Goal: Task Accomplishment & Management: Manage account settings

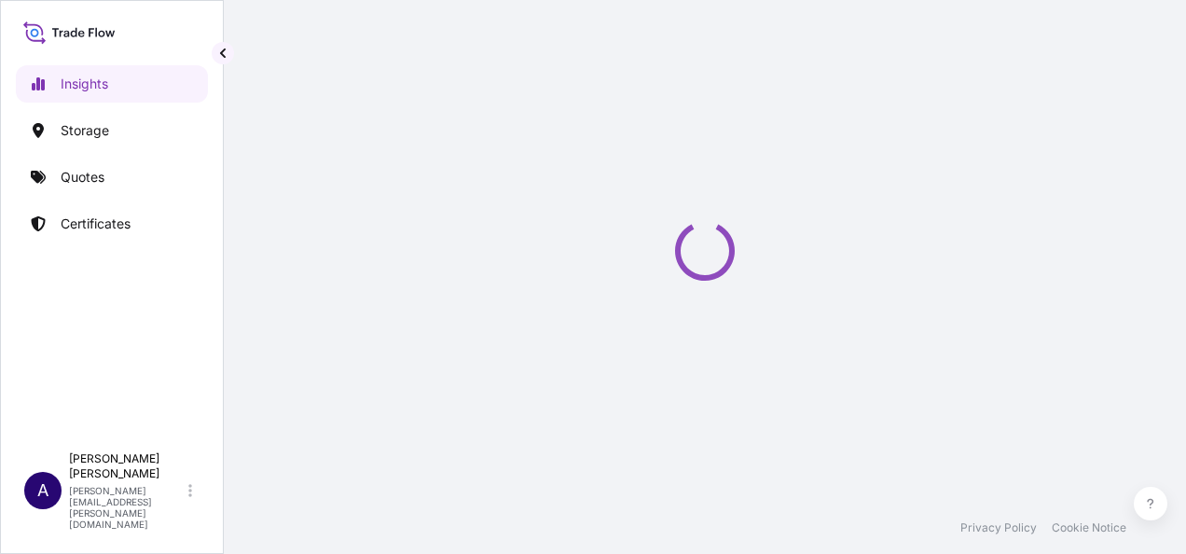
select select "2025"
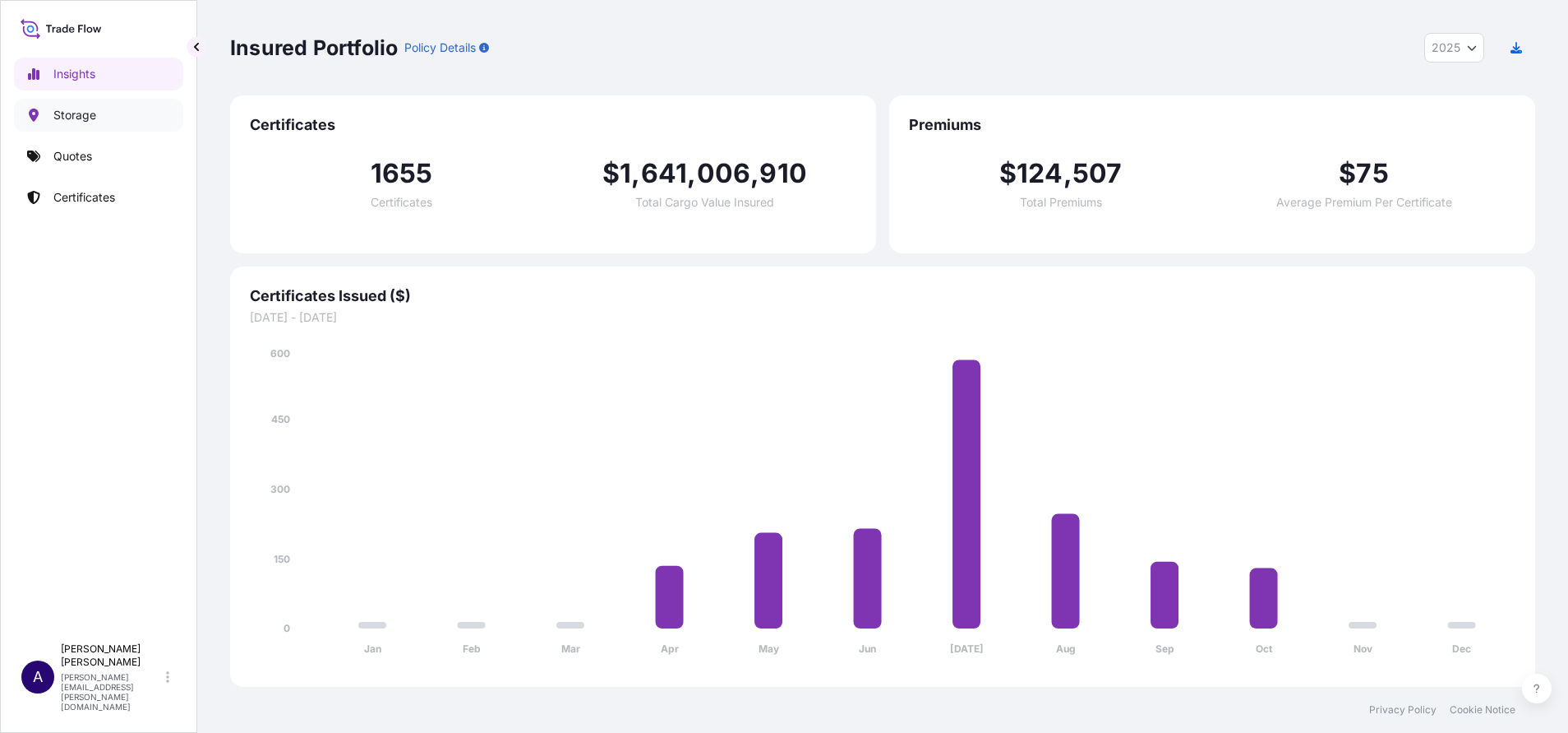
click at [82, 122] on p "Storage" at bounding box center [75, 115] width 42 height 17
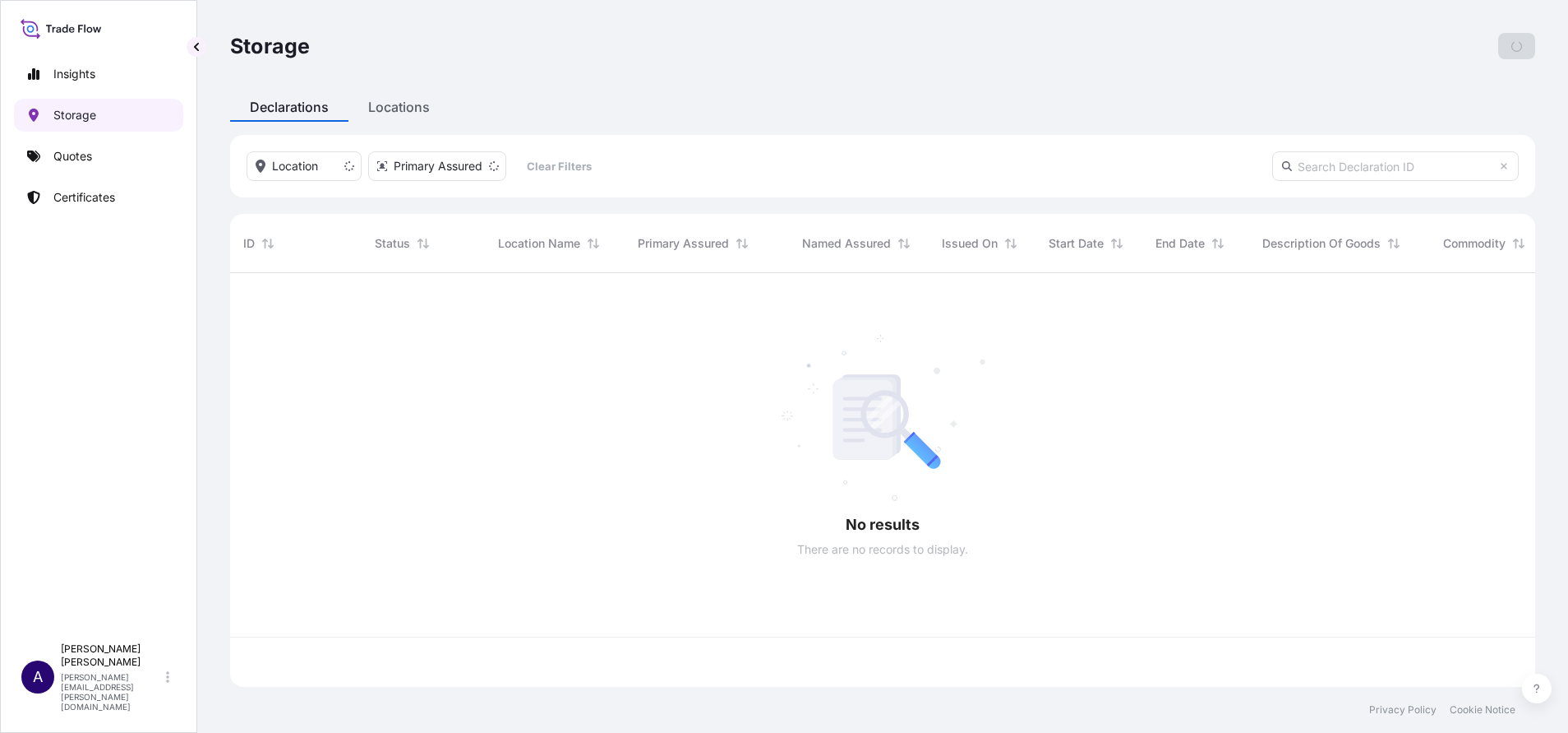
scroll to position [404, 1287]
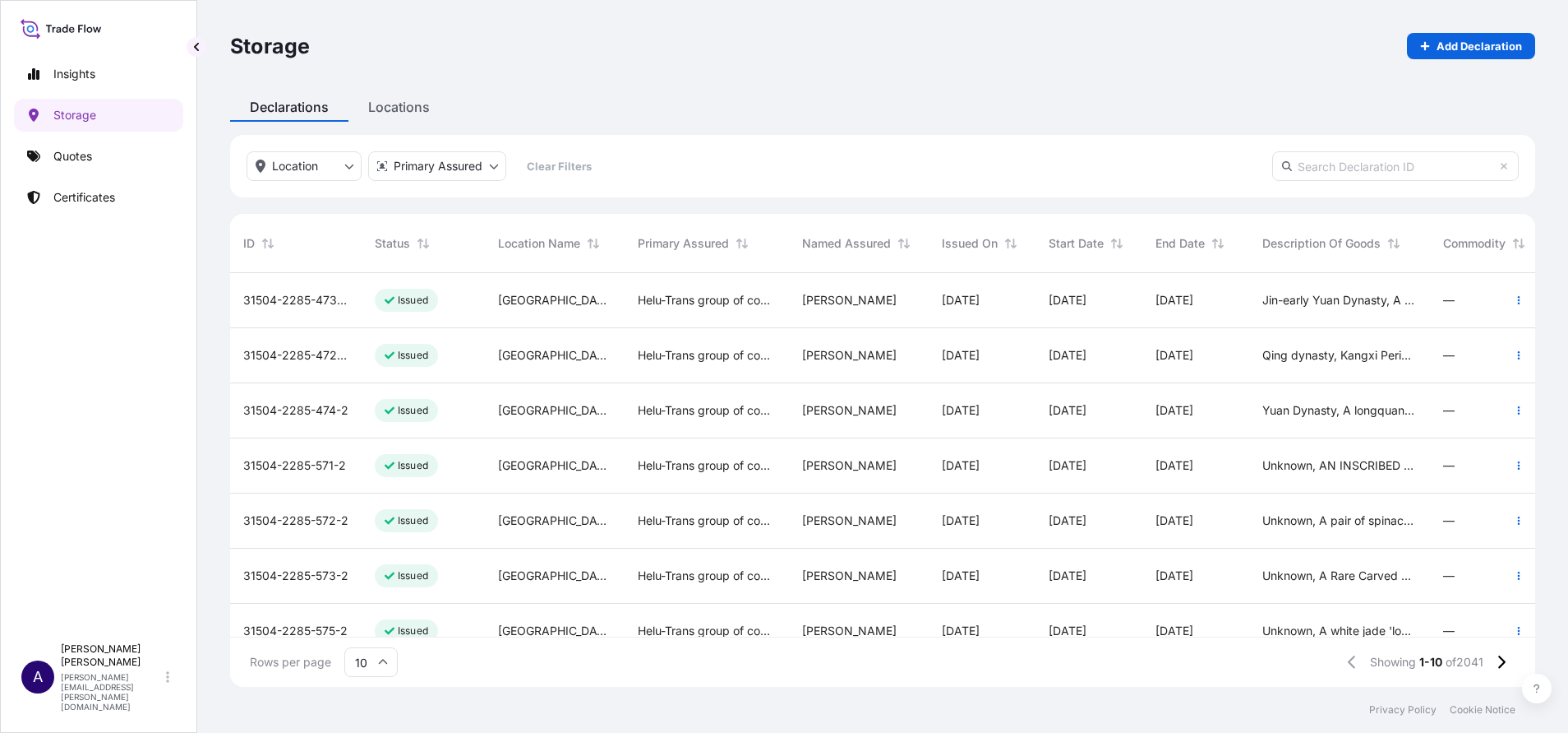
click at [1045, 166] on input "text" at bounding box center [1396, 167] width 247 height 30
paste input "https://wtwtradeflow.com/login?gcid=1445192"
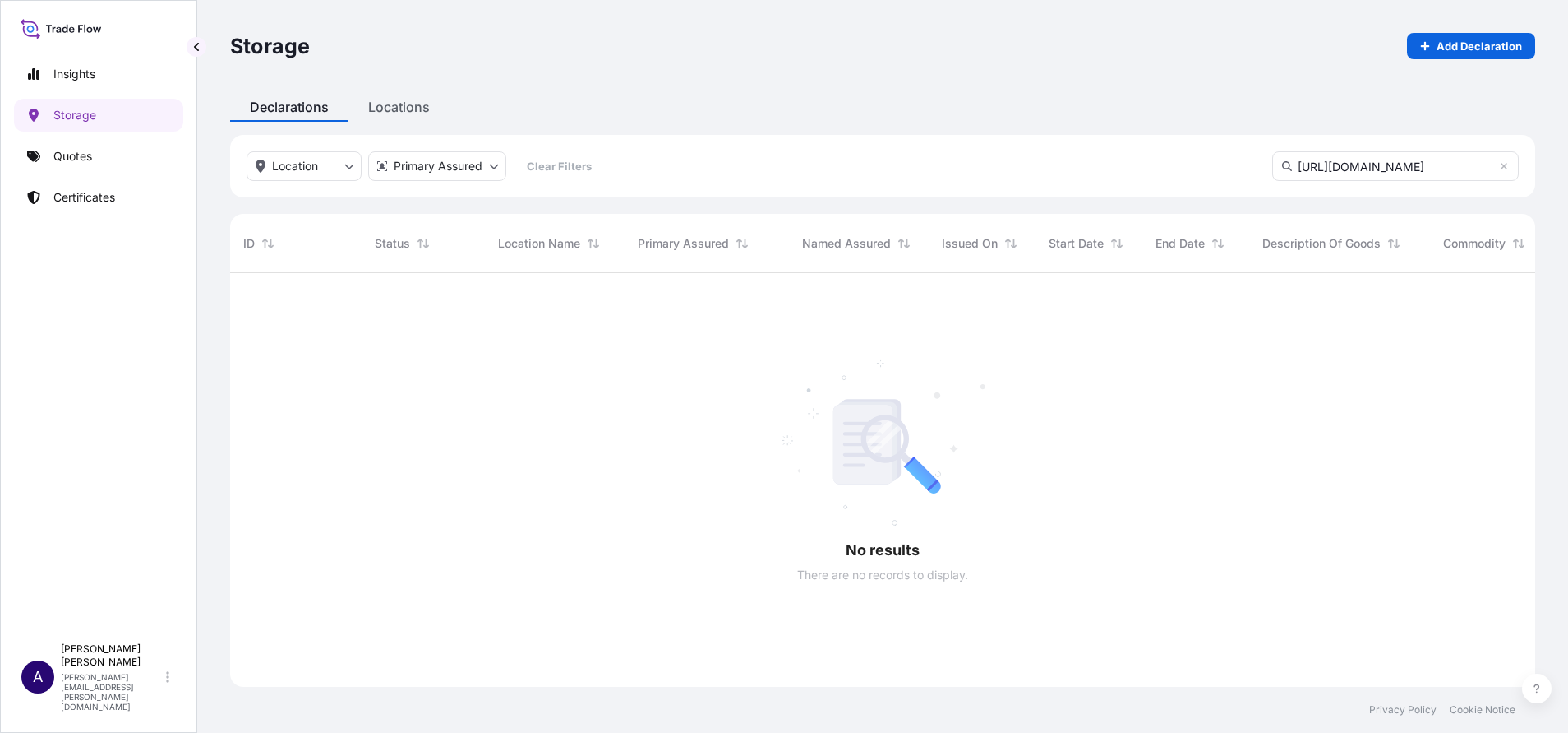
scroll to position [454, 1287]
type input "https://wtwtradeflow.com/login?gcid=1445192"
click at [1045, 164] on input "https://wtwtradeflow.com/login?gcid=1445192" at bounding box center [1396, 167] width 247 height 30
click at [1045, 164] on icon at bounding box center [1504, 166] width 6 height 6
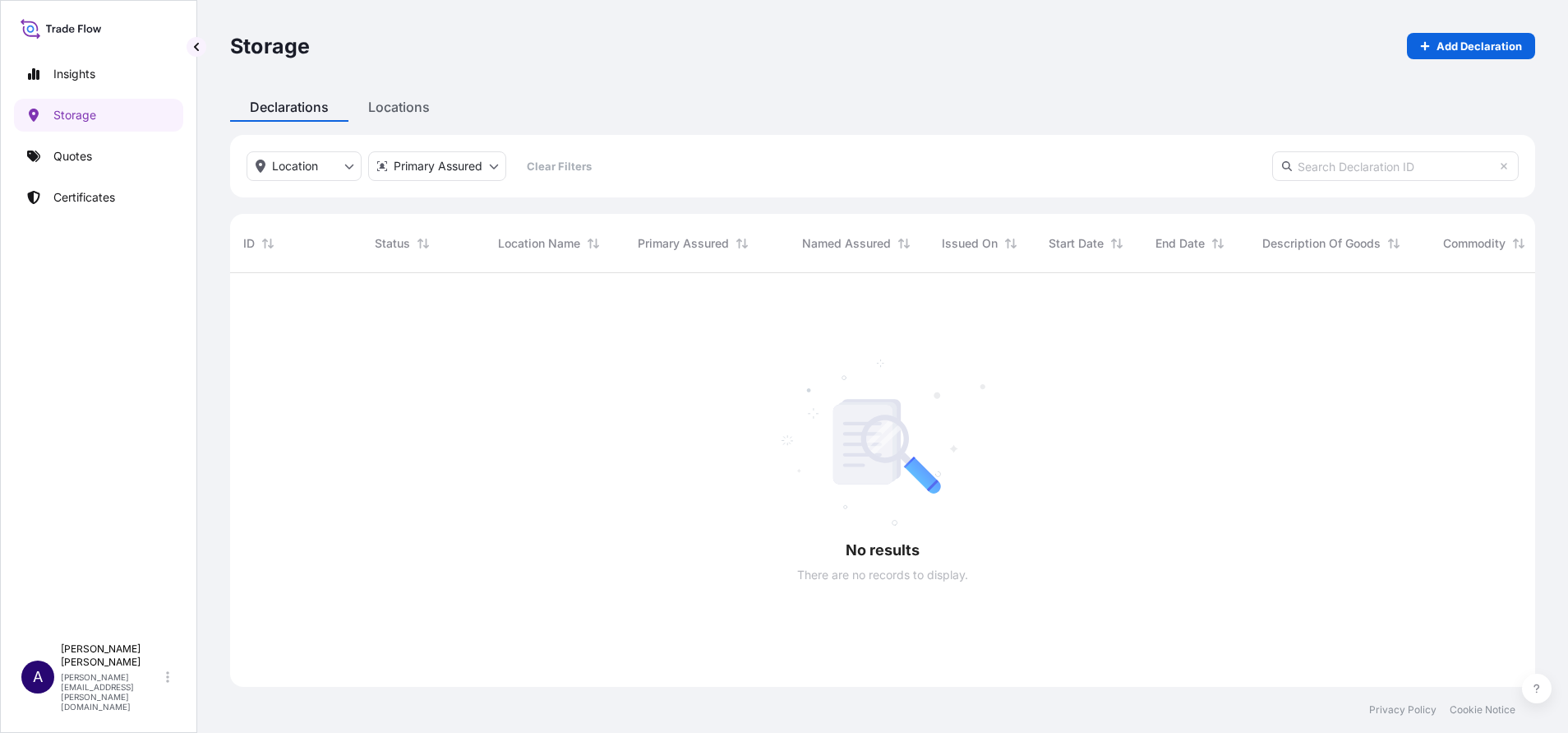
scroll to position [404, 1287]
click at [1045, 163] on input "text" at bounding box center [1396, 167] width 247 height 30
paste input "31504-2285-111"
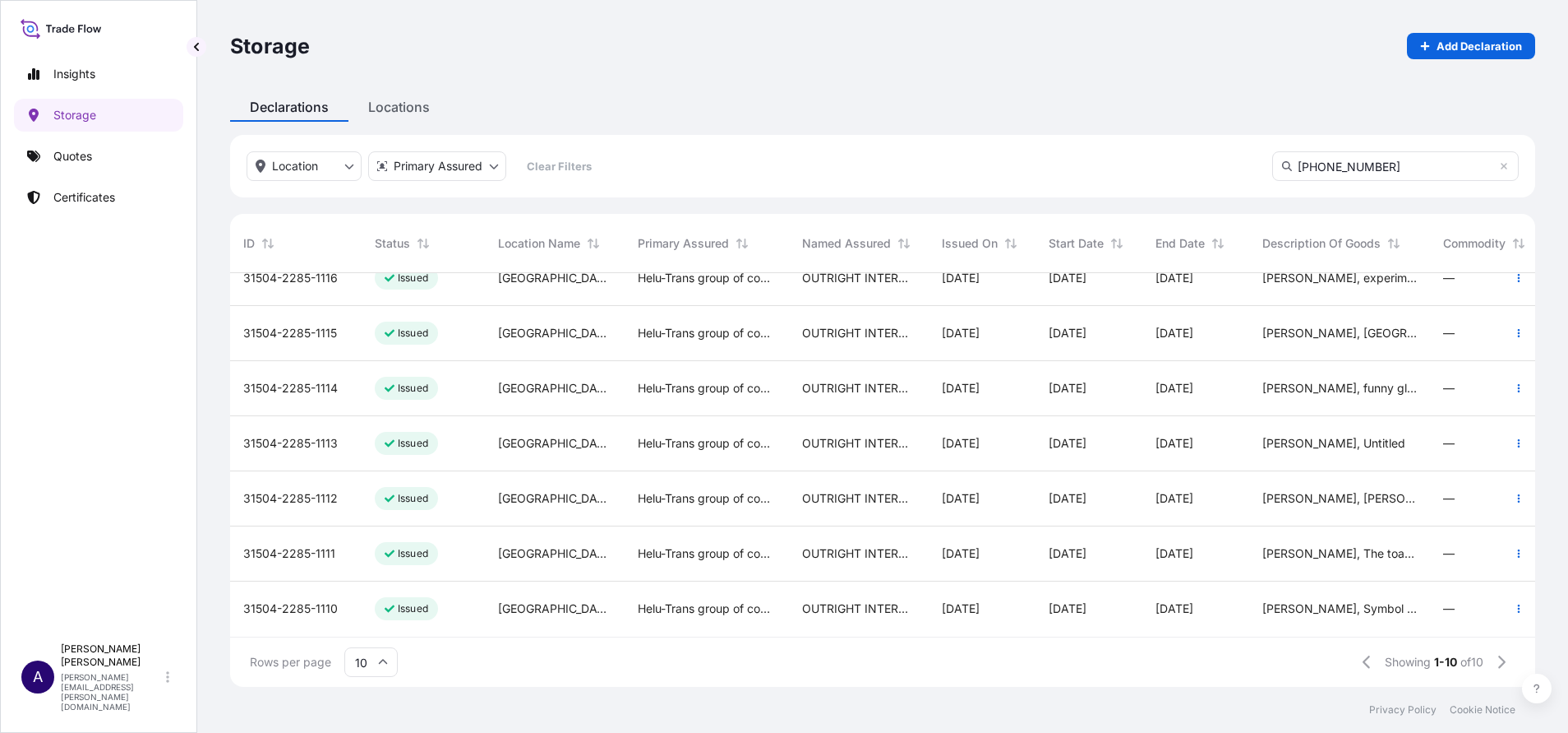
scroll to position [206, 0]
type input "31504-2285-111"
click at [298, 488] on span "31504-2285-1111" at bounding box center [289, 553] width 92 height 17
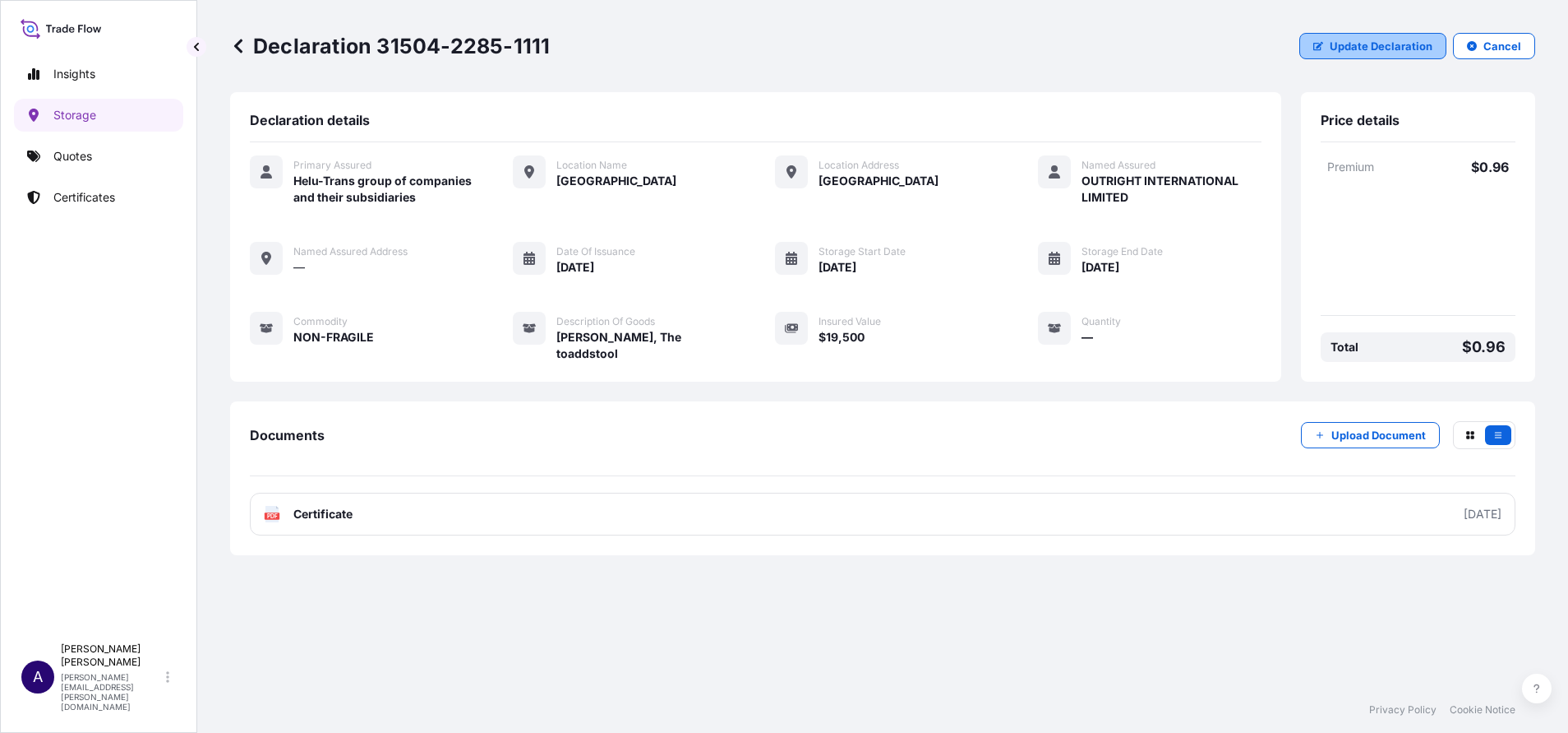
click at [1045, 49] on p "Update Declaration" at bounding box center [1381, 46] width 103 height 17
select select "HKD"
select select "mt"
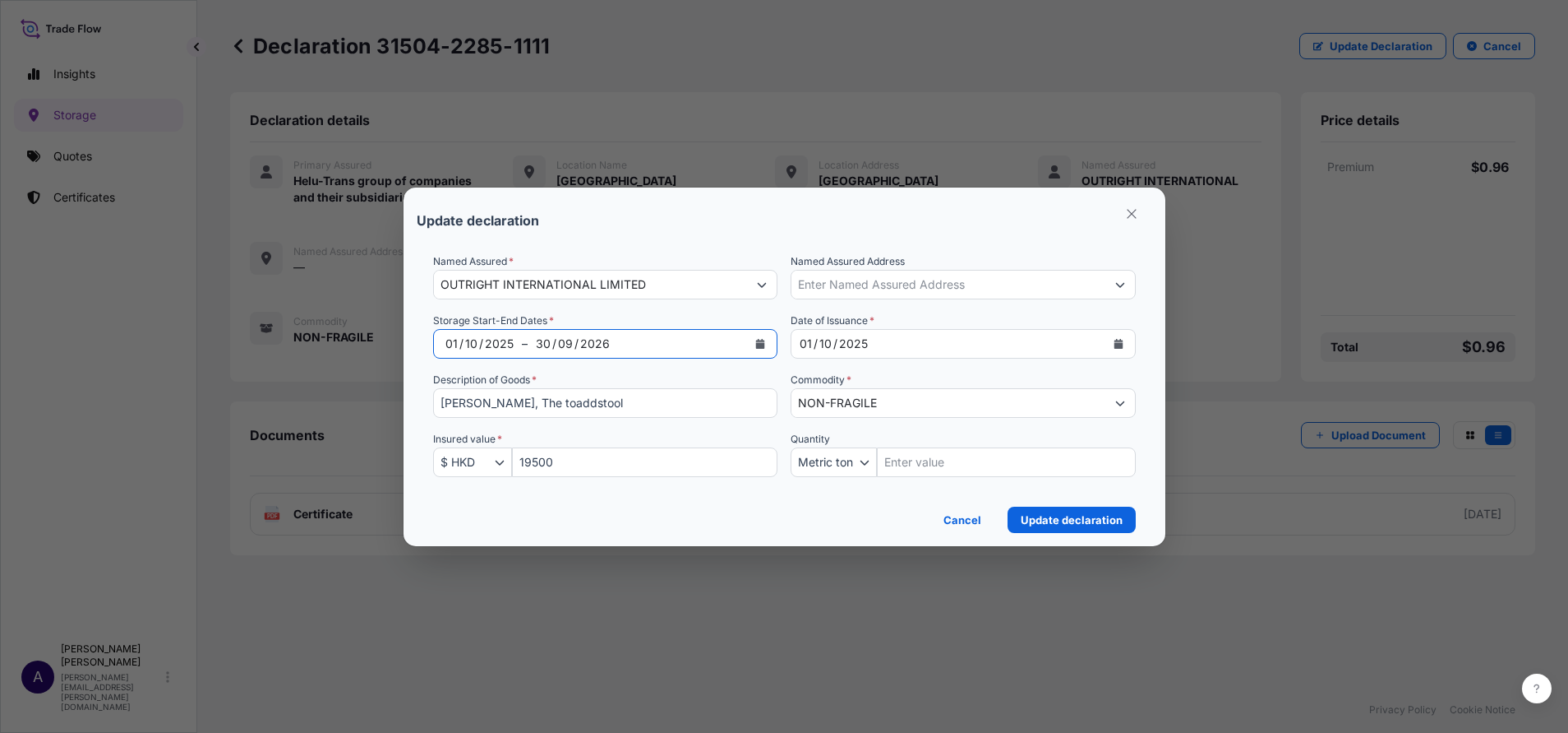
click at [760, 345] on icon "Calendar" at bounding box center [761, 343] width 9 height 10
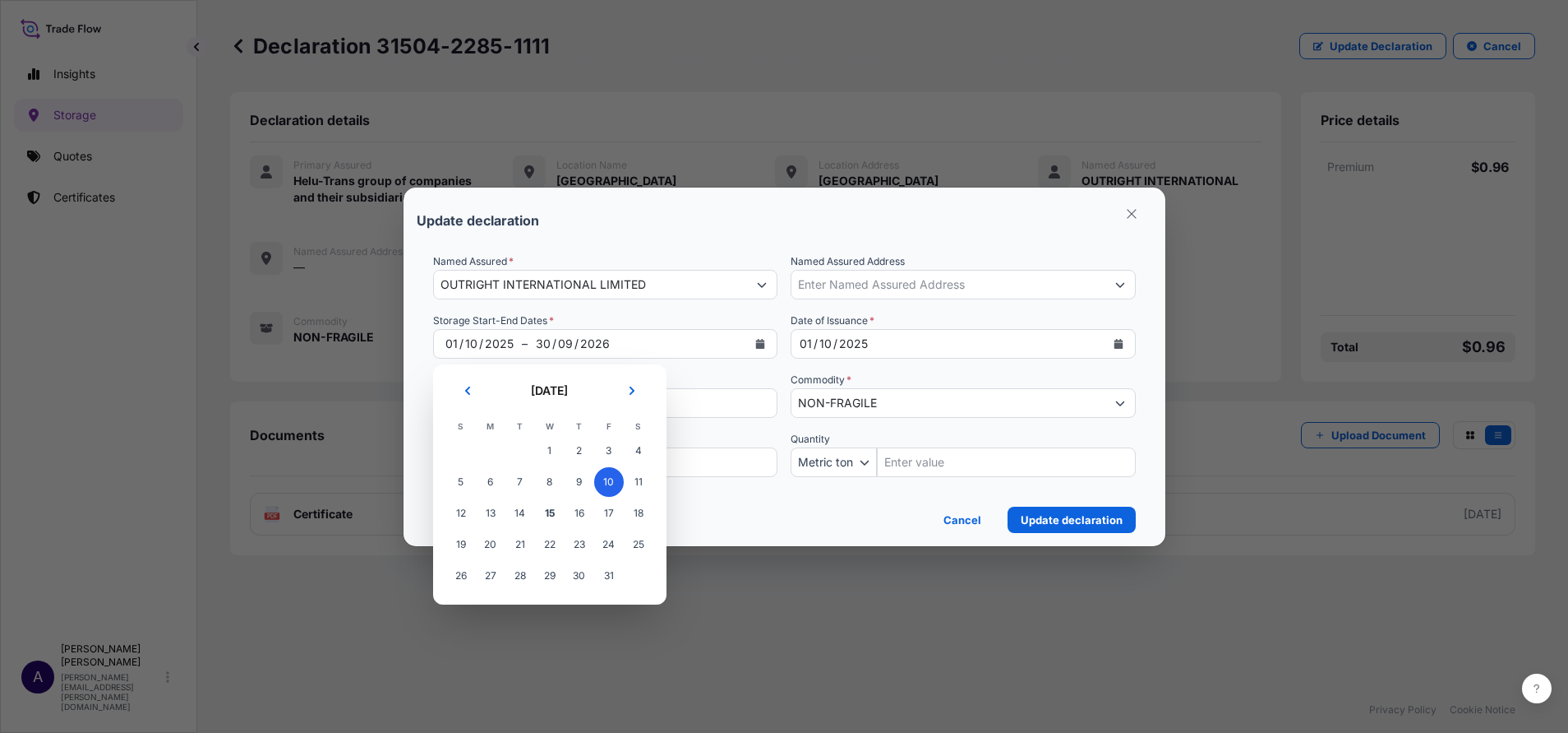
click at [613, 475] on span "10" at bounding box center [609, 482] width 30 height 30
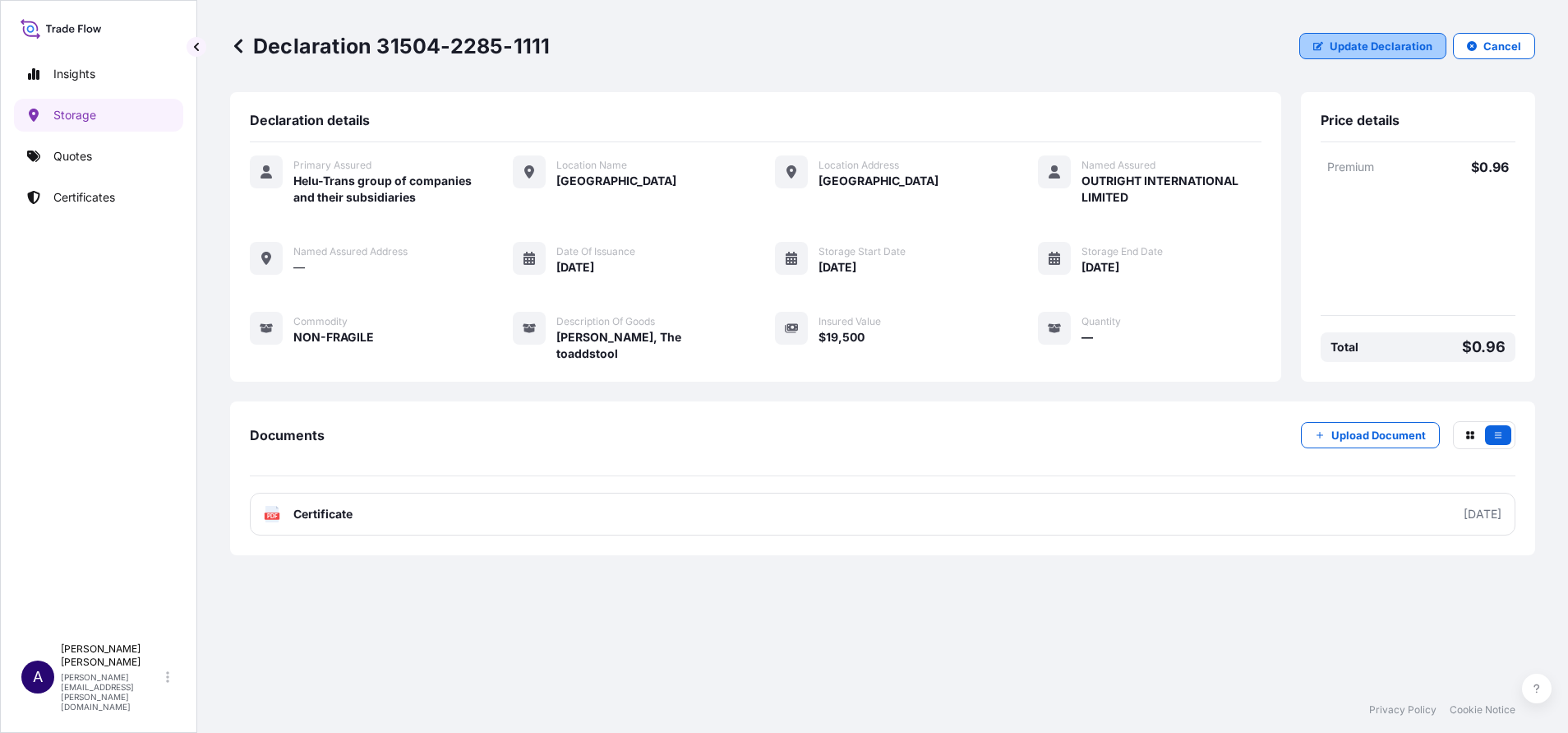
click at [1045, 49] on p "Update Declaration" at bounding box center [1381, 46] width 103 height 17
select select "HKD"
select select "mt"
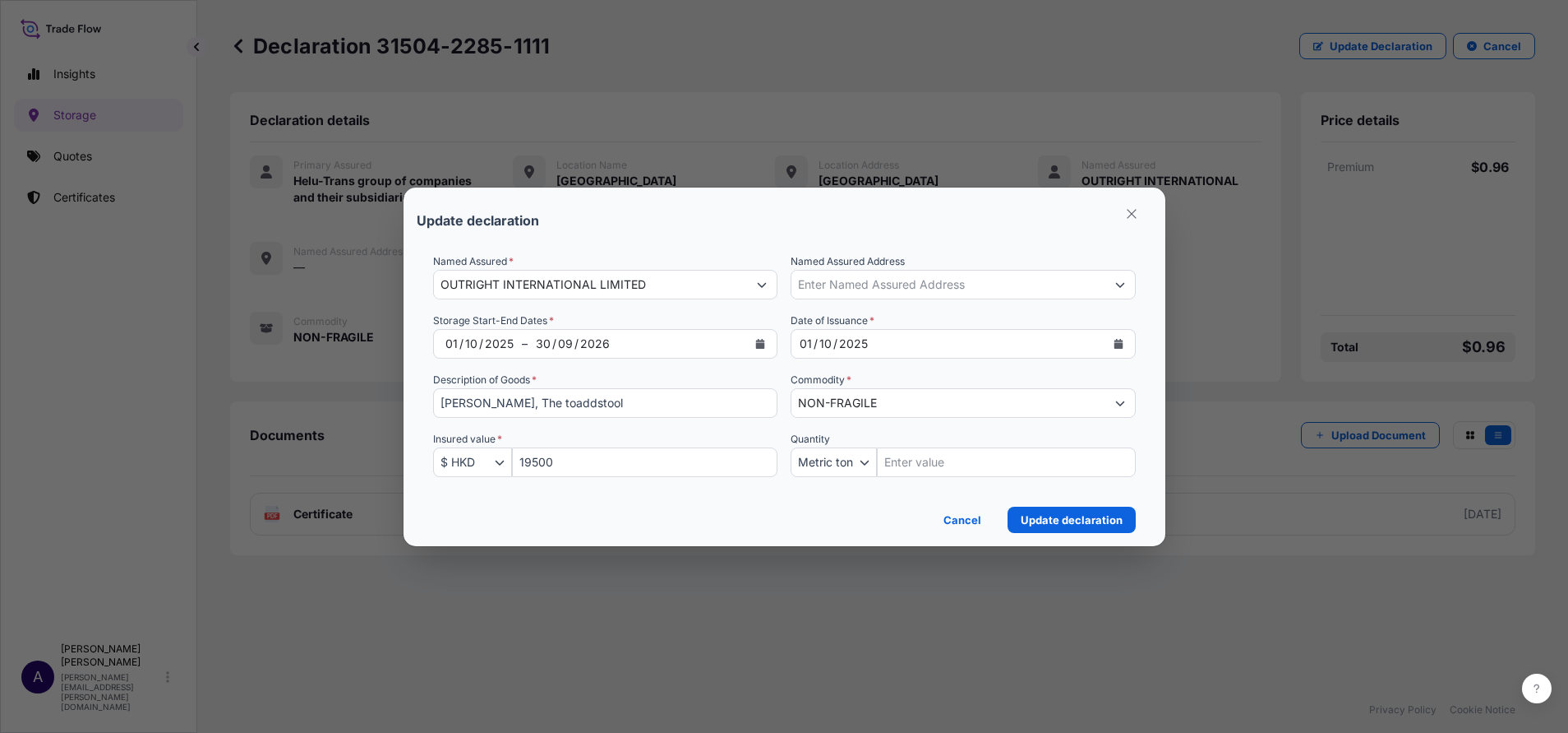
click at [759, 345] on icon "Calendar" at bounding box center [761, 343] width 9 height 10
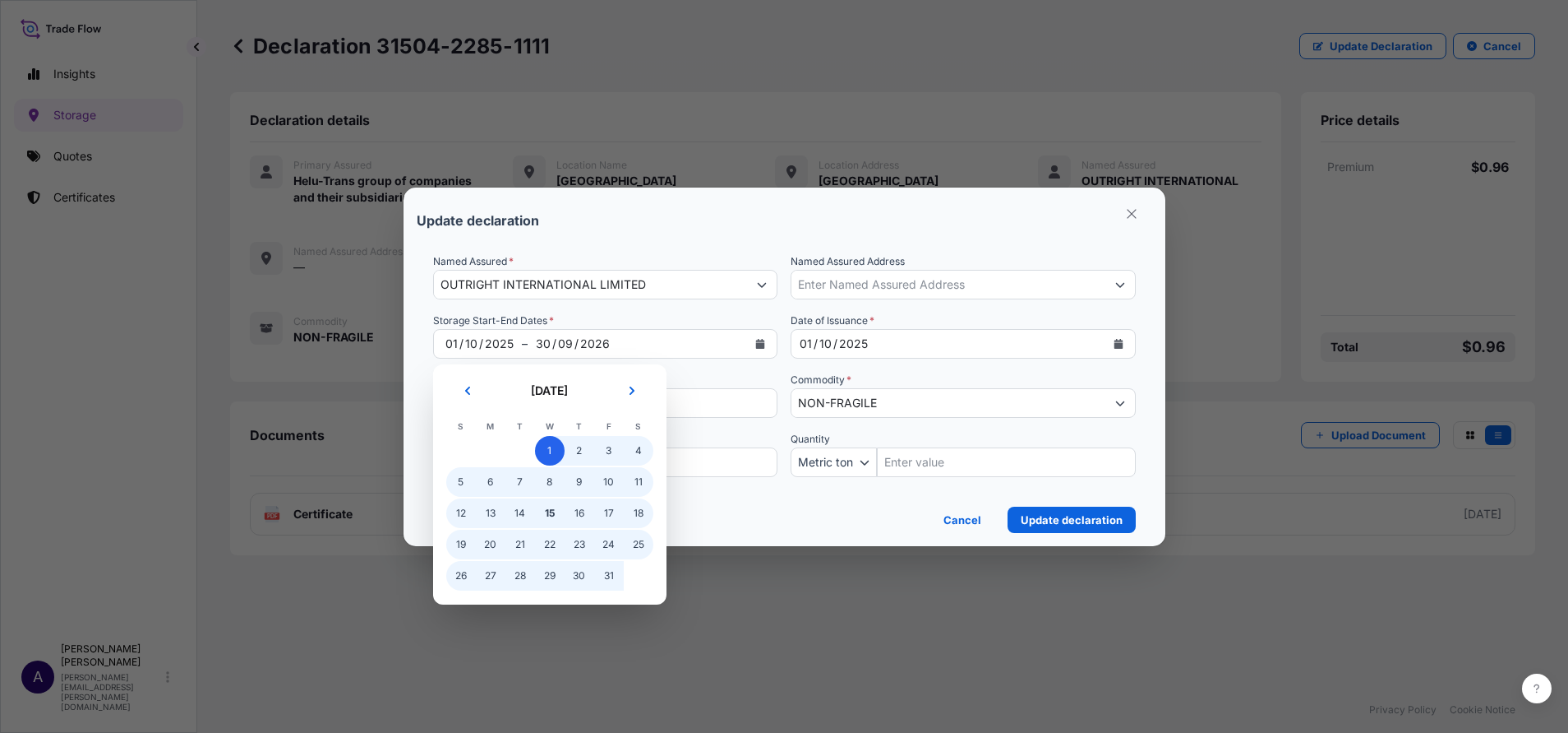
click at [547, 451] on span "1" at bounding box center [550, 451] width 30 height 30
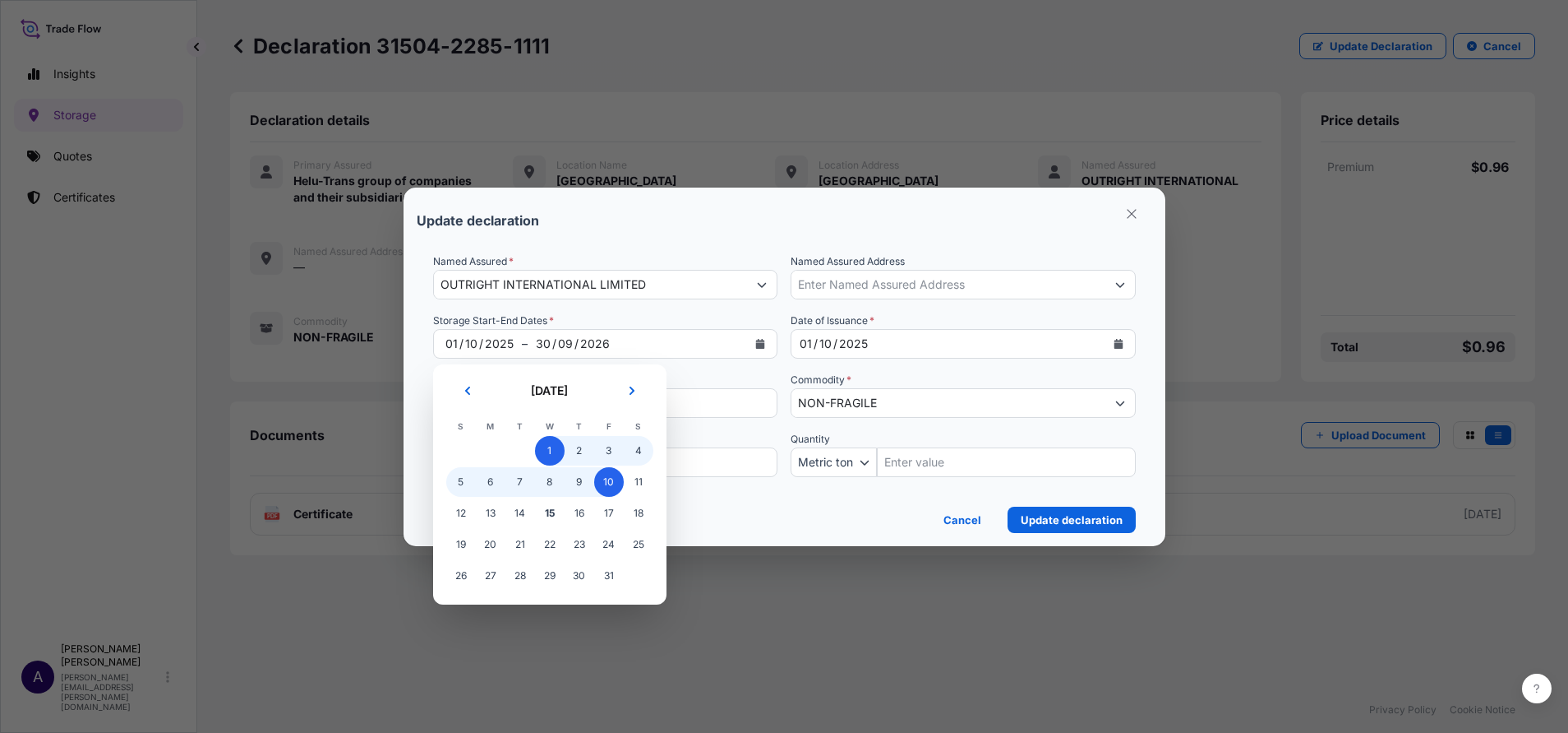
click at [607, 485] on span "10" at bounding box center [609, 482] width 30 height 30
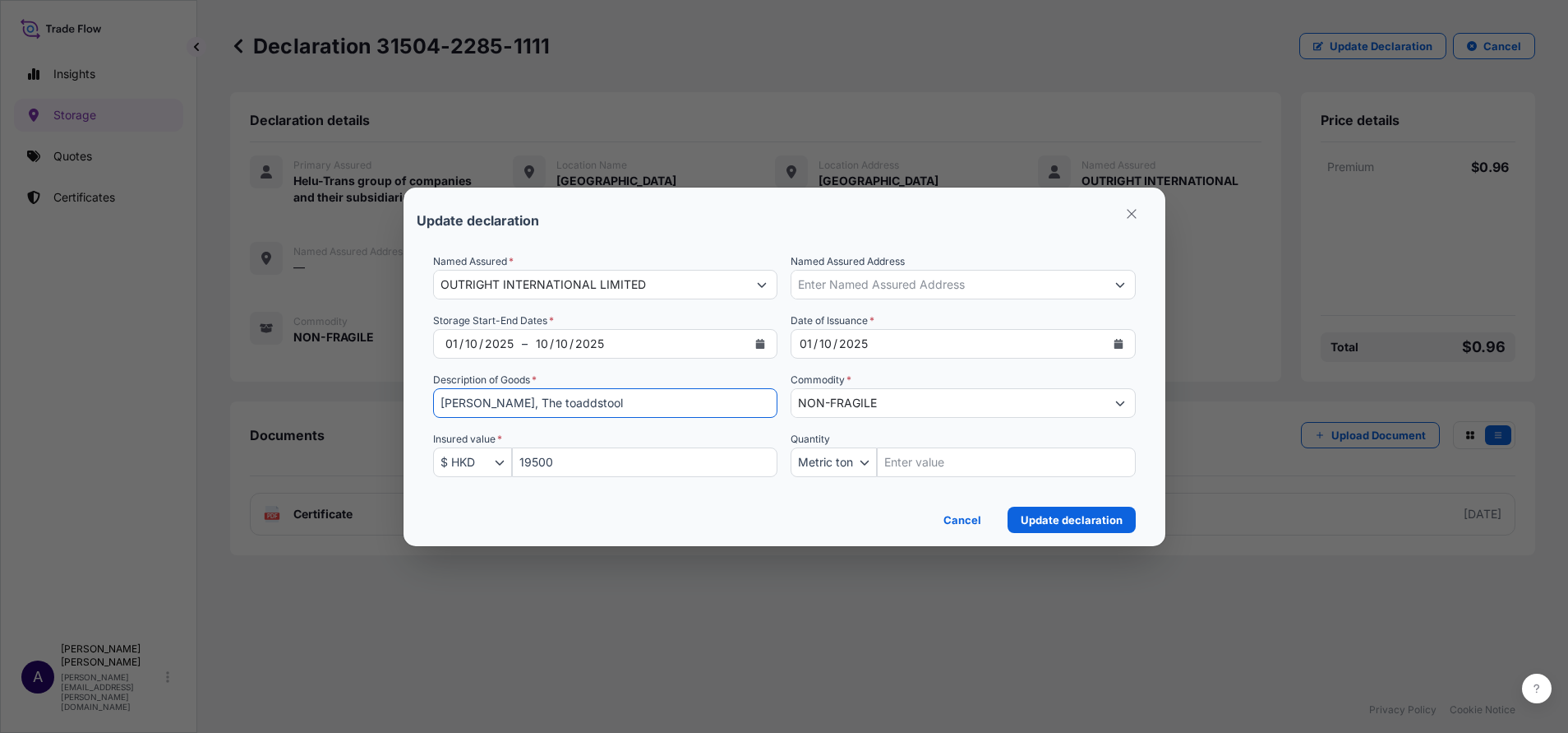
click at [670, 407] on input "Yuji Moriguchi, The toaddstool" at bounding box center [605, 403] width 345 height 30
click at [1045, 488] on p "Update declaration" at bounding box center [1072, 520] width 102 height 17
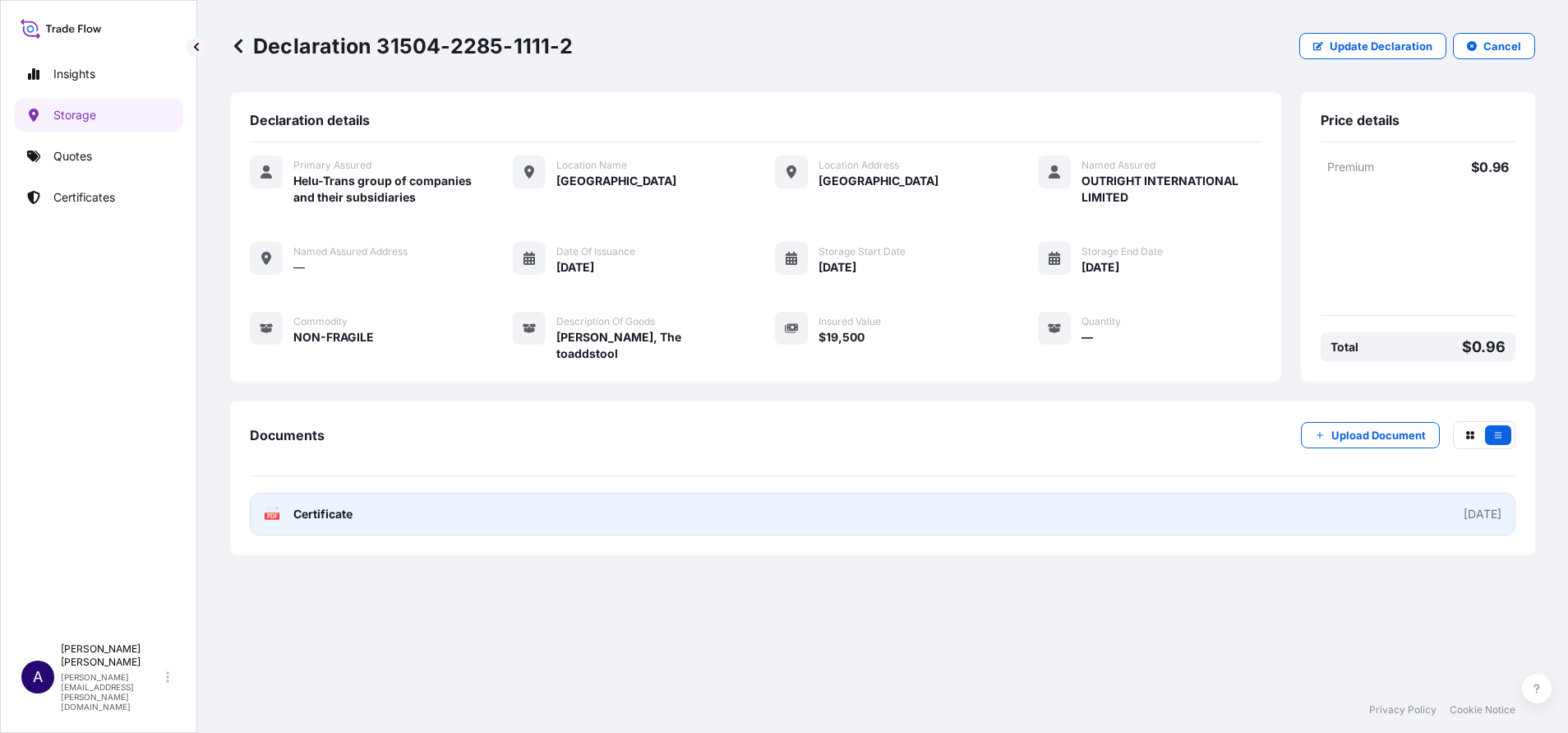
click at [1045, 488] on div "2025-10-01" at bounding box center [1482, 513] width 38 height 17
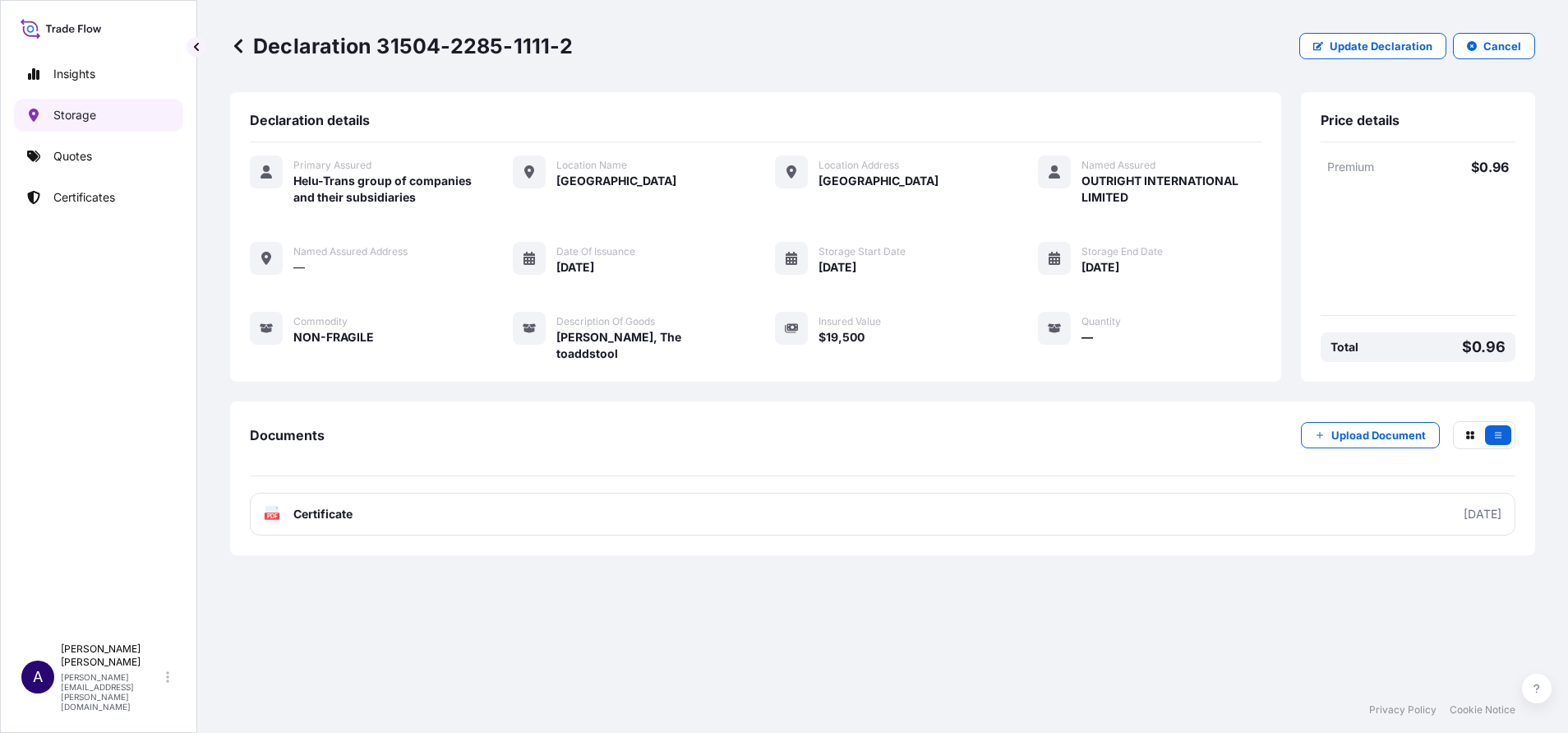
click at [82, 117] on p "Storage" at bounding box center [75, 115] width 42 height 17
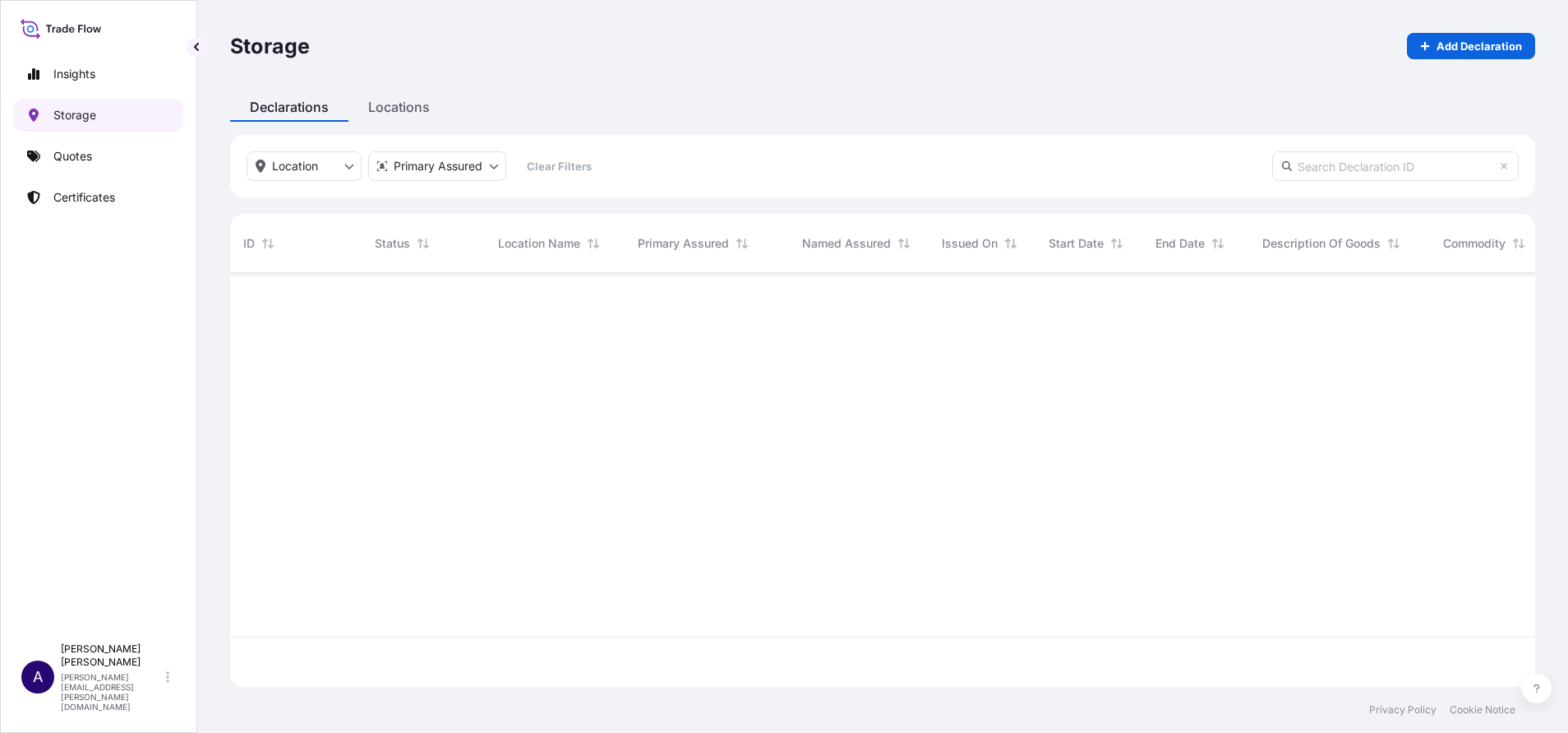
scroll to position [404, 1287]
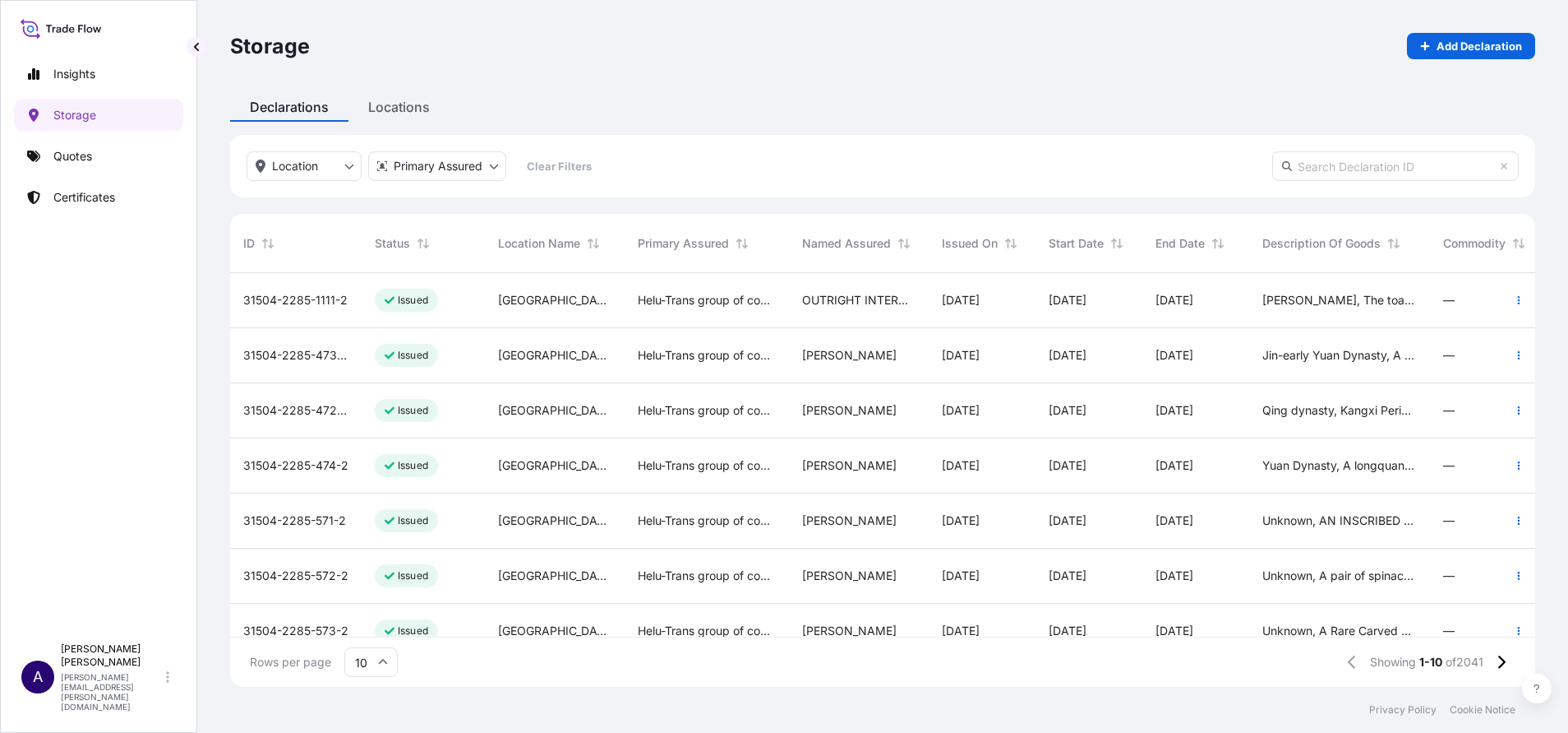
click at [1045, 165] on input "text" at bounding box center [1396, 167] width 247 height 30
paste input "31504-2285-107"
type input "31504-2285-107"
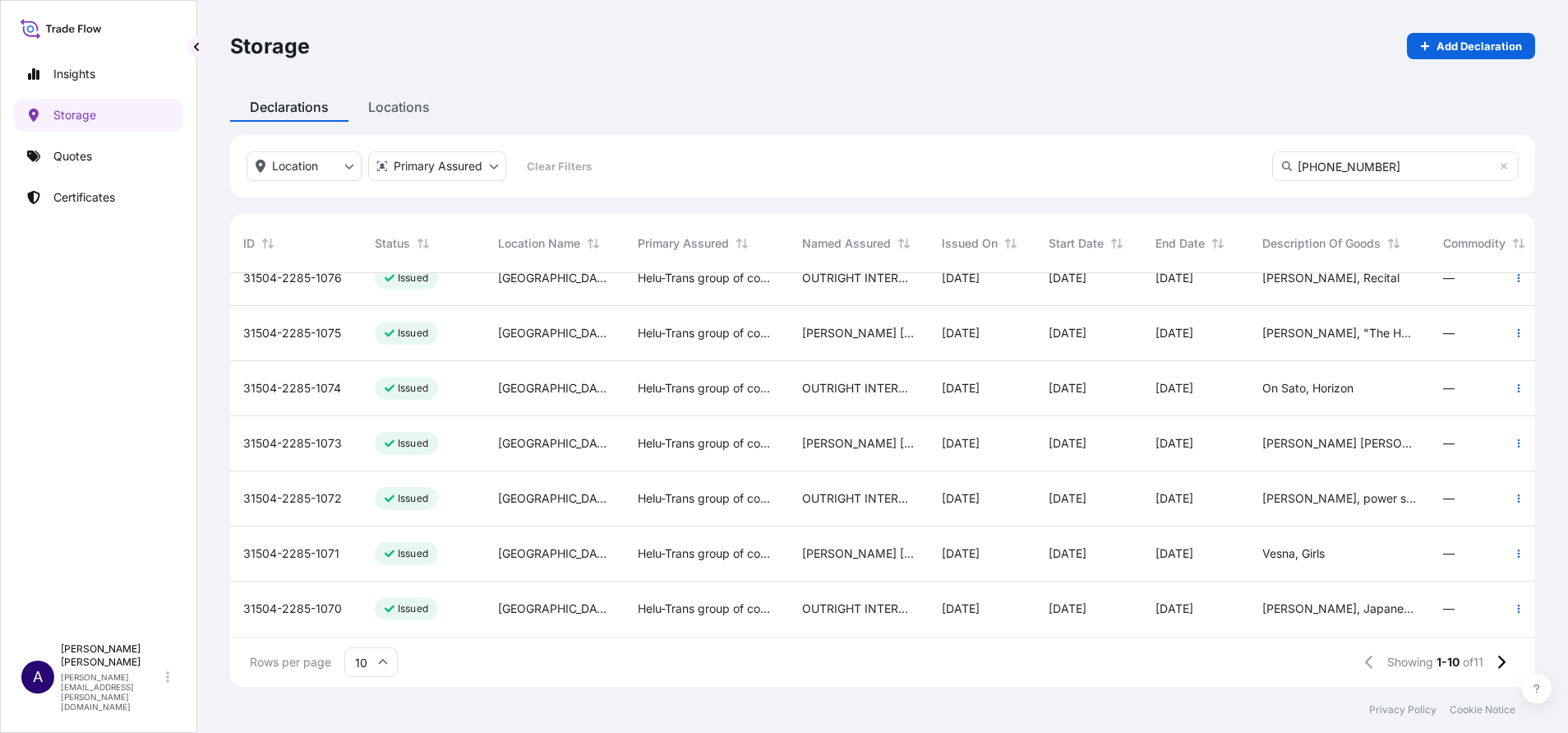
scroll to position [206, 0]
click at [1045, 488] on button at bounding box center [1501, 662] width 29 height 26
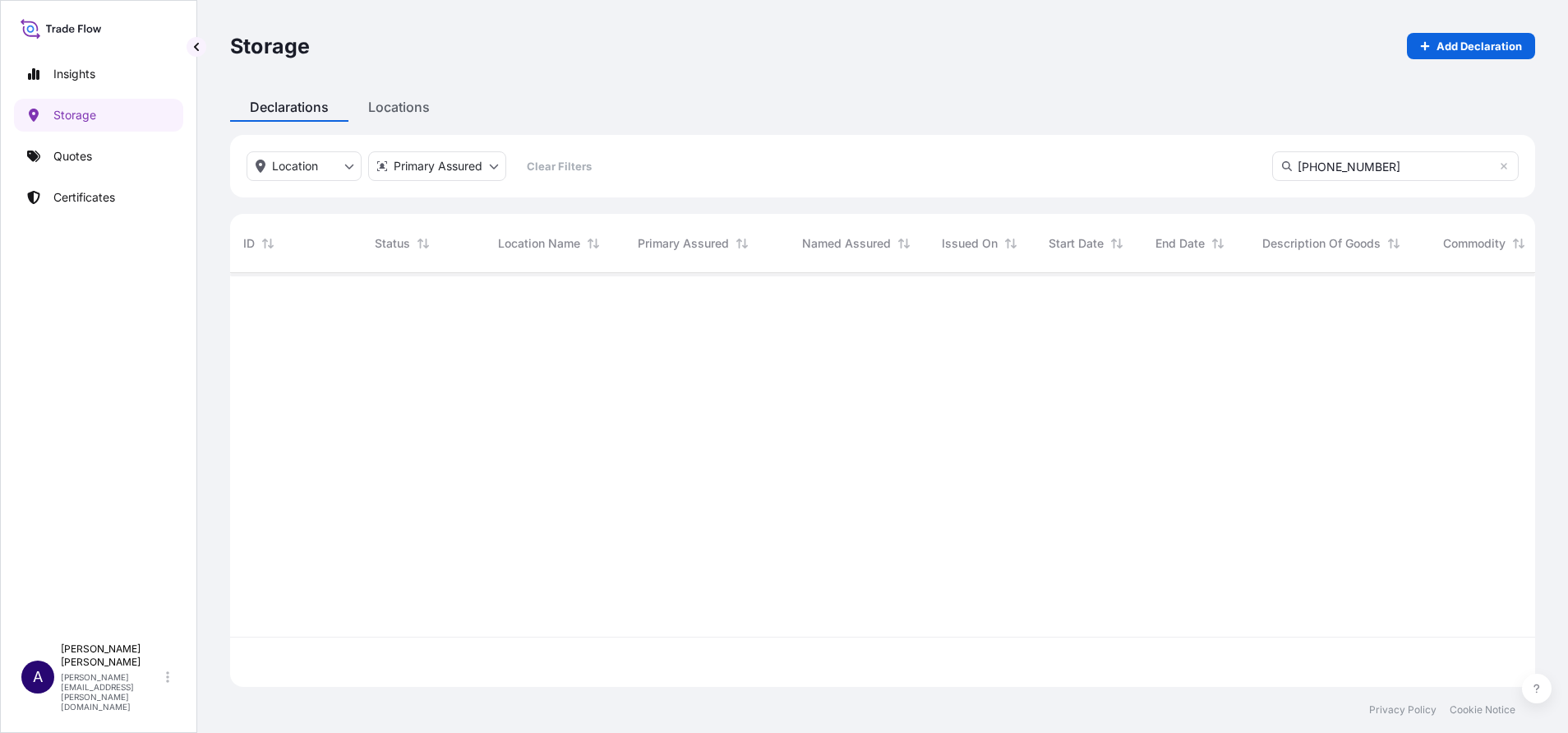
scroll to position [0, 0]
click at [284, 298] on span "31504-2285-107" at bounding box center [295, 300] width 103 height 17
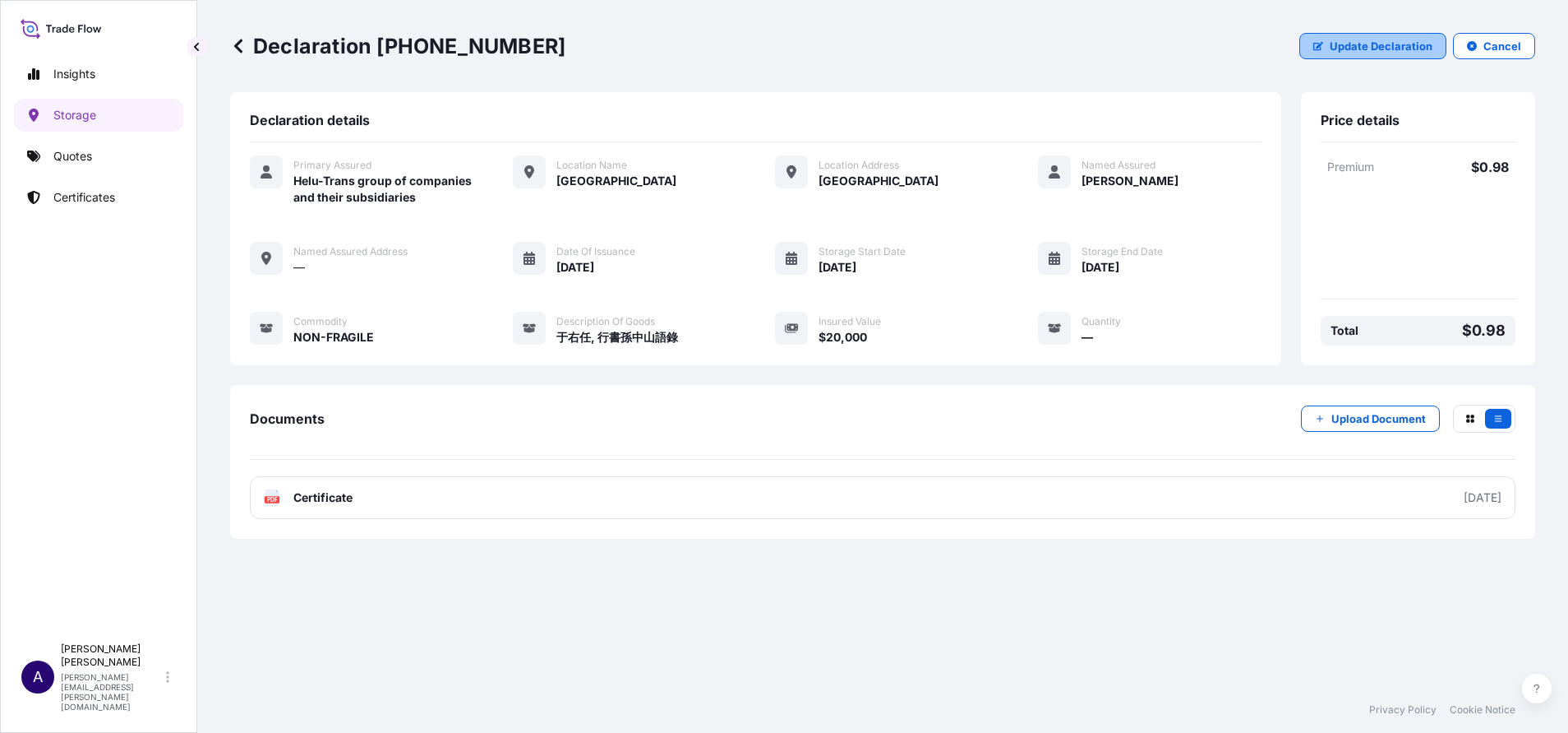
click at [1045, 51] on p "Update Declaration" at bounding box center [1381, 46] width 103 height 17
select select "HKD"
select select "mt"
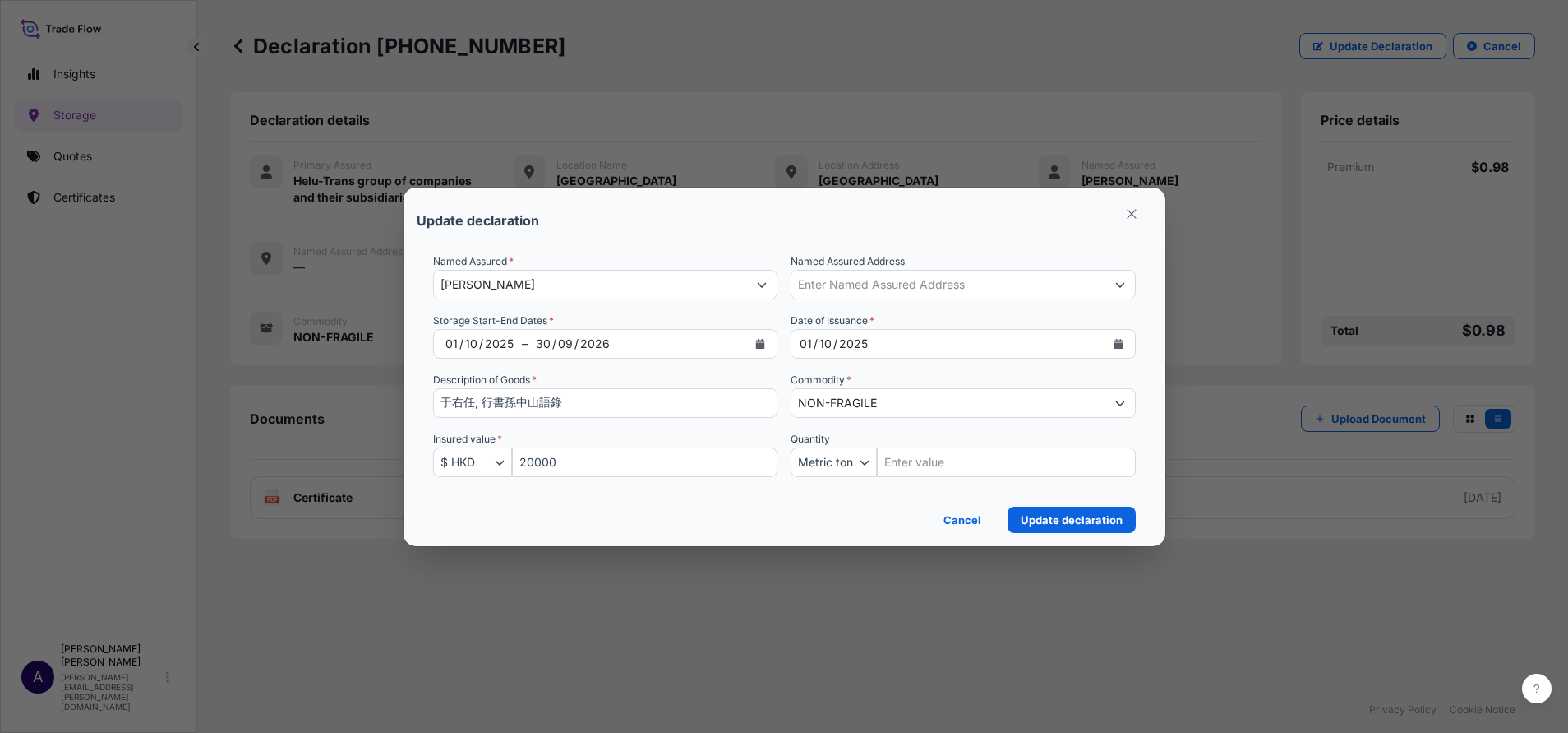
click at [762, 341] on icon "Calendar" at bounding box center [761, 343] width 9 height 10
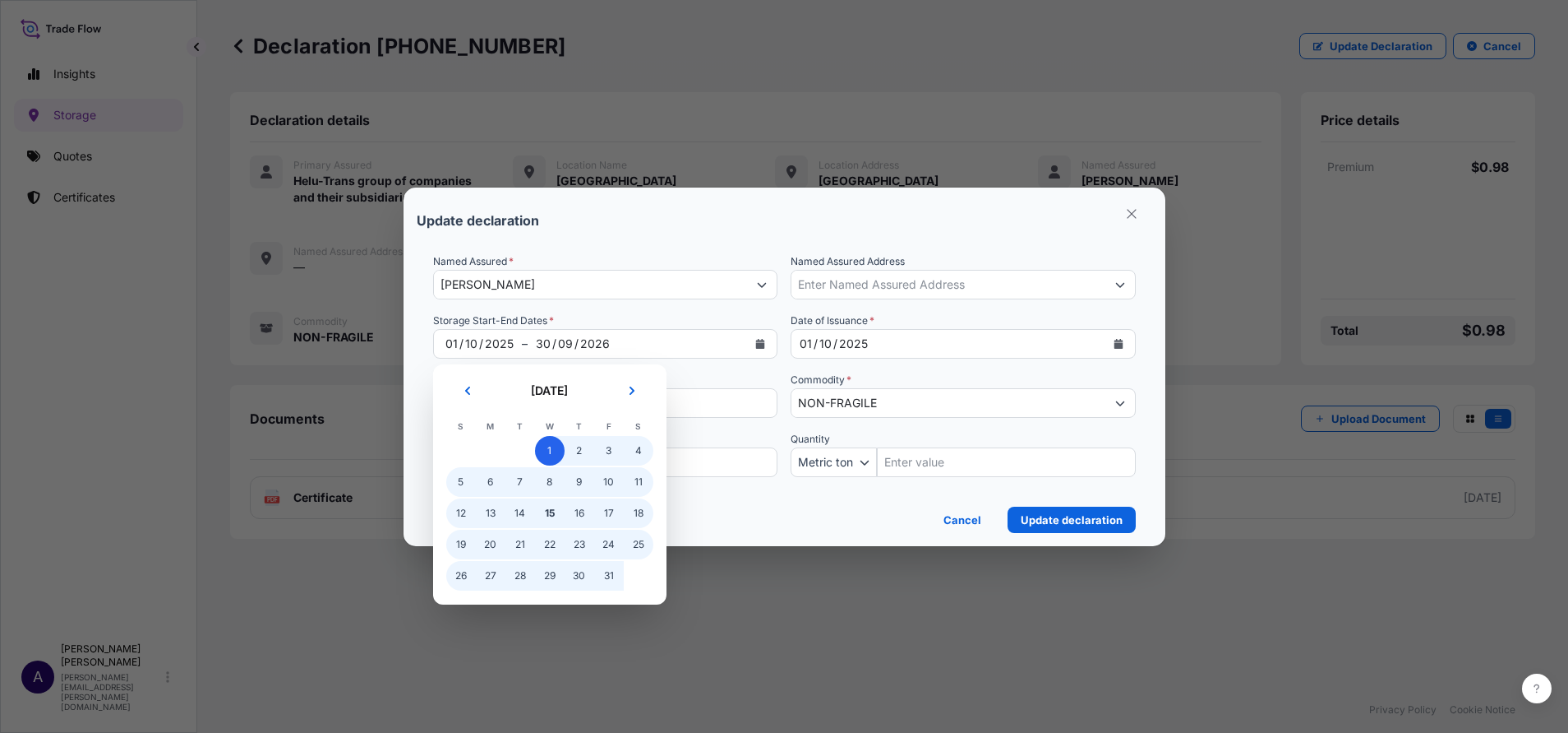
click at [545, 449] on span "1" at bounding box center [550, 451] width 30 height 30
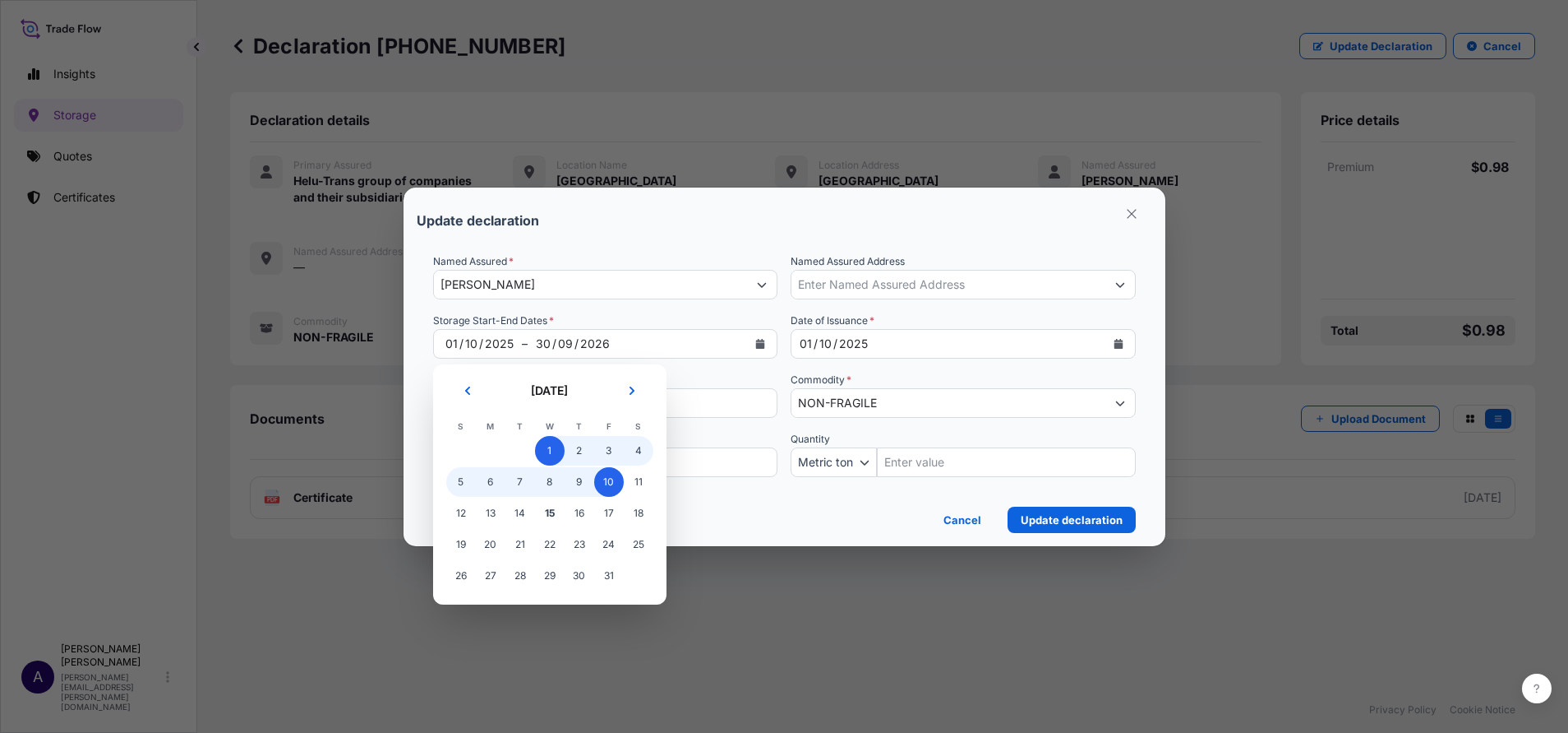
click at [611, 483] on span "10" at bounding box center [609, 482] width 30 height 30
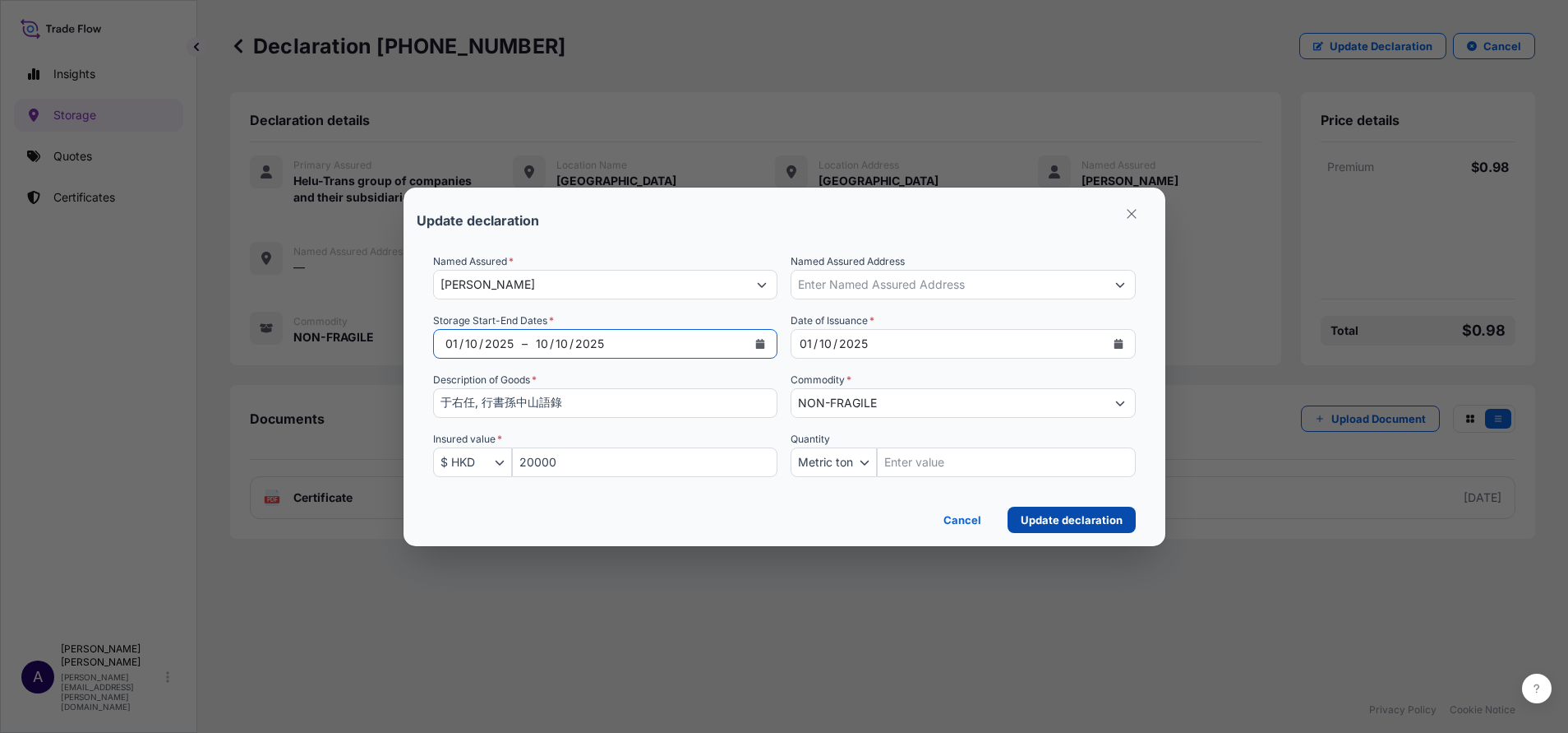
click at [1043, 488] on p "Update declaration" at bounding box center [1072, 520] width 102 height 17
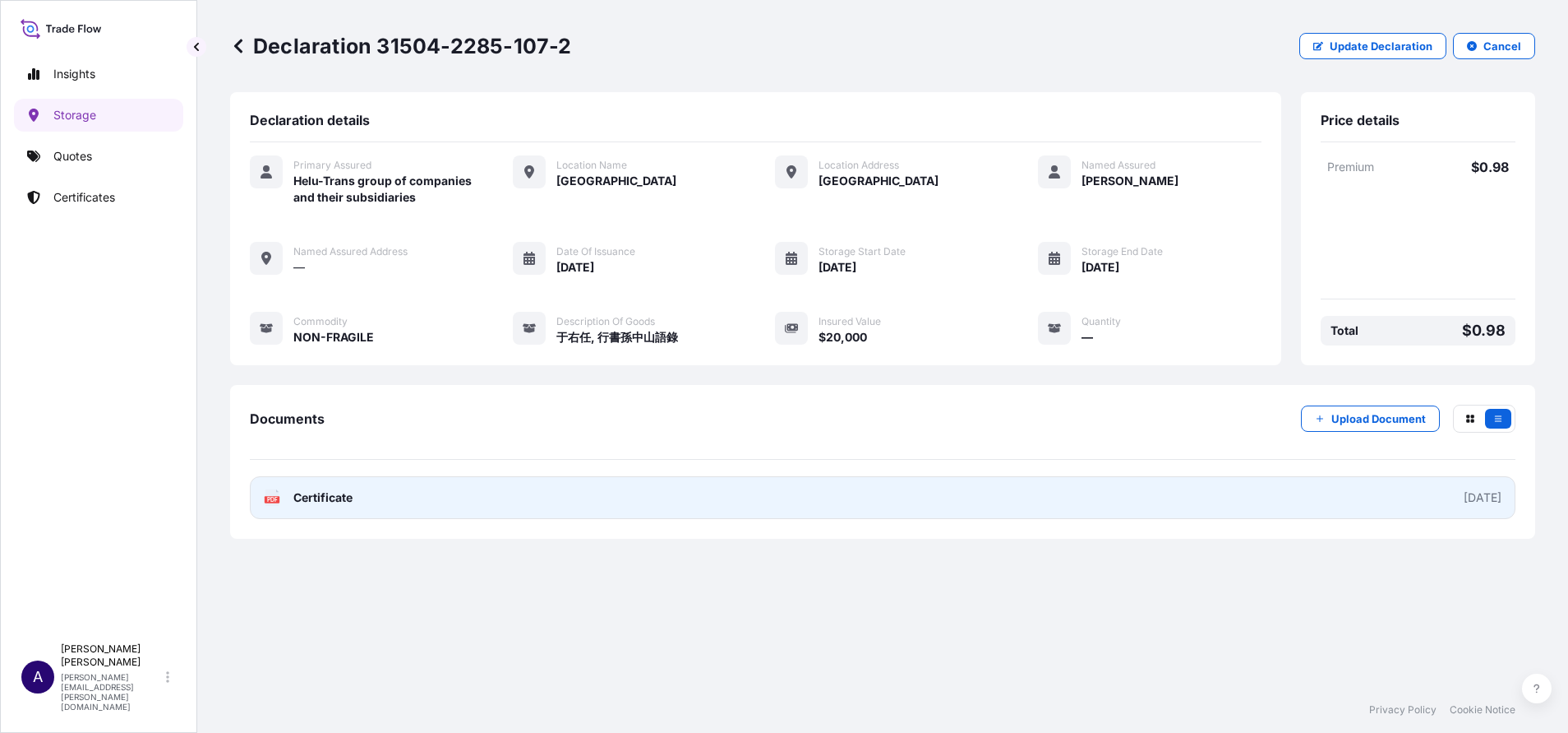
click at [1045, 488] on link "PDF Certificate 2025-10-01" at bounding box center [882, 497] width 1266 height 42
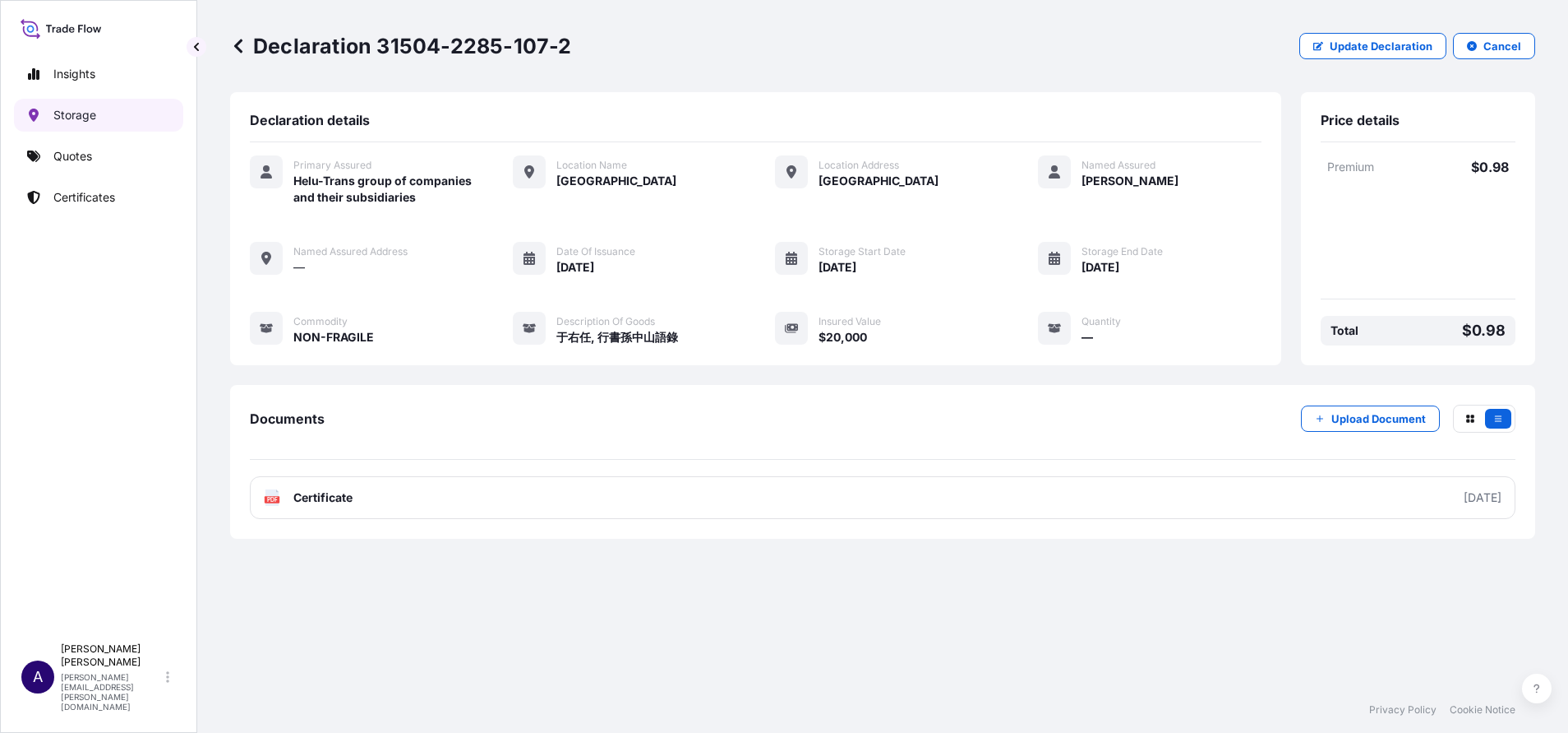
click at [91, 121] on p "Storage" at bounding box center [75, 115] width 42 height 17
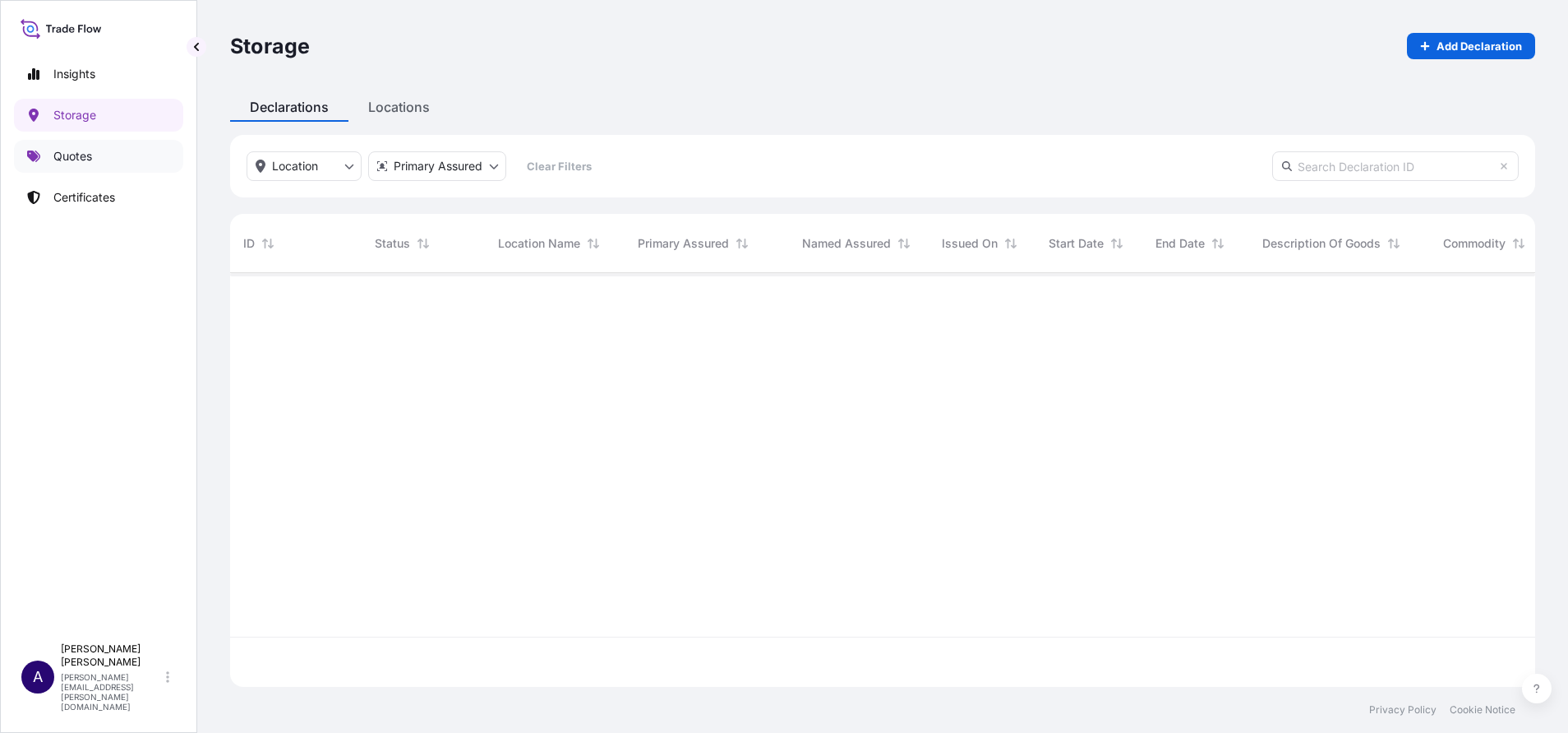
scroll to position [404, 1287]
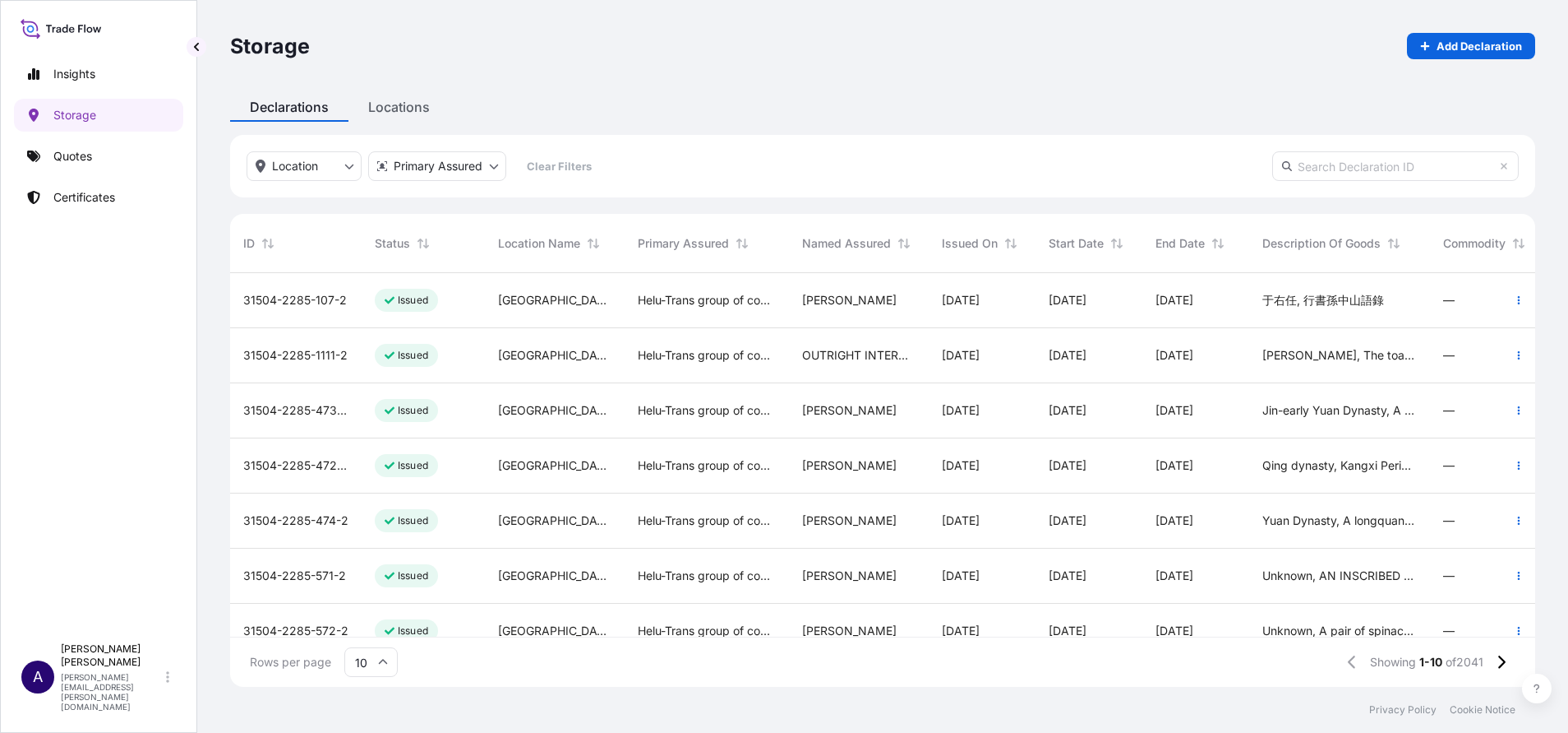
click at [1045, 169] on input "text" at bounding box center [1396, 167] width 247 height 30
paste input "31504-2285-112"
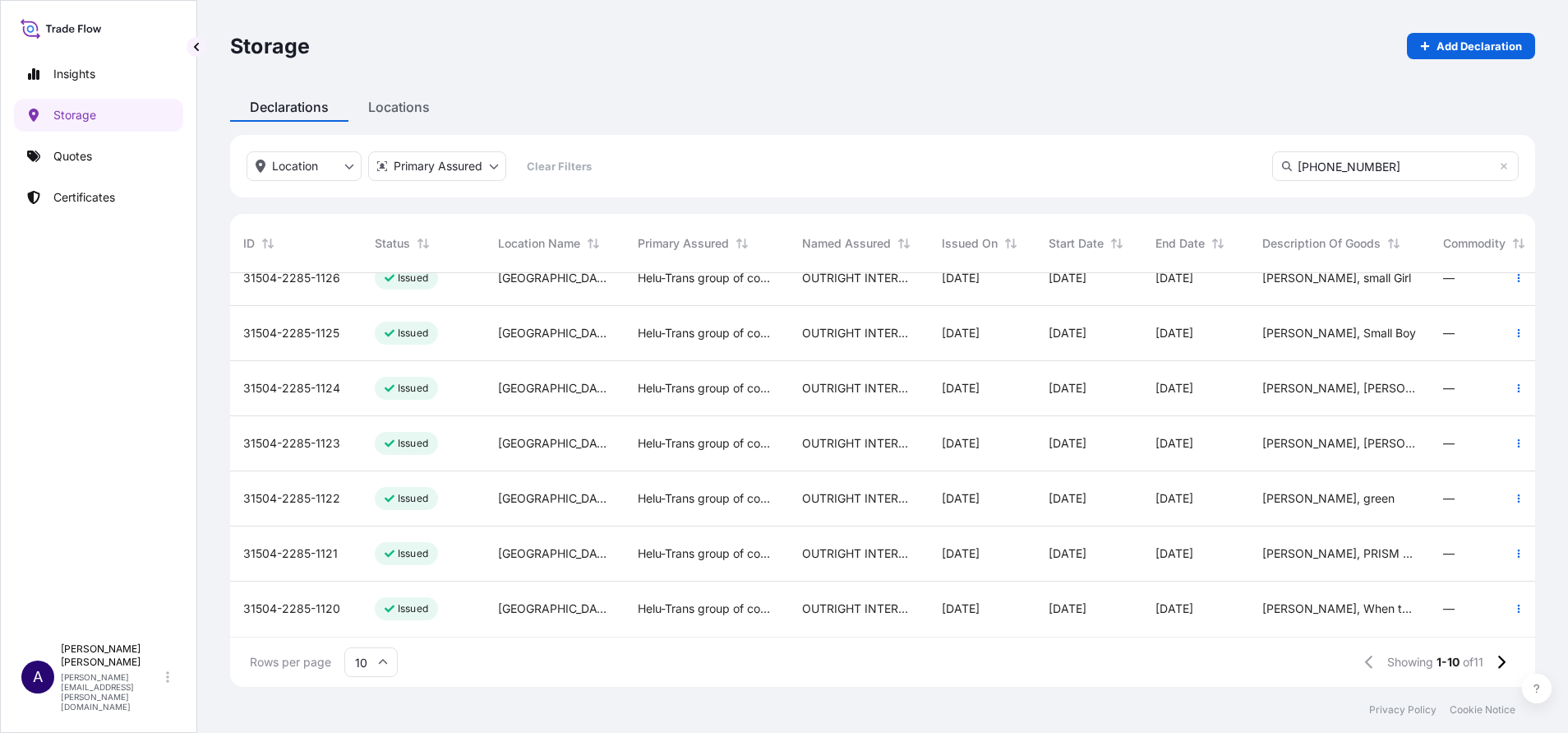
scroll to position [206, 0]
type input "31504-2285-112"
click at [1045, 488] on icon at bounding box center [1501, 662] width 9 height 15
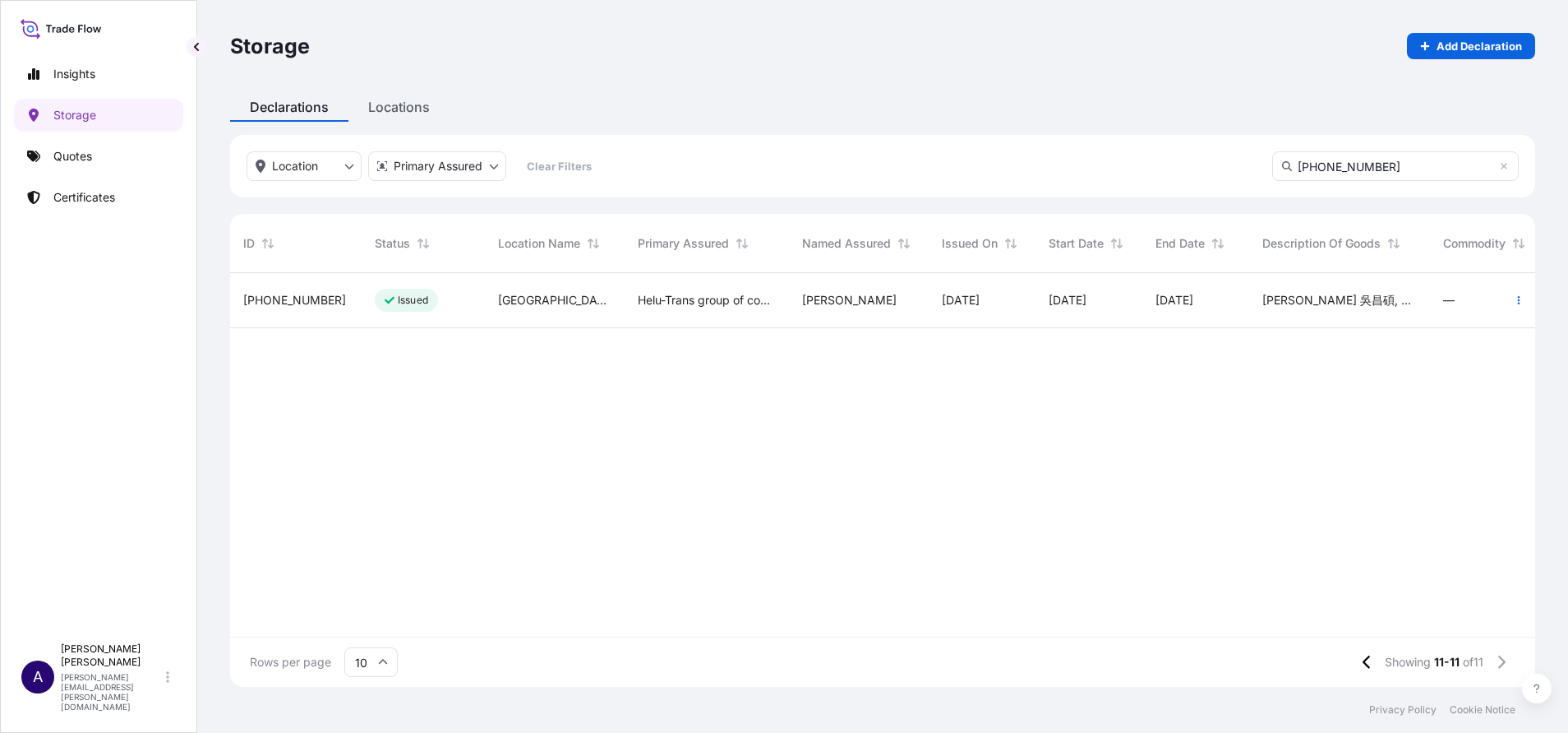
click at [303, 301] on span "31504-2285-112" at bounding box center [295, 300] width 103 height 17
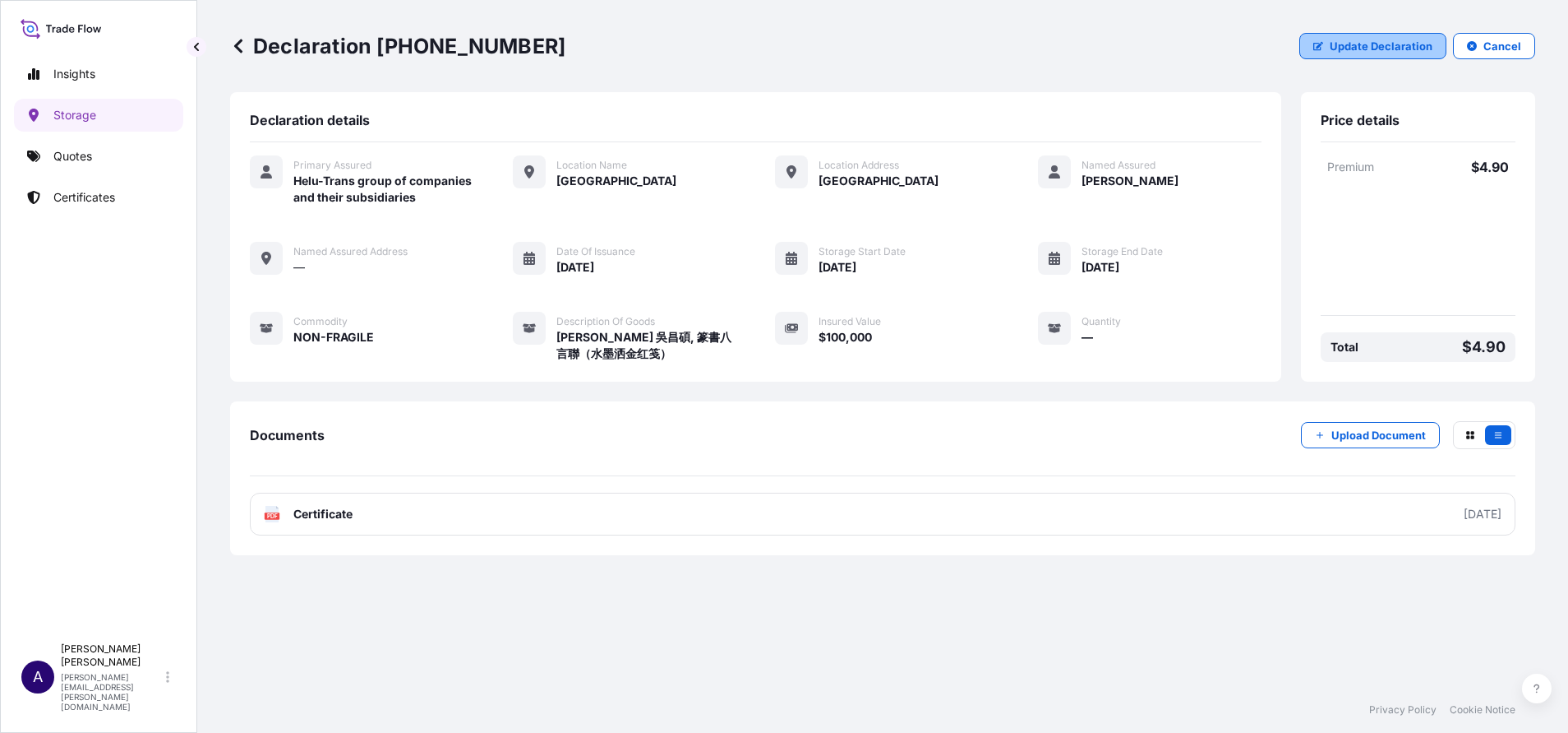
click at [1045, 42] on icon "button" at bounding box center [1318, 46] width 10 height 10
select select "HKD"
select select "mt"
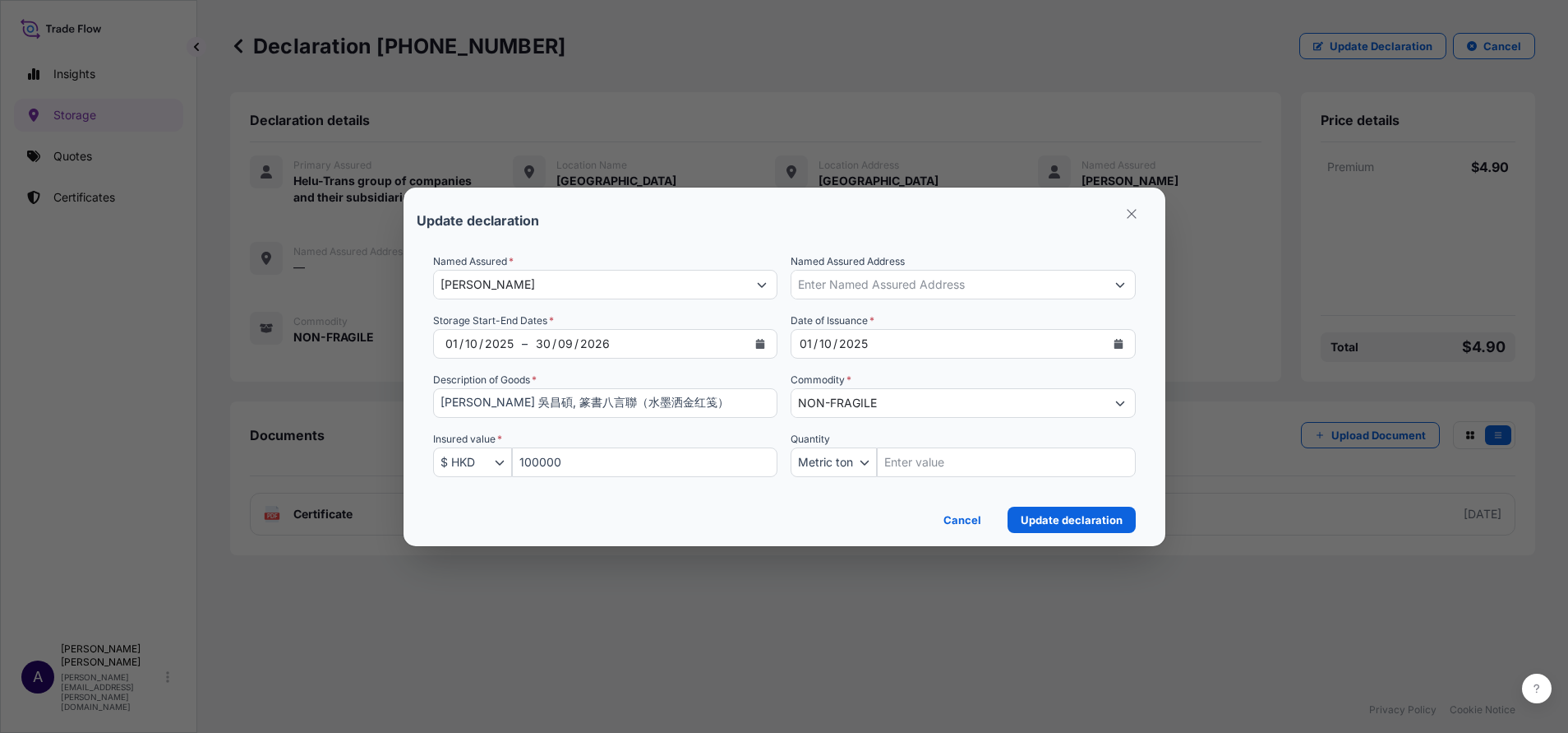
click at [764, 342] on icon "Calendar" at bounding box center [761, 343] width 9 height 10
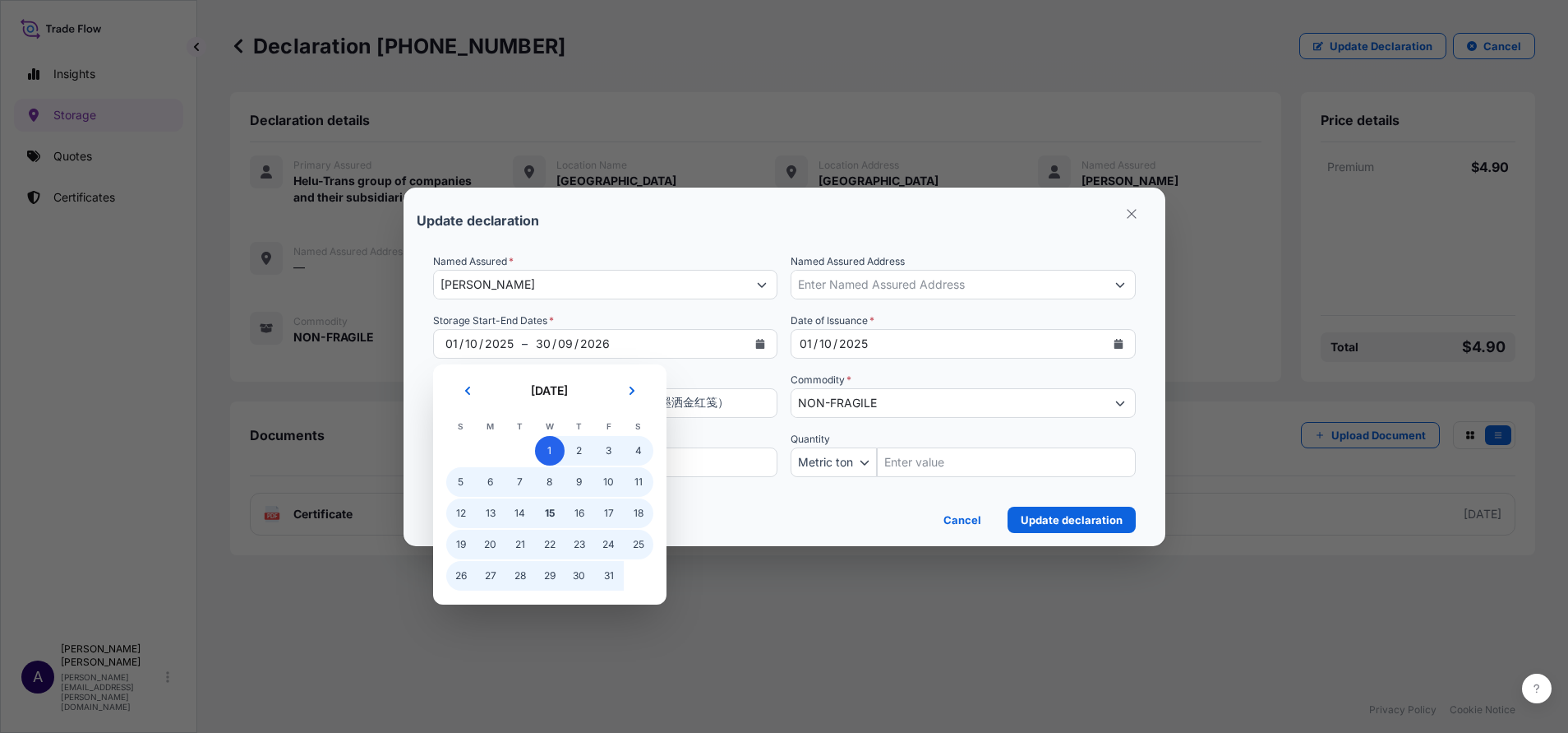
click at [541, 456] on span "1" at bounding box center [550, 451] width 30 height 30
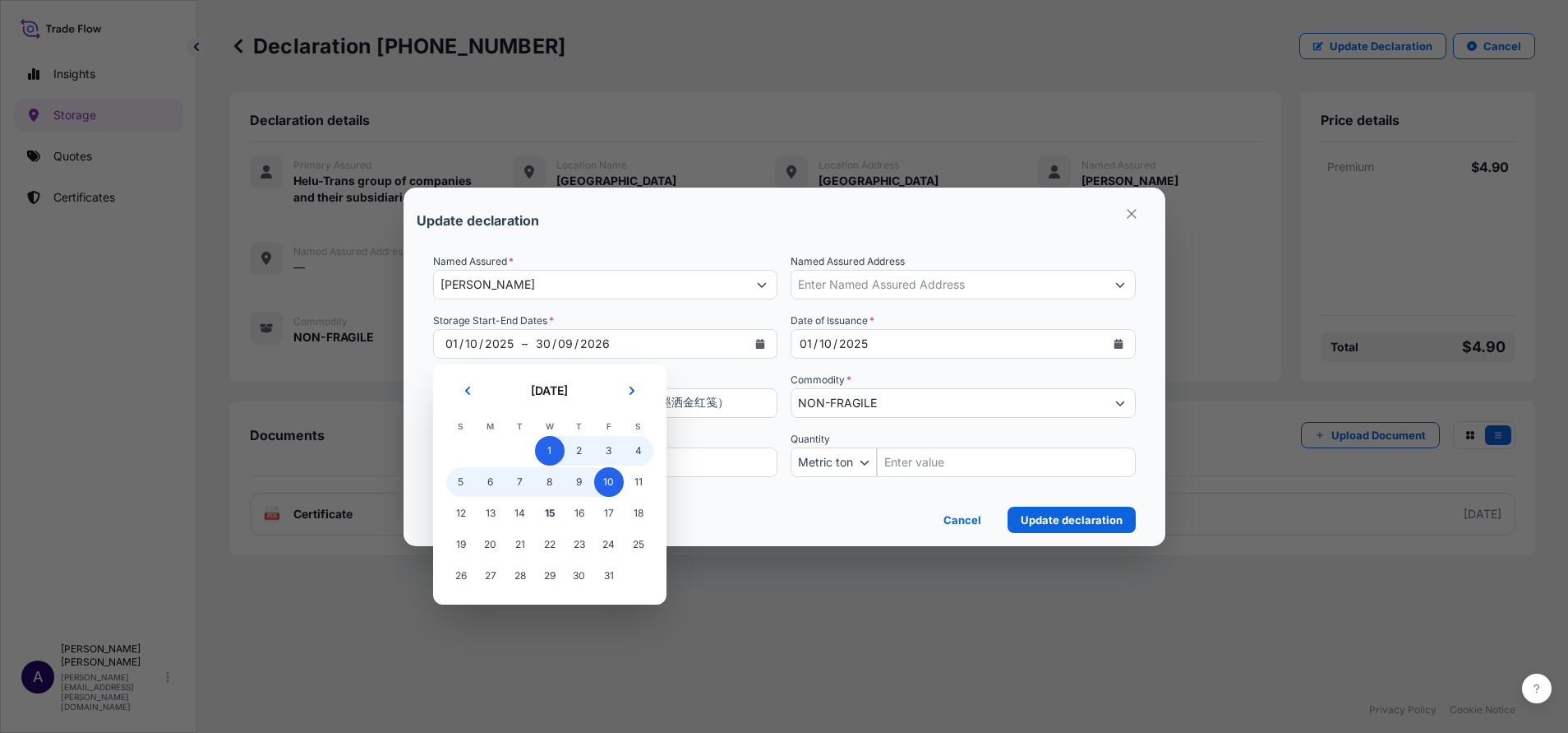
click at [611, 488] on span "10" at bounding box center [609, 482] width 30 height 30
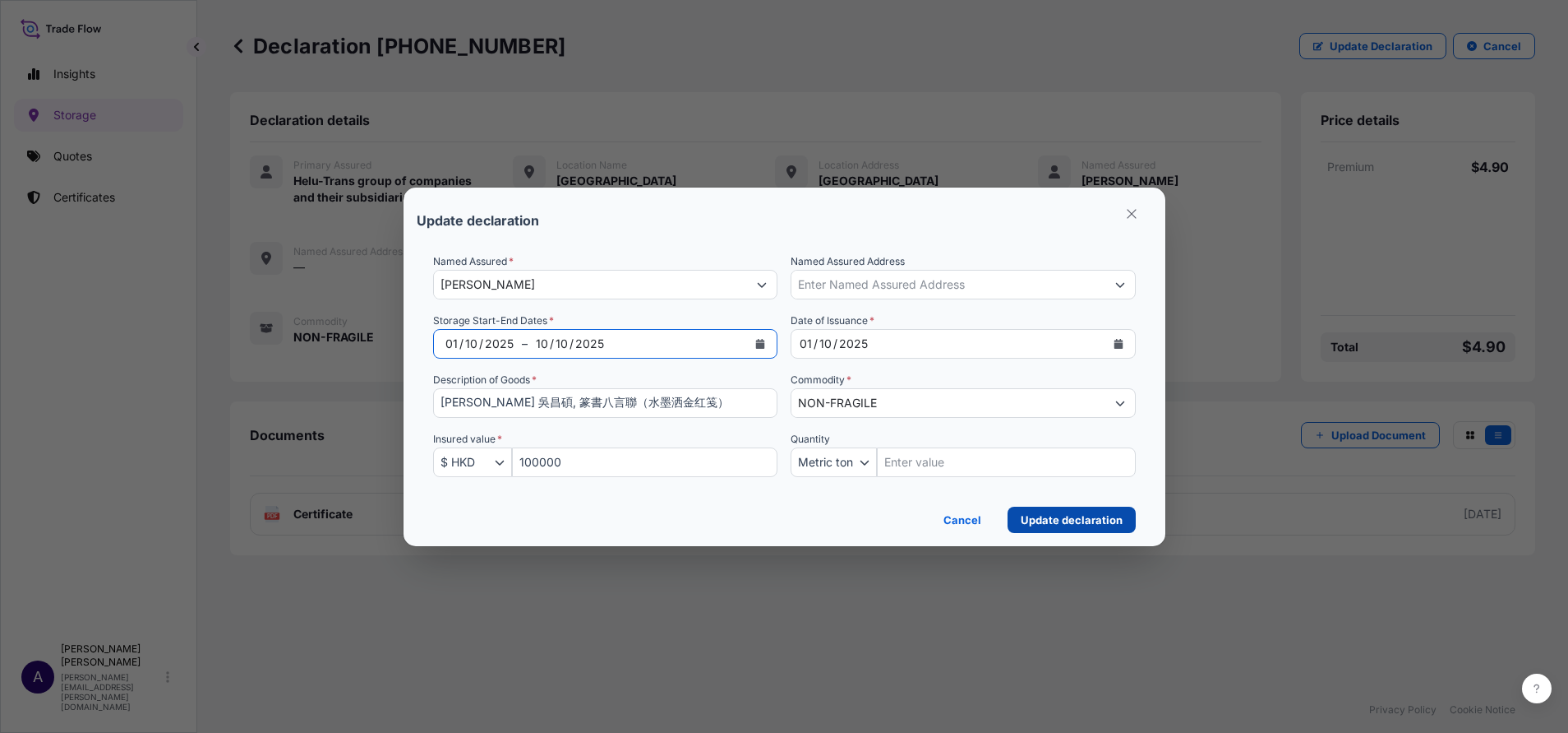
click at [1042, 488] on p "Update declaration" at bounding box center [1072, 520] width 102 height 17
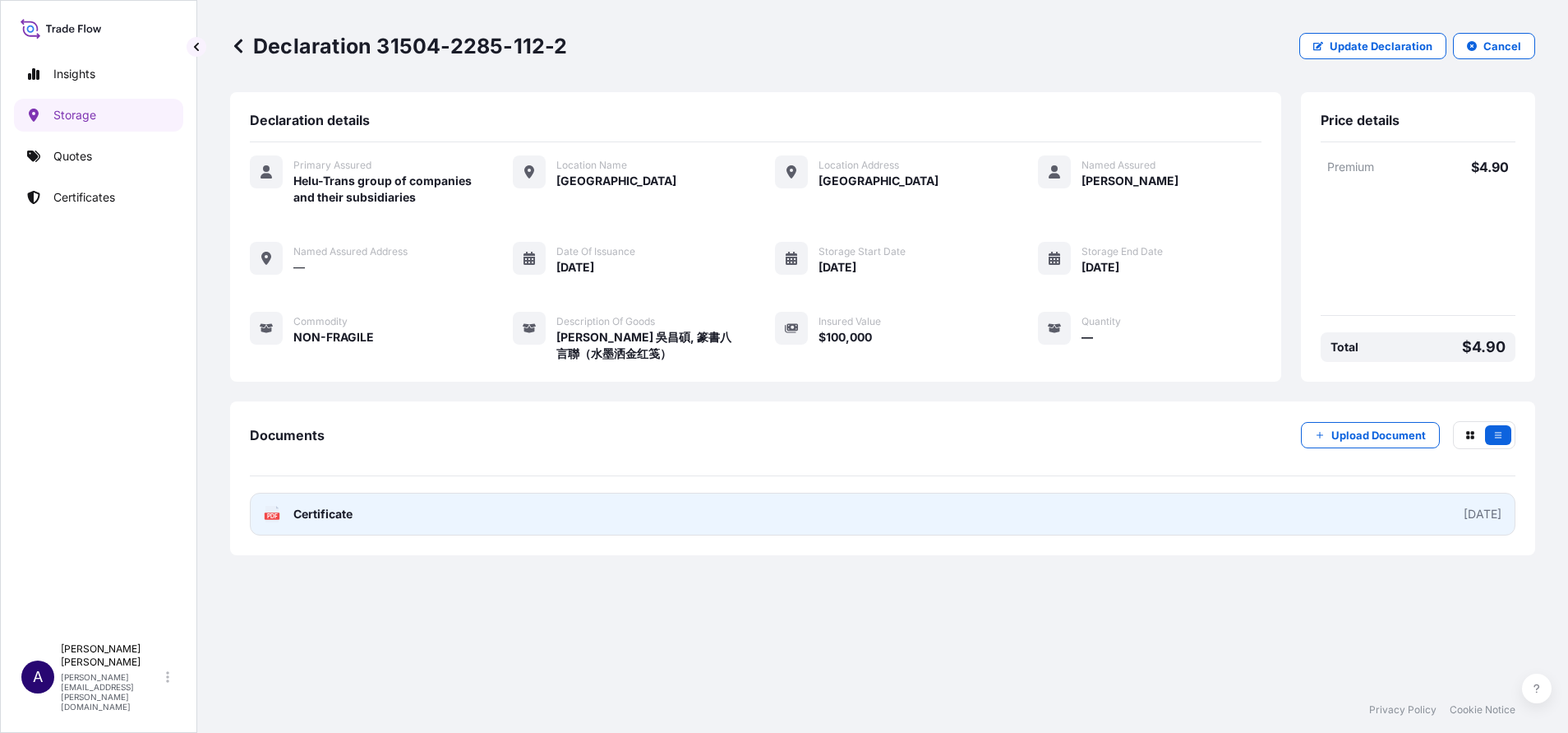
click at [1045, 488] on link "PDF Certificate 2025-10-01" at bounding box center [882, 513] width 1266 height 42
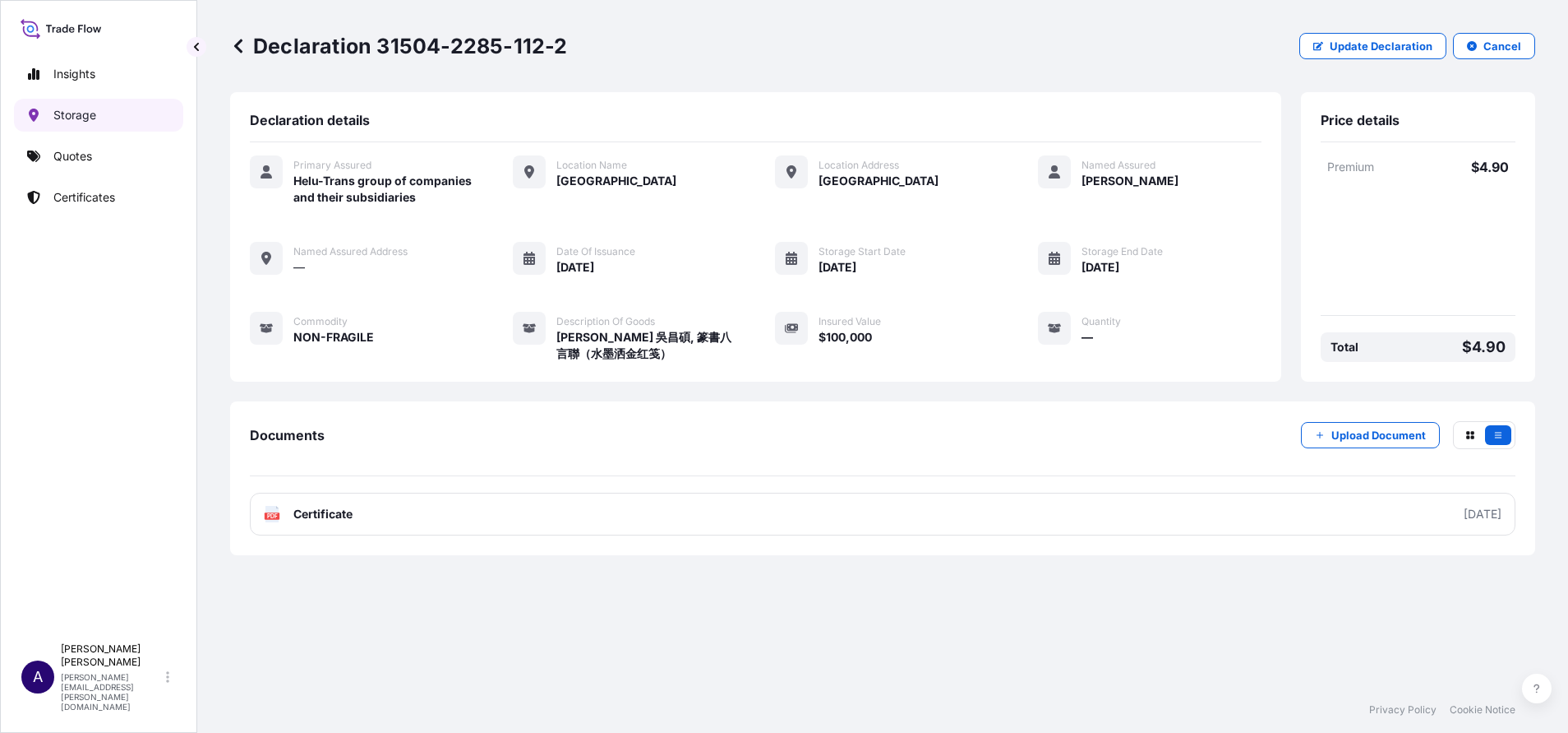
click at [78, 117] on p "Storage" at bounding box center [75, 115] width 42 height 17
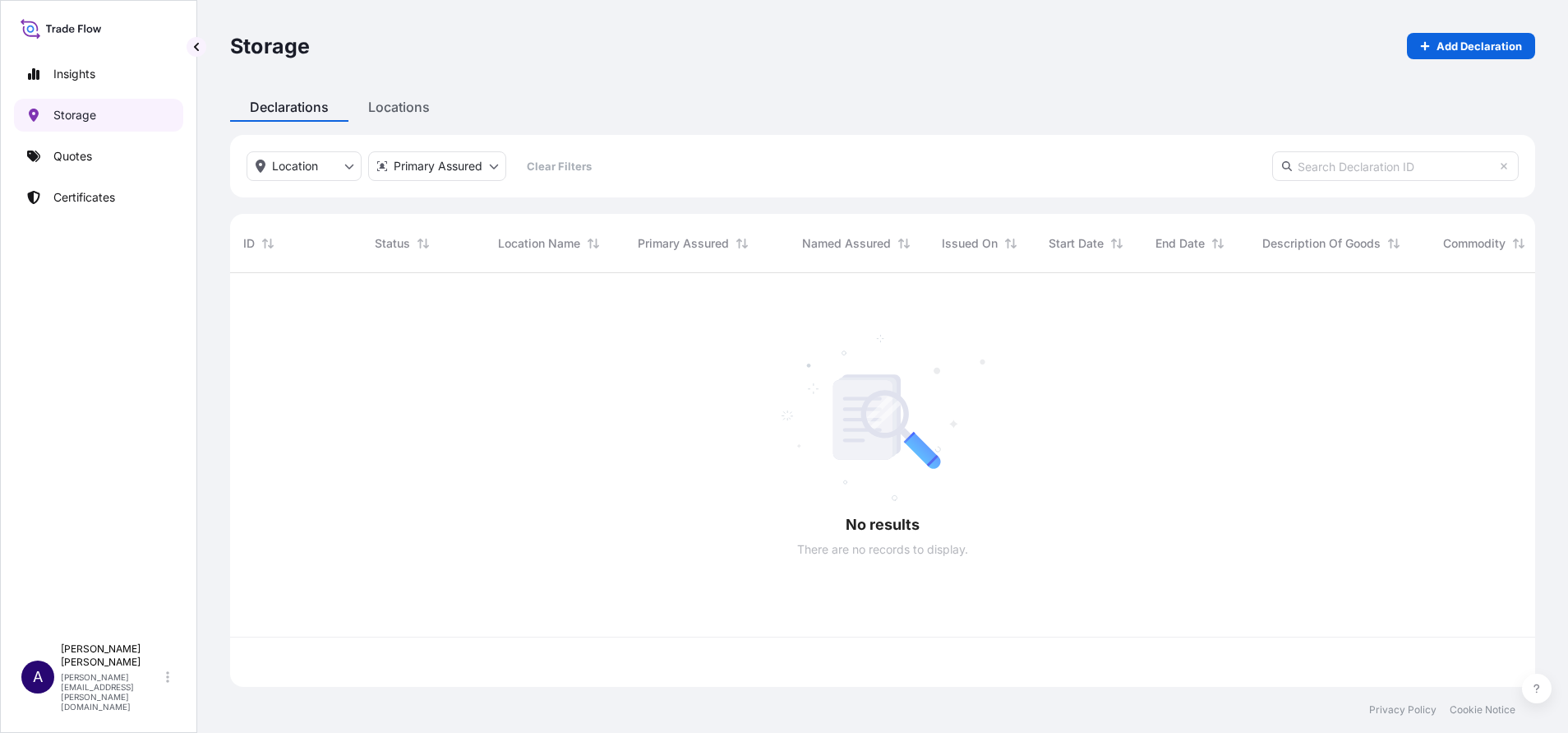
scroll to position [404, 1287]
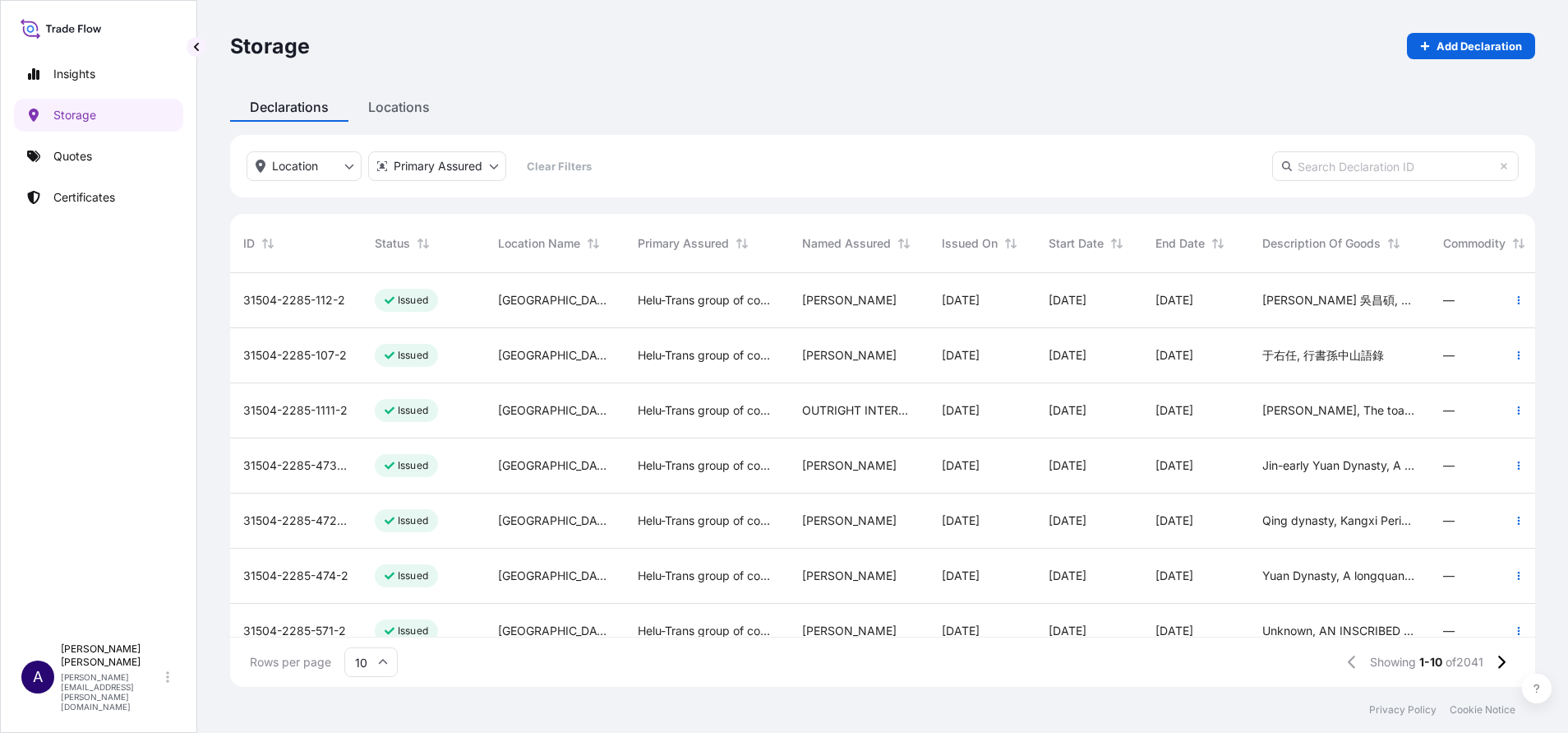
click at [1045, 169] on input "text" at bounding box center [1396, 167] width 247 height 30
paste input "31504-2285-110"
type input "31504-2285-110"
click at [1045, 488] on icon at bounding box center [1501, 662] width 9 height 15
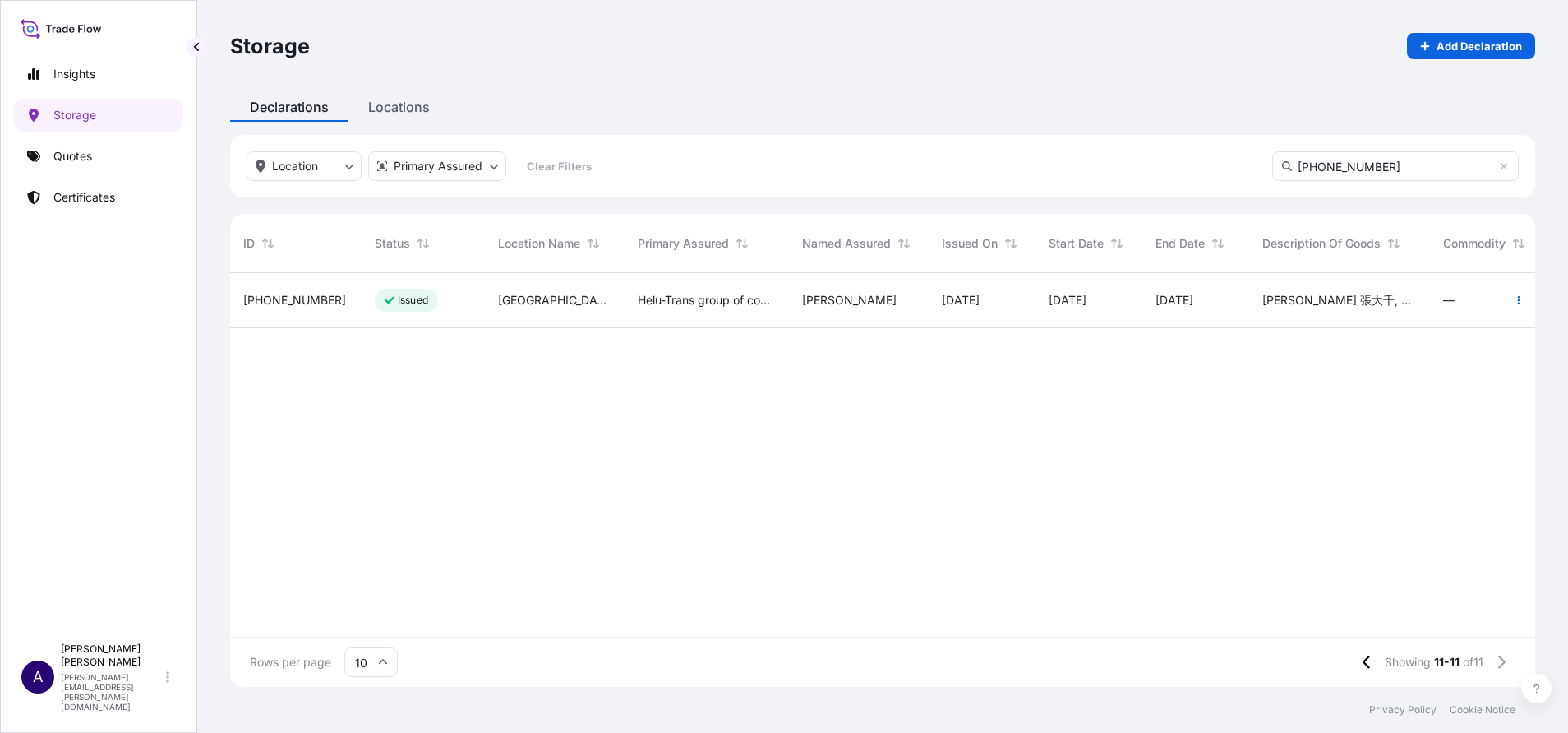
click at [303, 295] on span "31504-2285-110" at bounding box center [295, 300] width 103 height 17
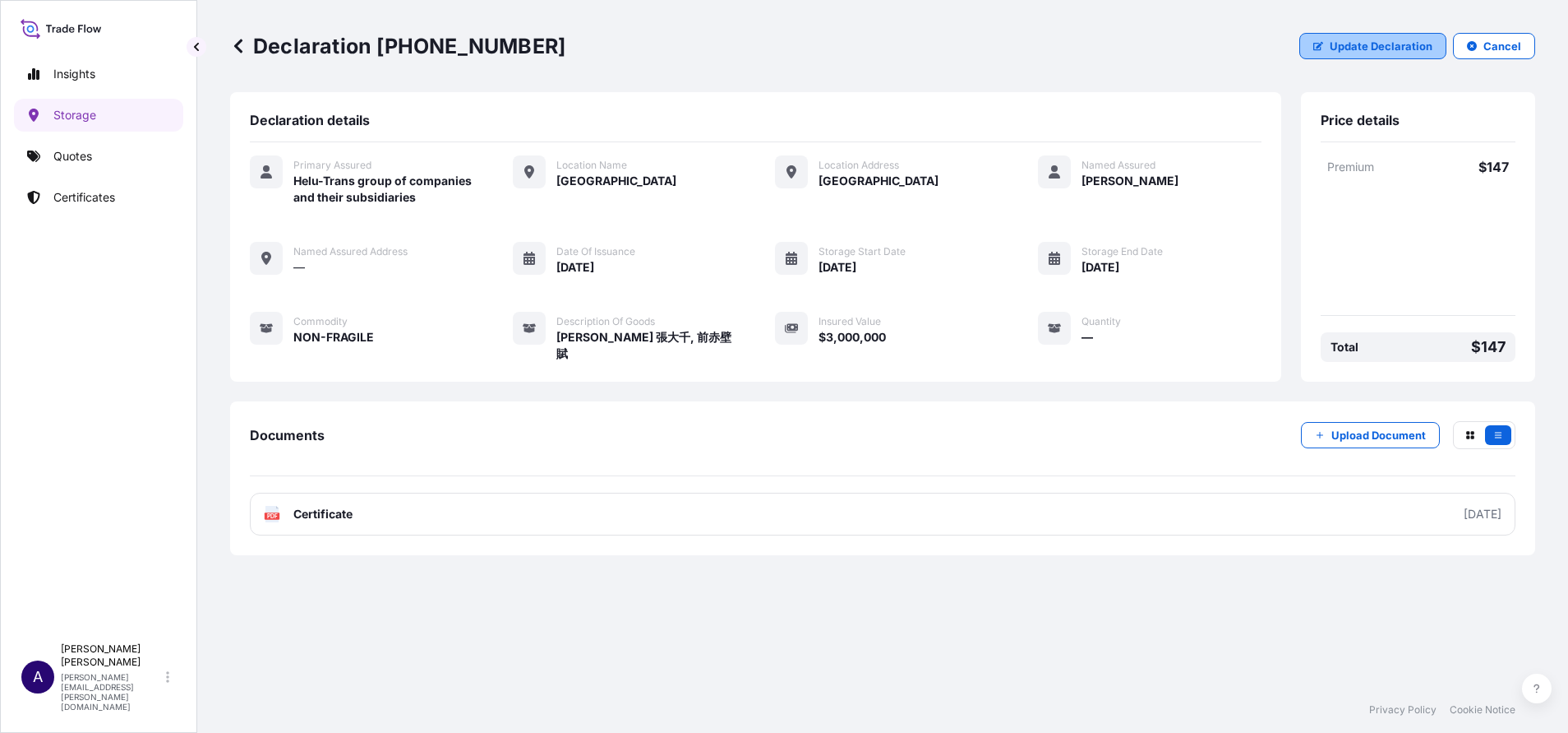
click at [1045, 37] on button "Update Declaration" at bounding box center [1373, 46] width 147 height 26
select select "HKD"
select select "mt"
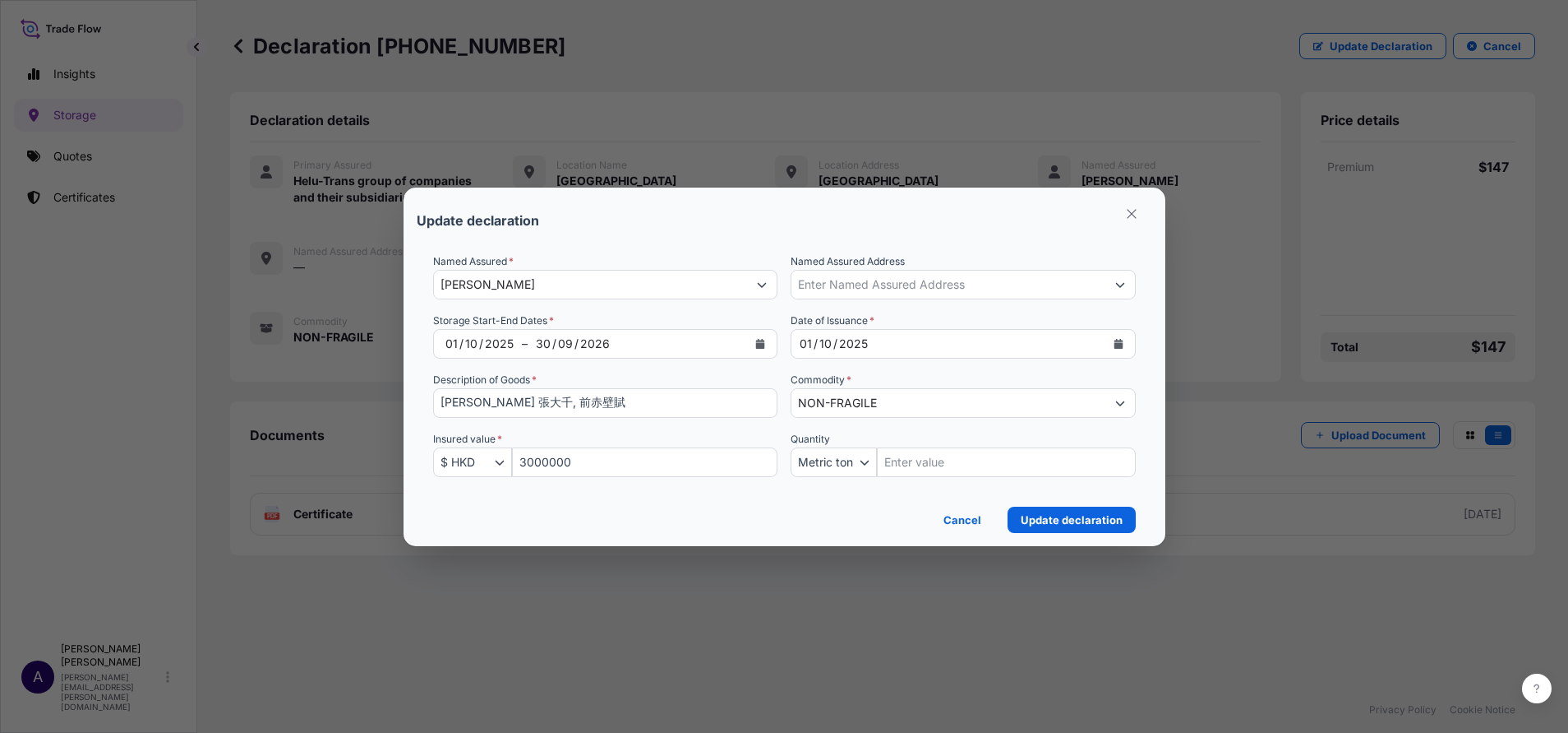
click at [764, 344] on icon "Calendar" at bounding box center [761, 343] width 9 height 10
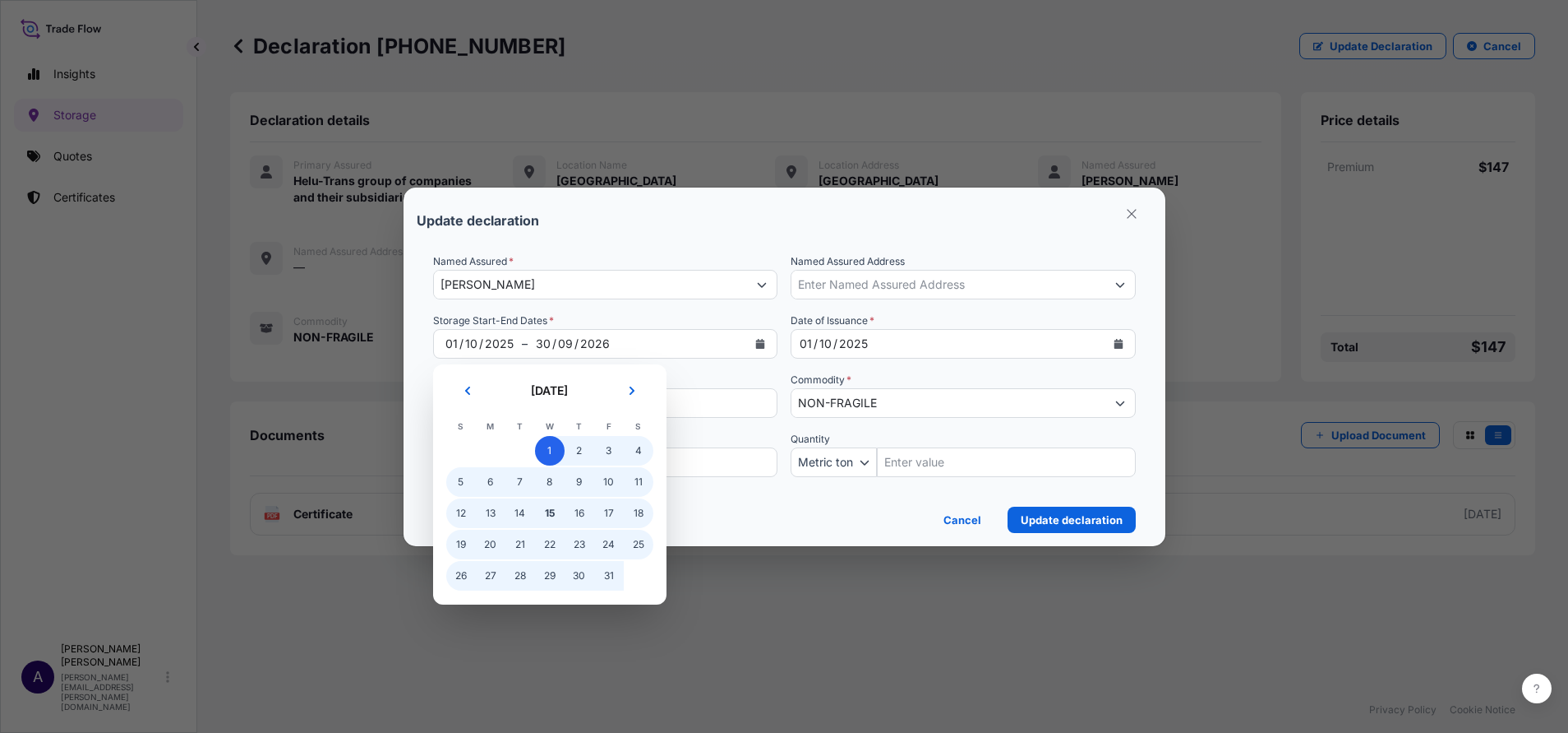
click at [546, 447] on span "1" at bounding box center [550, 451] width 30 height 30
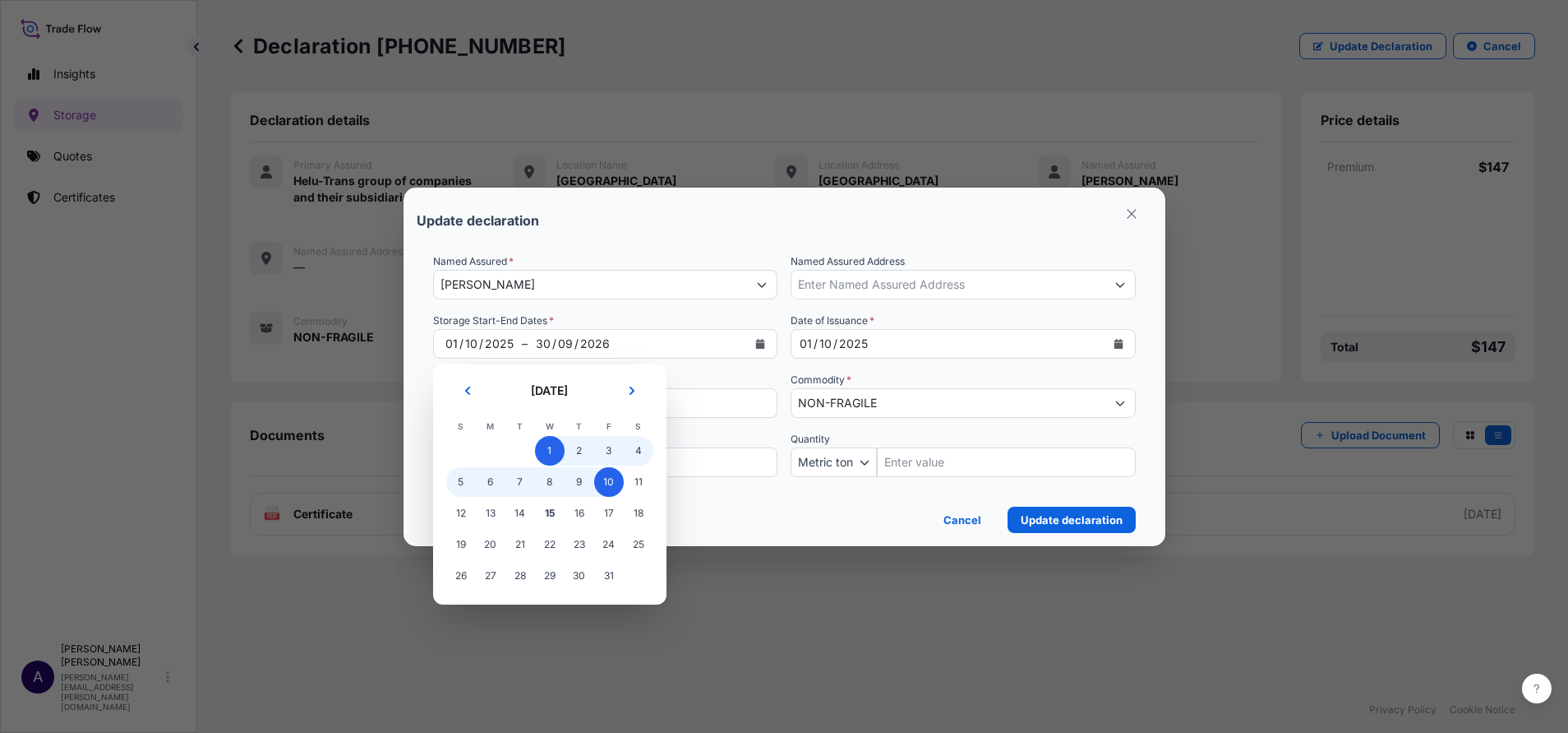
click at [609, 488] on span "10" at bounding box center [609, 482] width 30 height 30
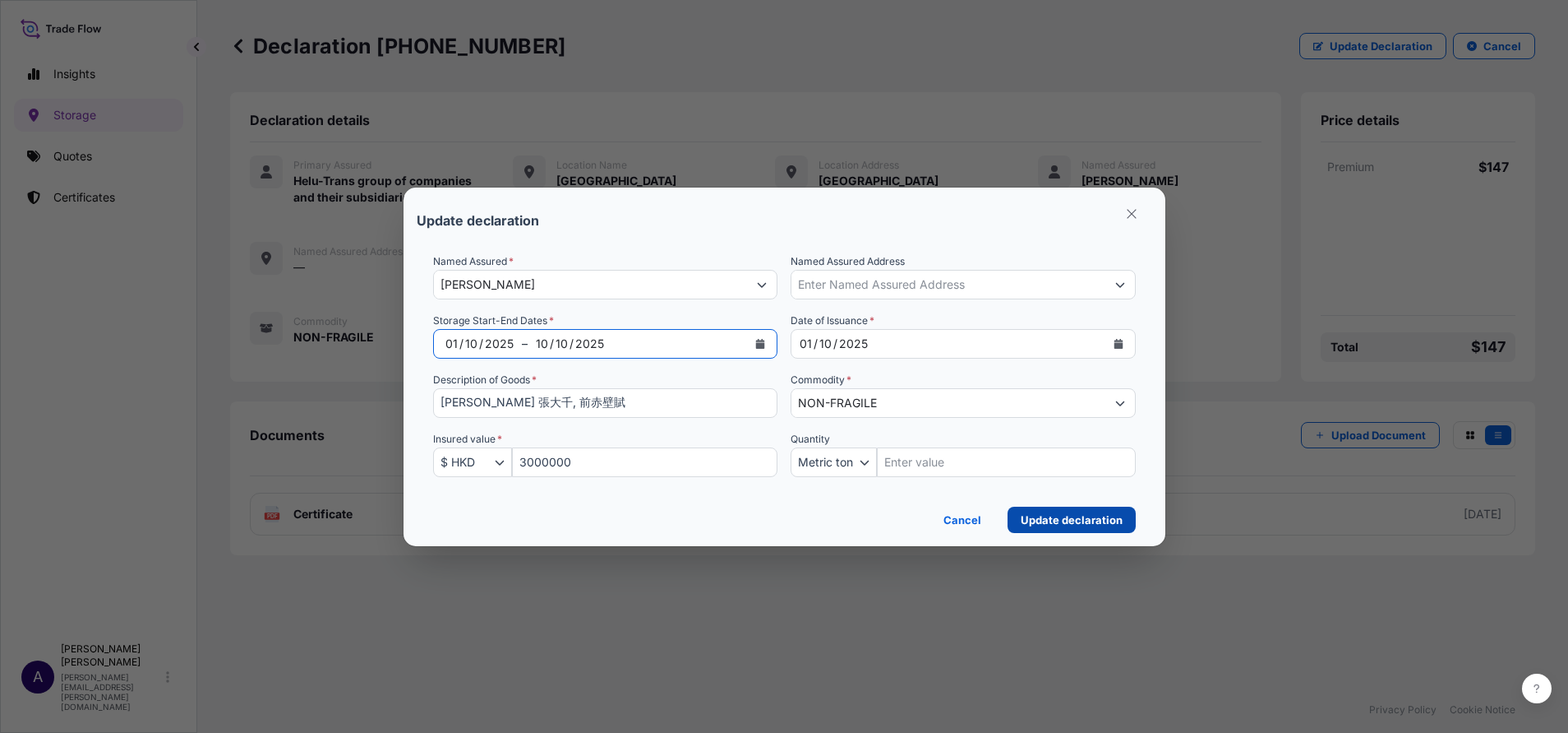
click at [1045, 488] on button "Update declaration" at bounding box center [1071, 520] width 128 height 26
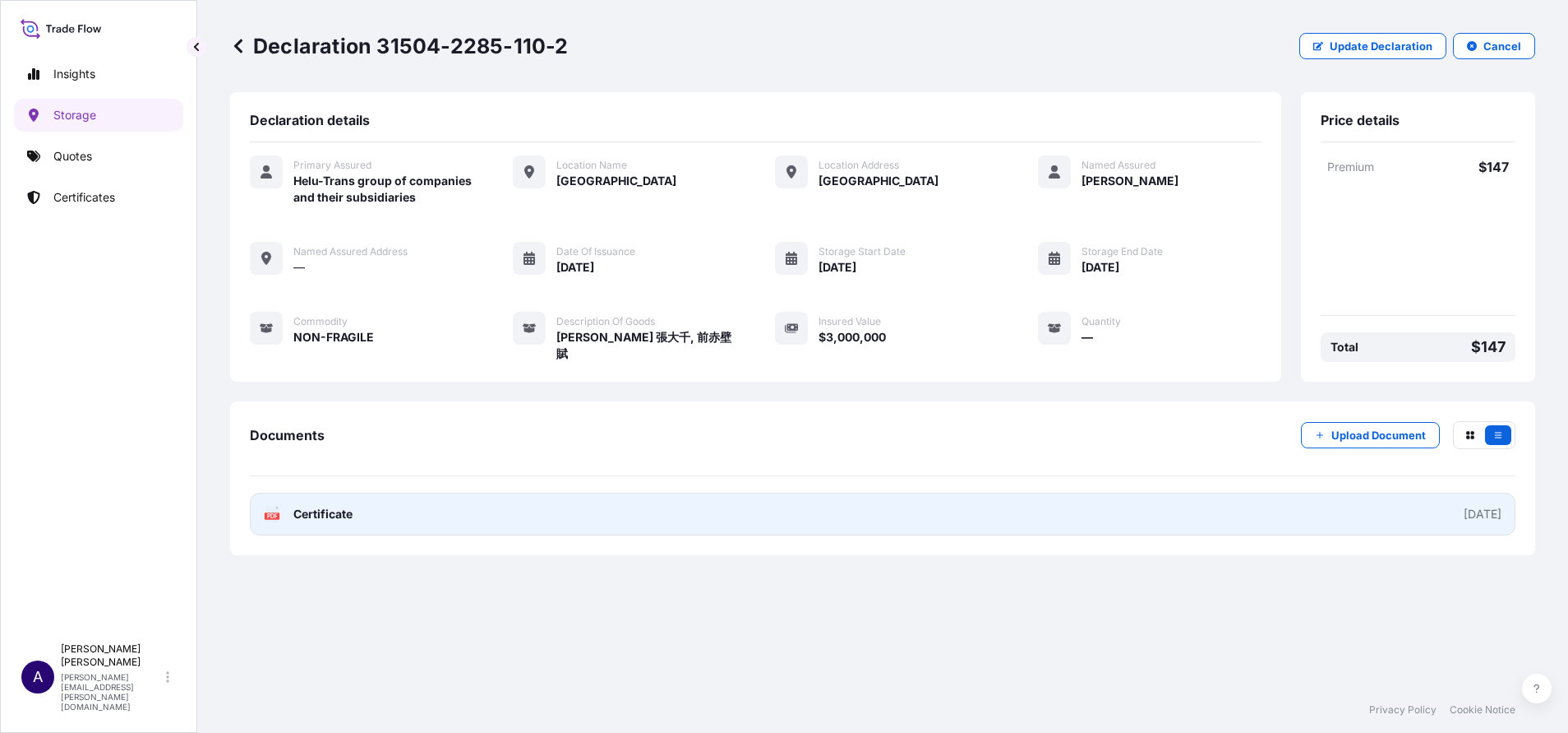
click at [1045, 488] on link "PDF Certificate 2025-10-01" at bounding box center [882, 513] width 1266 height 42
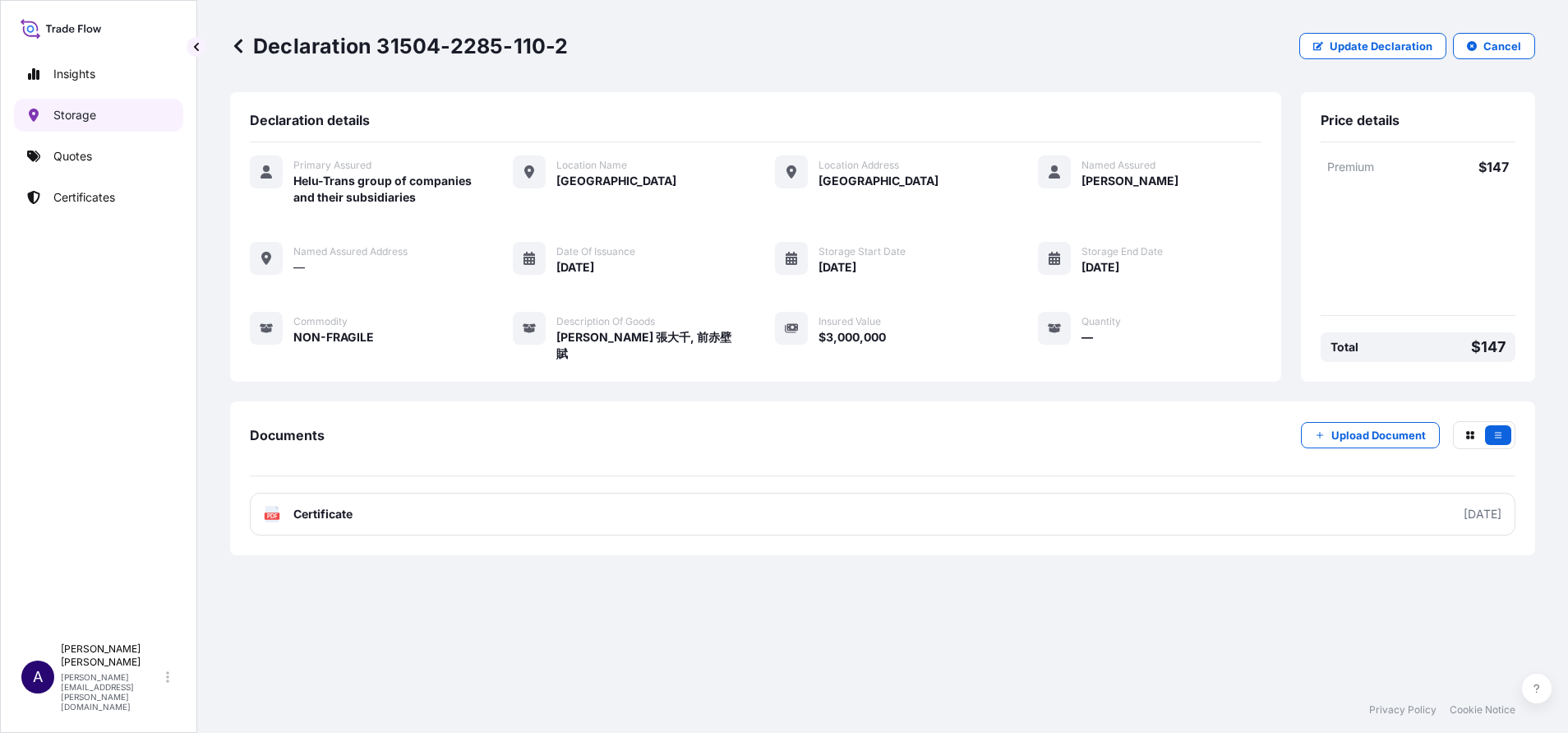
click at [78, 118] on p "Storage" at bounding box center [75, 115] width 42 height 17
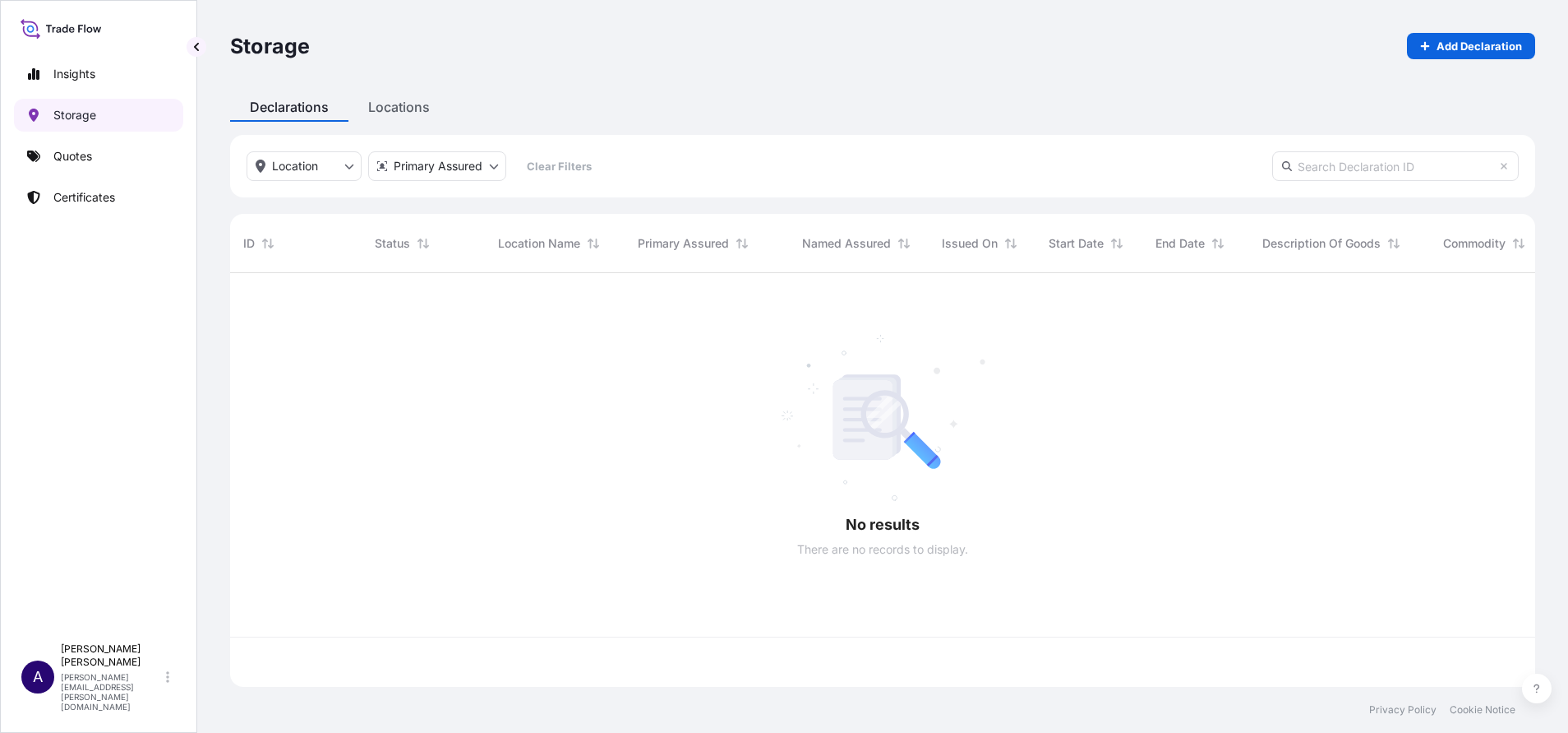
scroll to position [404, 1287]
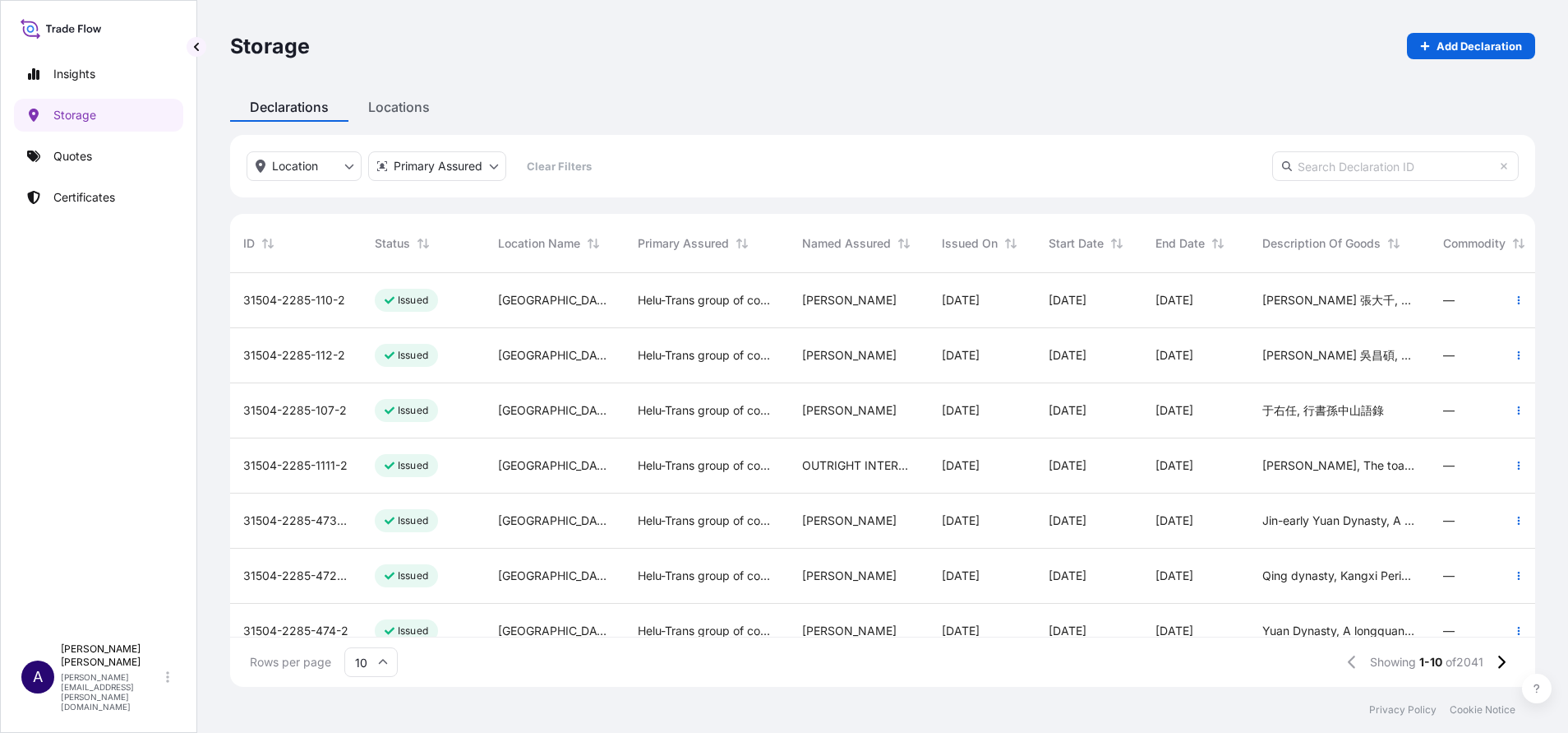
click at [1045, 173] on input "text" at bounding box center [1396, 167] width 247 height 30
paste input "31504-2285-108"
type input "31504-2285-108"
click at [1045, 488] on icon at bounding box center [1501, 662] width 9 height 15
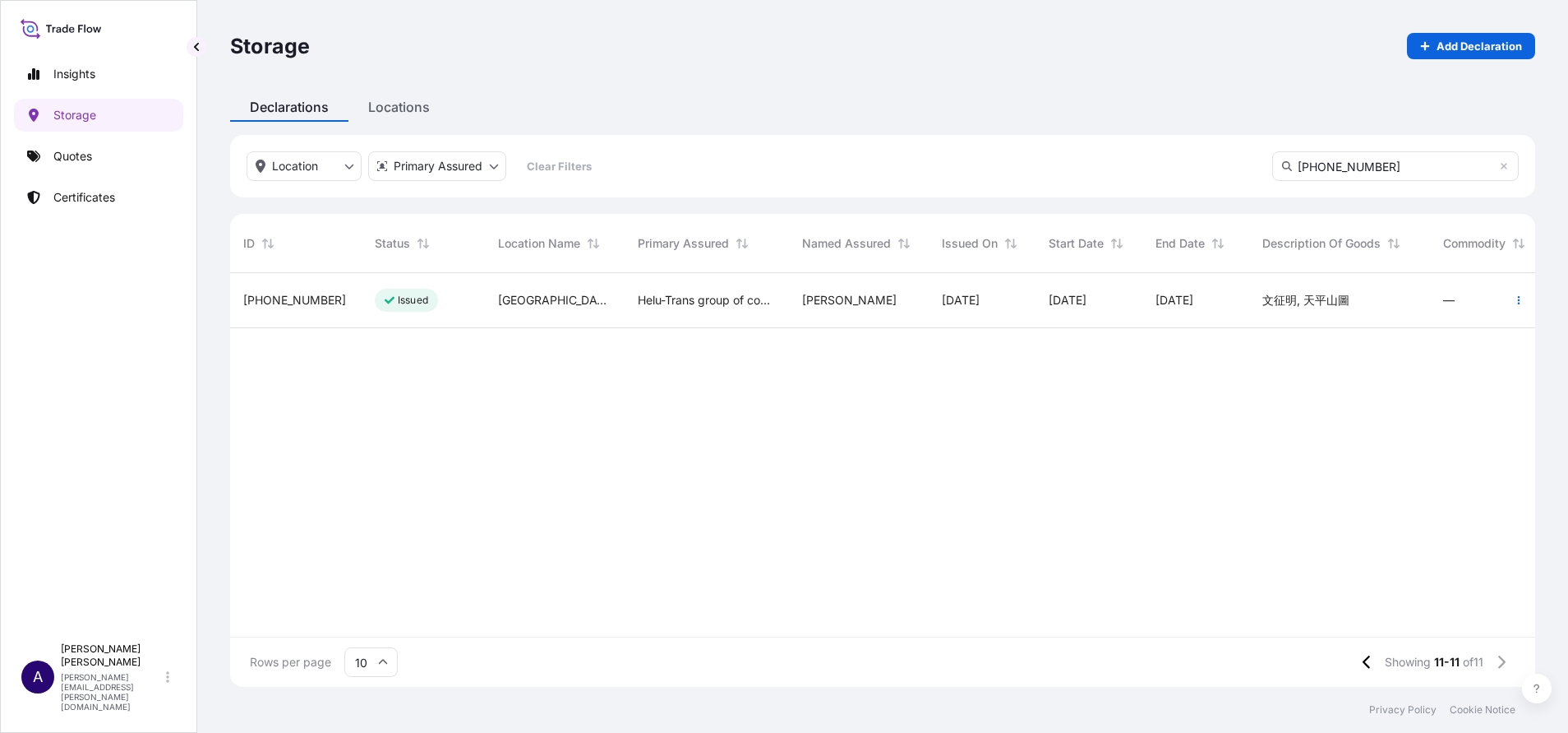
click at [280, 303] on span "31504-2285-108" at bounding box center [295, 300] width 103 height 17
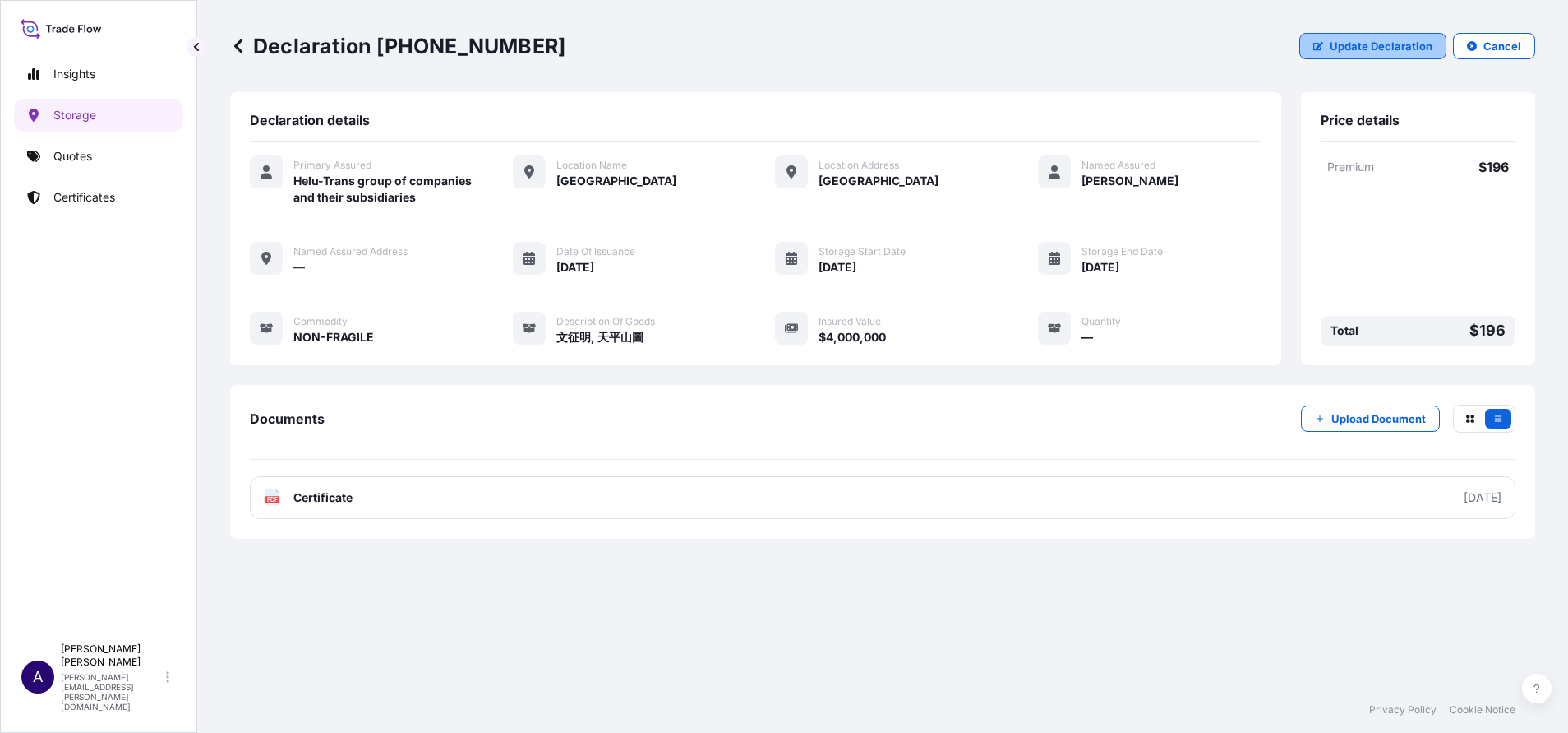
click at [1045, 46] on p "Update Declaration" at bounding box center [1381, 46] width 103 height 17
select select "HKD"
select select "mt"
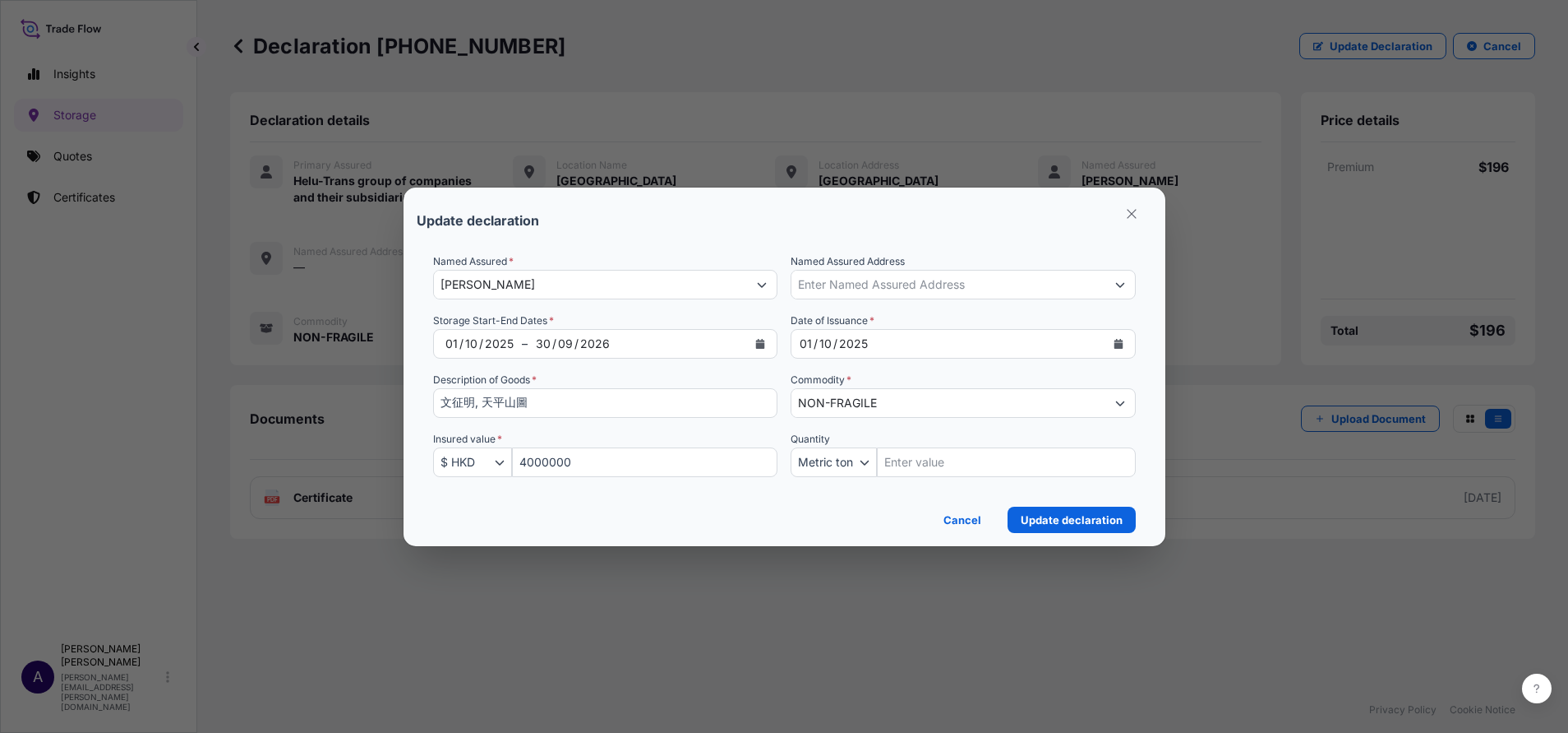
click at [763, 347] on icon "Calendar" at bounding box center [761, 343] width 9 height 10
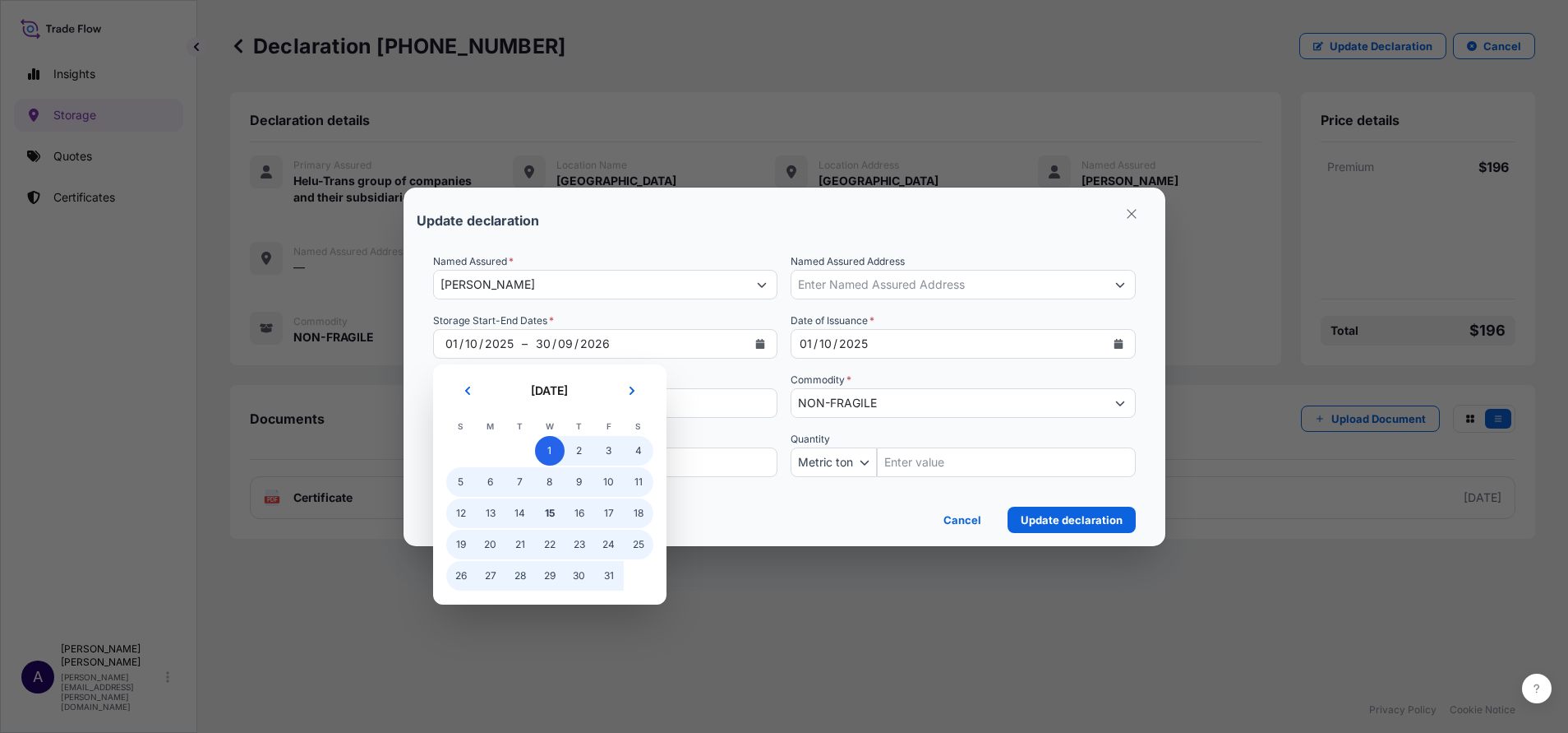
click at [544, 445] on span "1" at bounding box center [550, 451] width 30 height 30
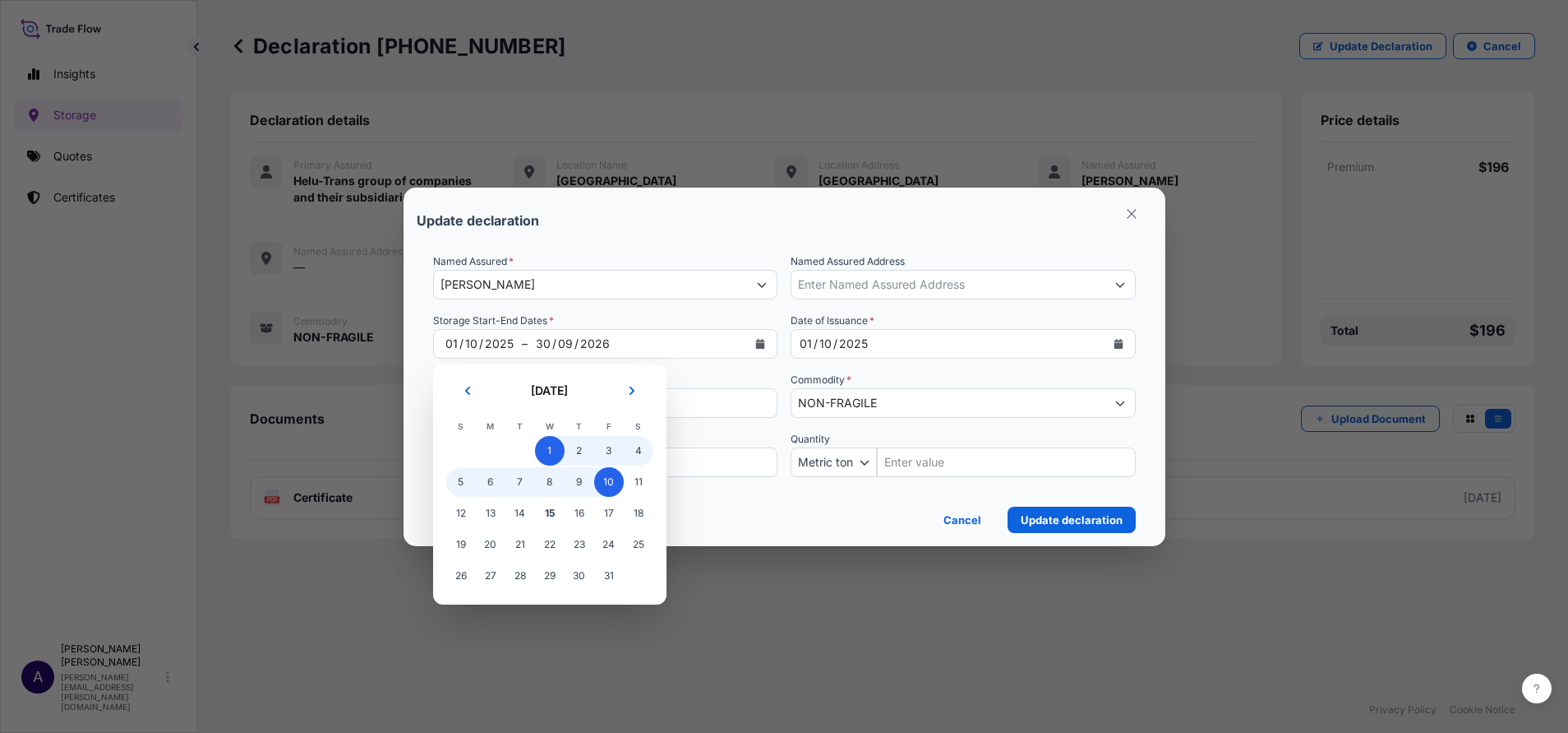
click at [609, 487] on span "10" at bounding box center [609, 482] width 30 height 30
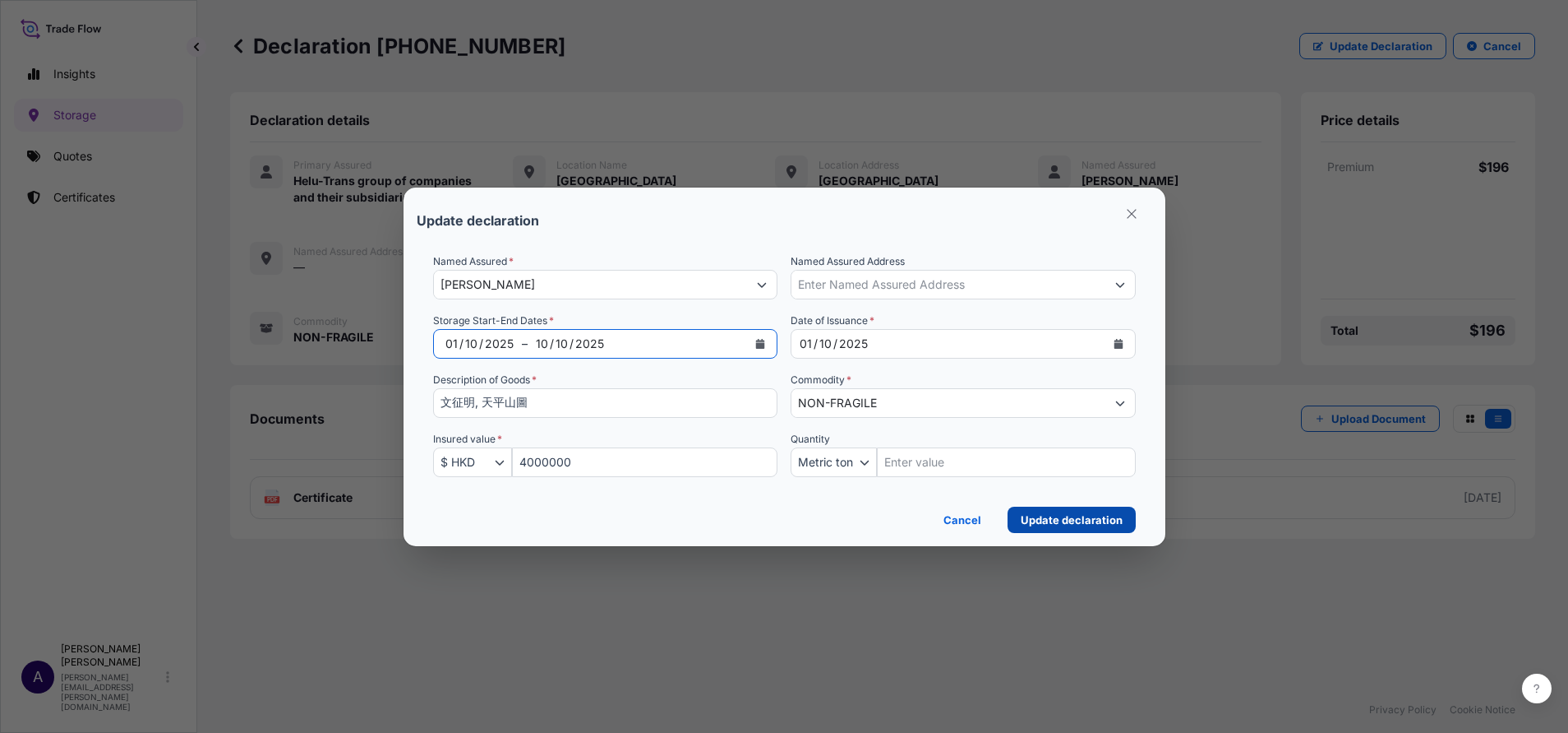
click at [1045, 488] on p "Update declaration" at bounding box center [1072, 520] width 102 height 17
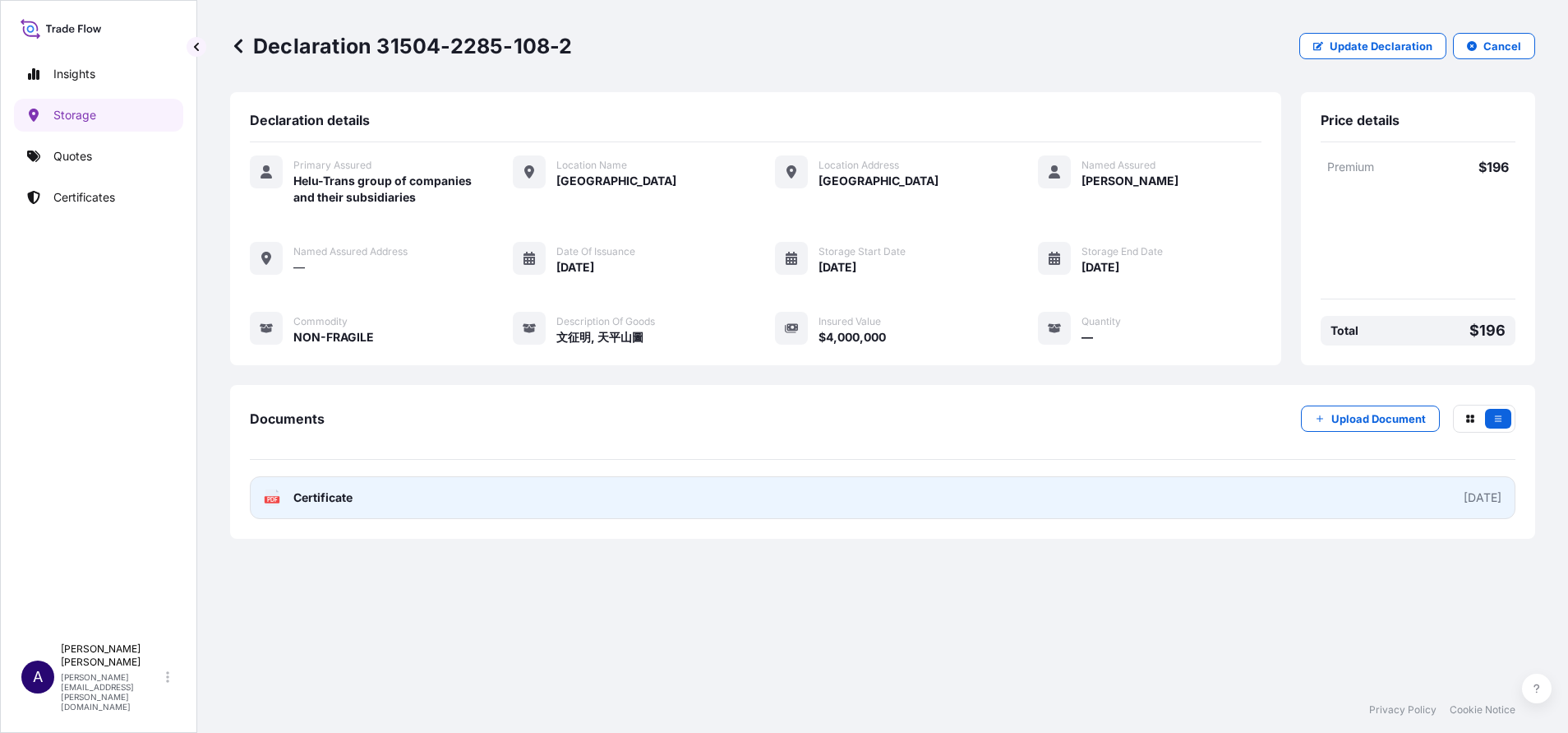
click at [1045, 488] on div "2025-10-01" at bounding box center [1482, 497] width 38 height 17
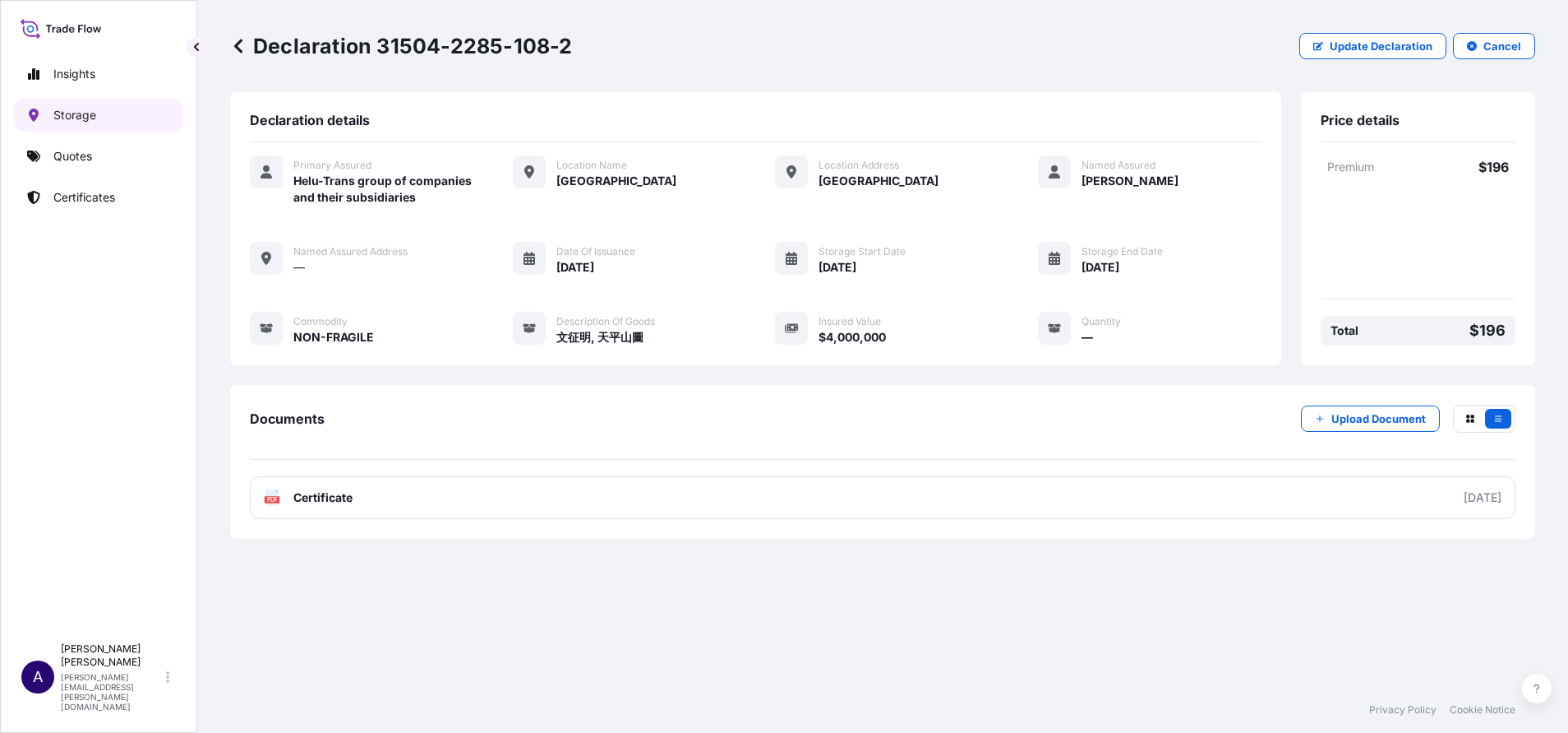
click at [88, 116] on p "Storage" at bounding box center [75, 115] width 42 height 17
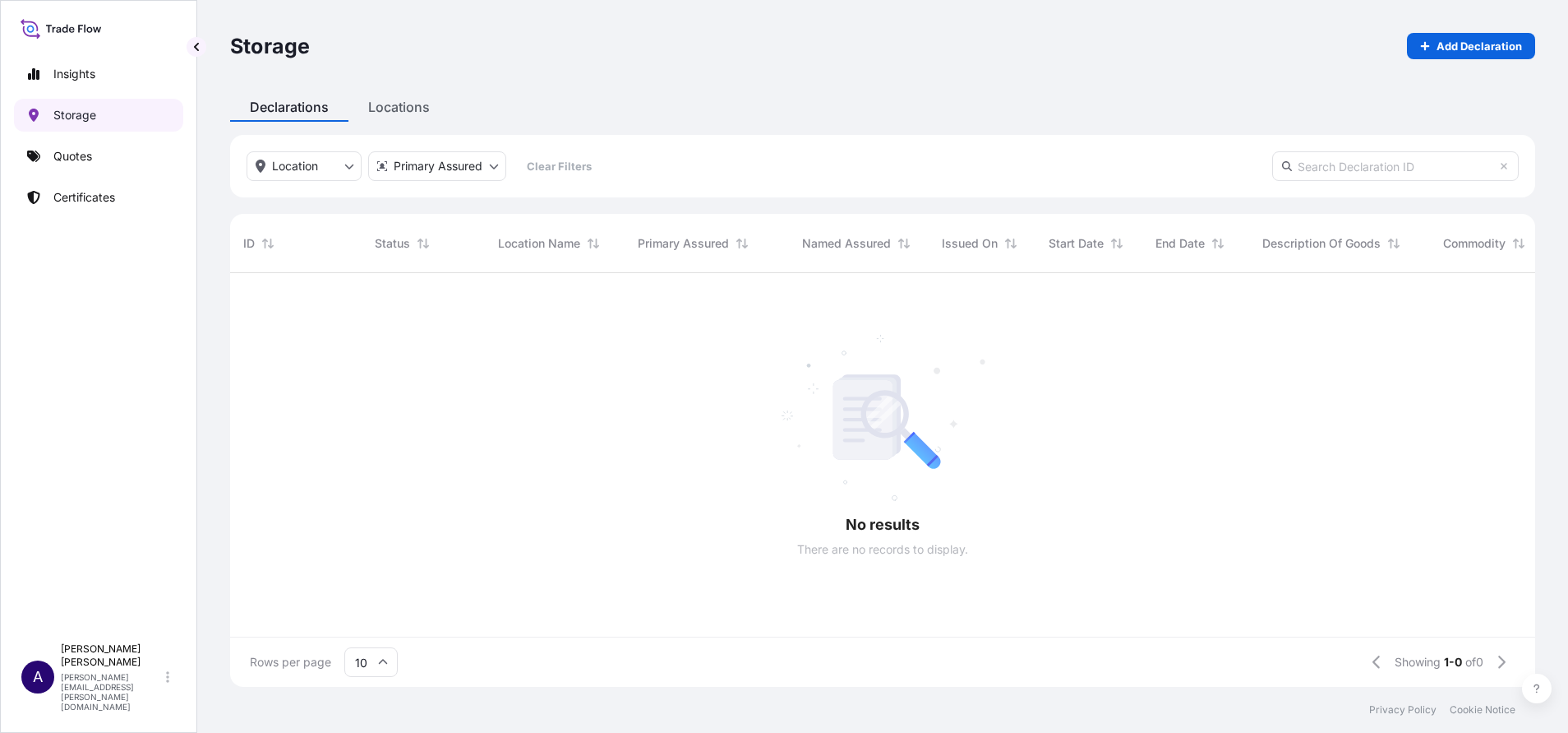
scroll to position [404, 1287]
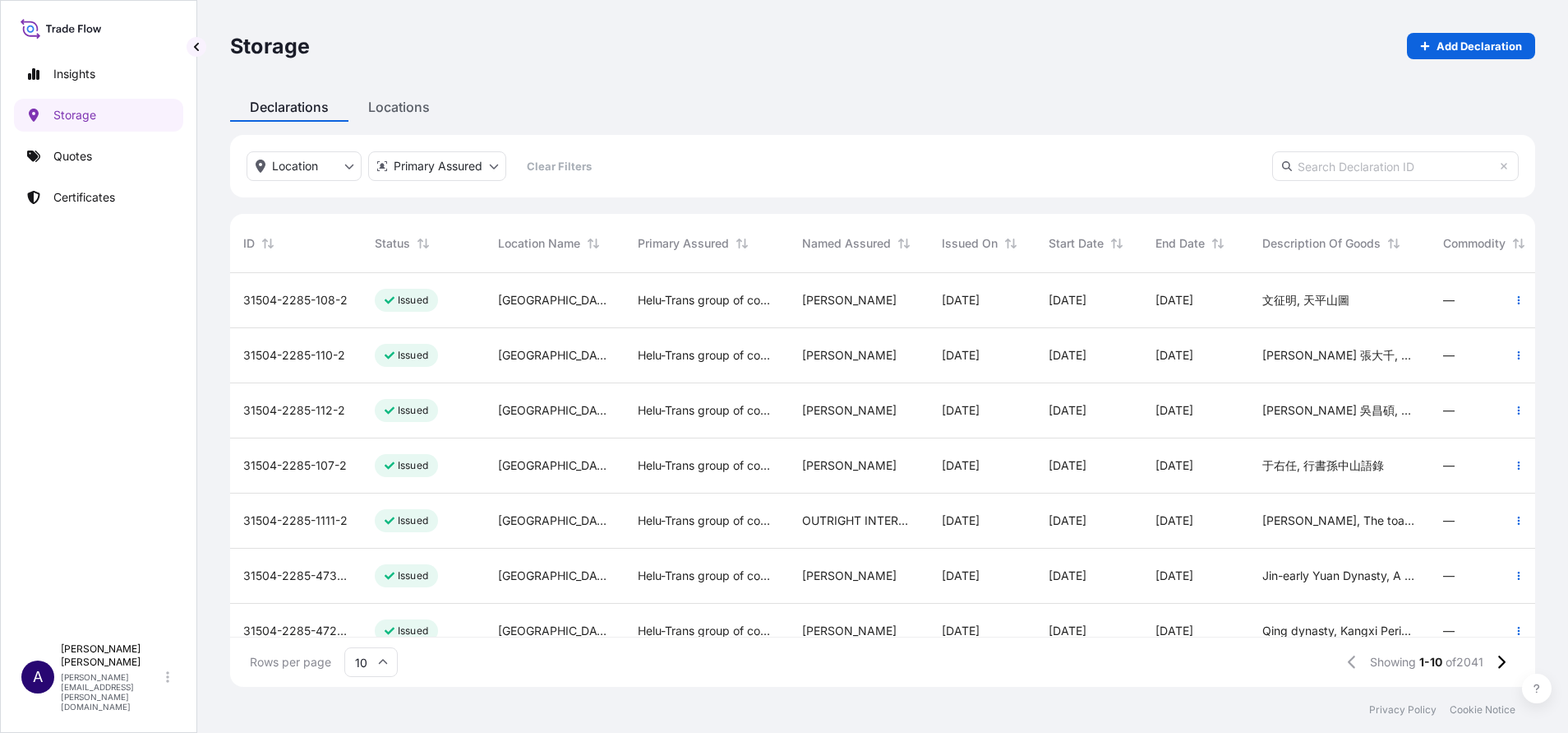
click at [1045, 174] on input "text" at bounding box center [1396, 167] width 247 height 30
paste input "31504-2285-109"
type input "31504-2285-109"
click at [1045, 488] on icon at bounding box center [1501, 662] width 9 height 15
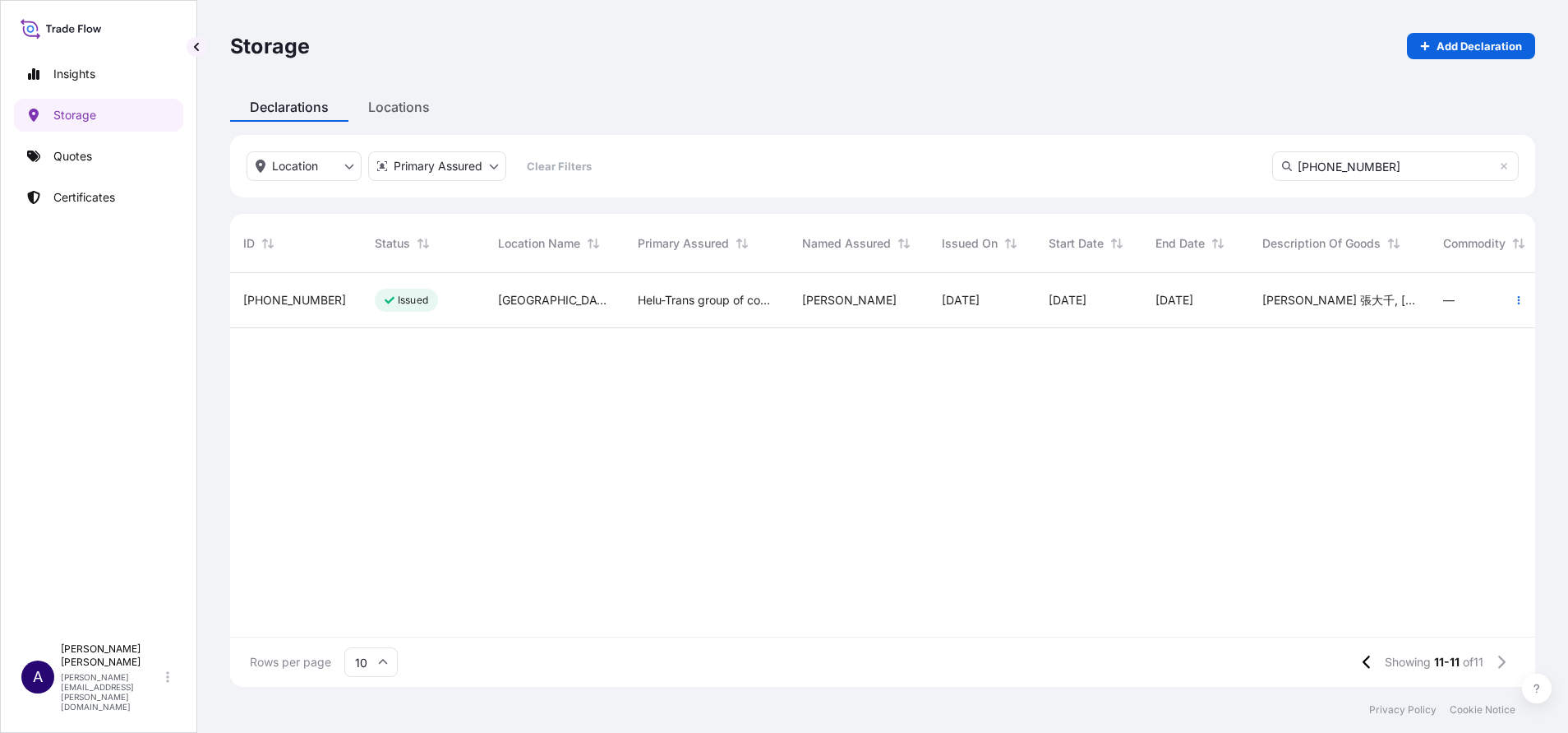
click at [291, 297] on span "31504-2285-109" at bounding box center [295, 300] width 103 height 17
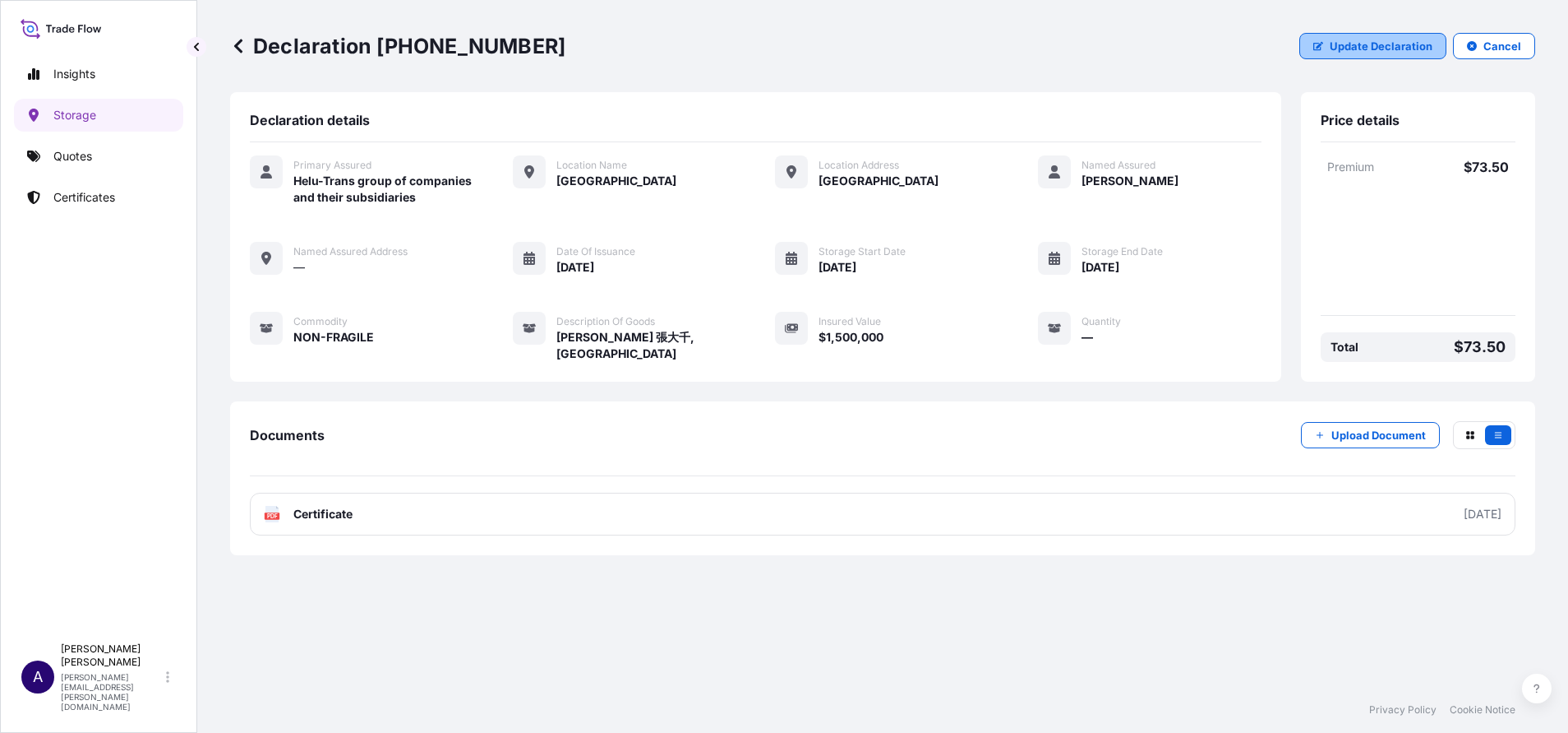
click at [1045, 49] on p "Update Declaration" at bounding box center [1381, 46] width 103 height 17
select select "HKD"
select select "mt"
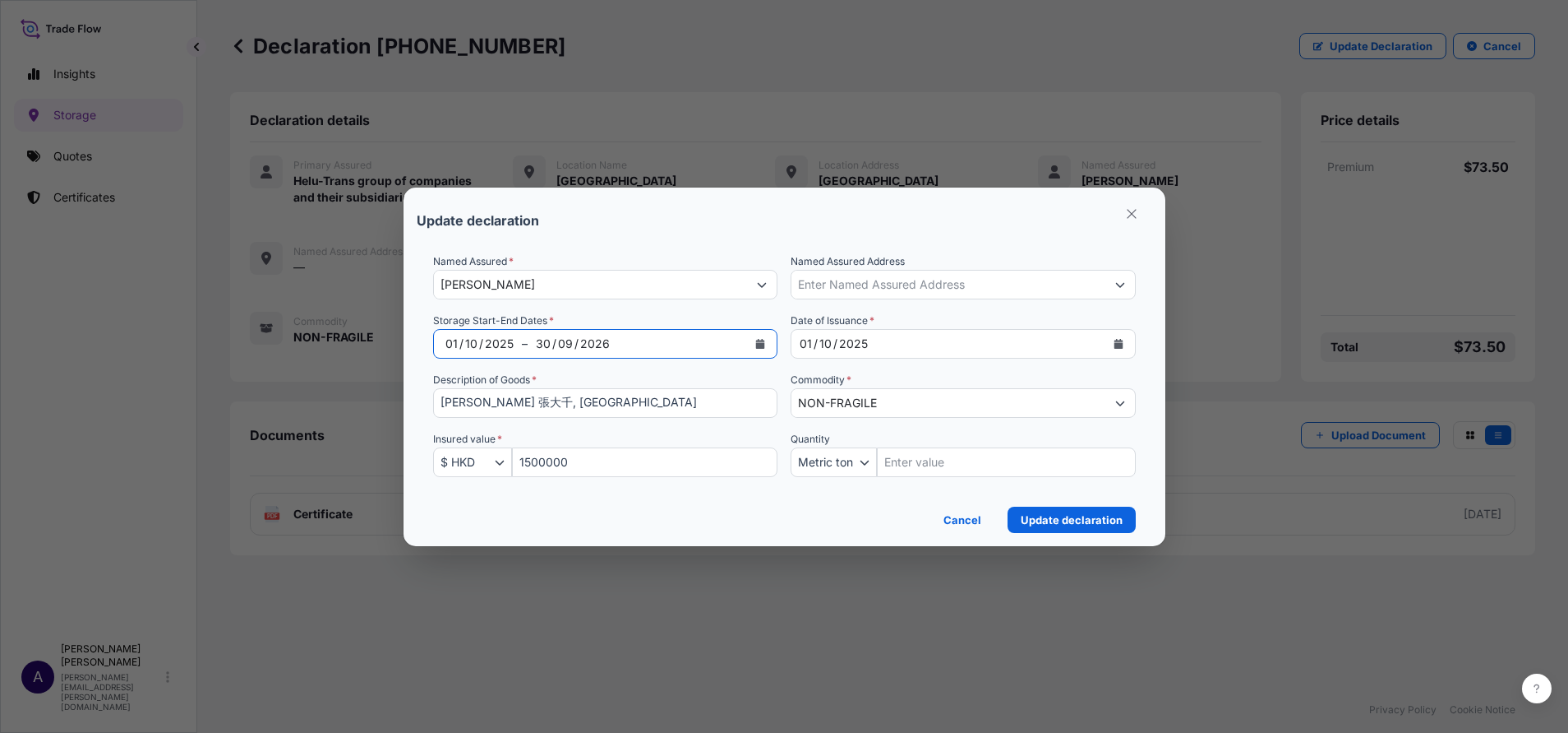
click at [757, 340] on icon "Calendar" at bounding box center [761, 343] width 9 height 10
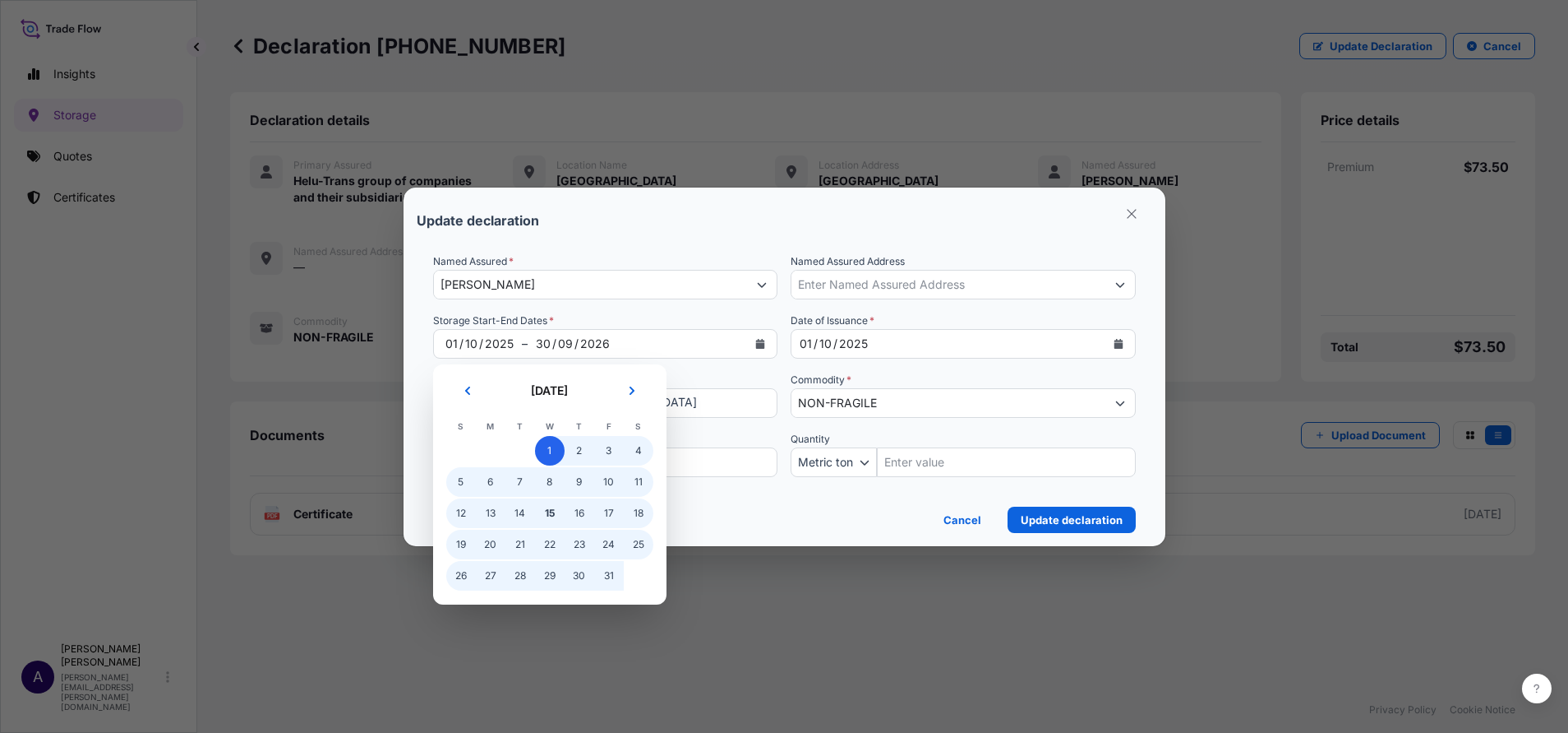
click at [542, 458] on span "1" at bounding box center [550, 451] width 30 height 30
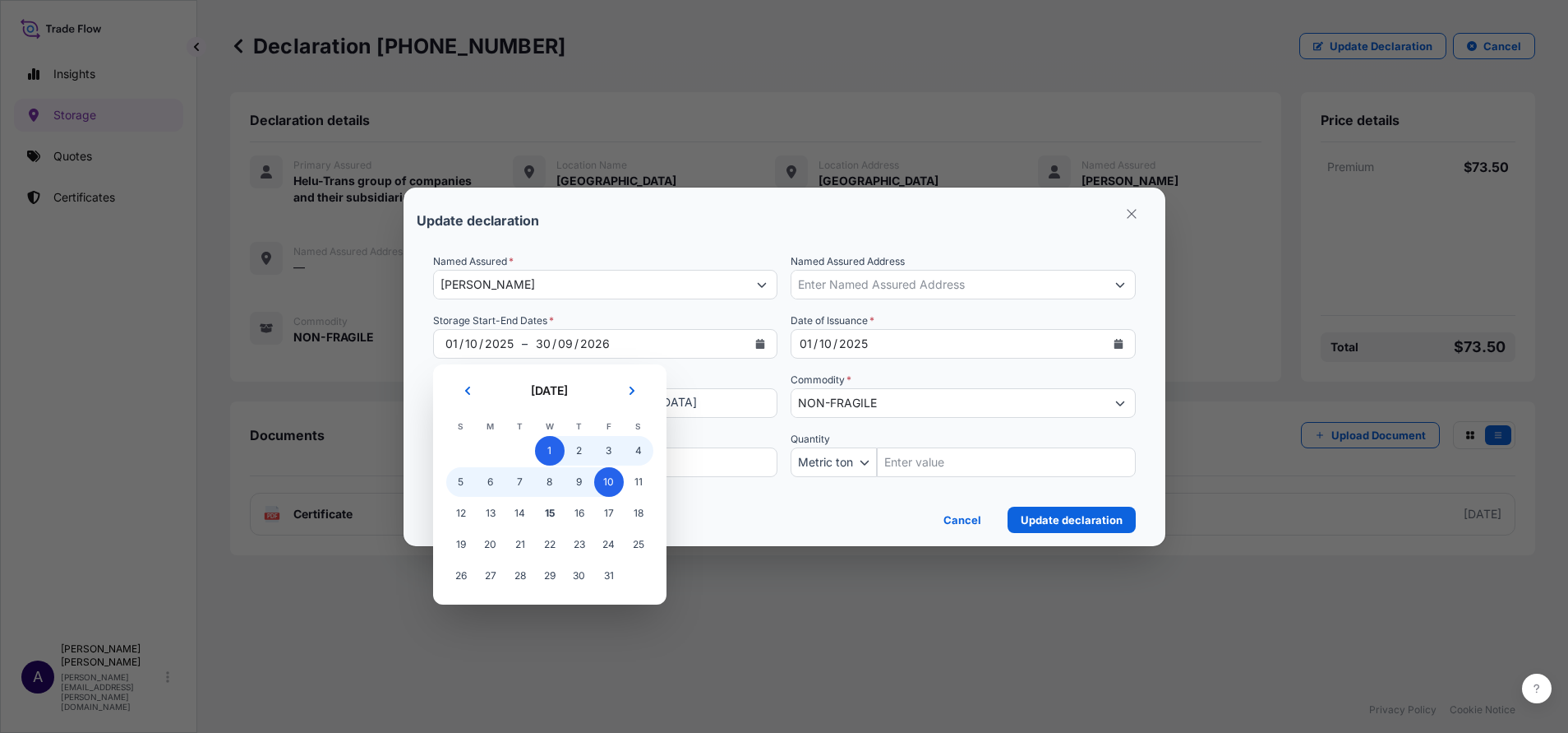
click at [605, 484] on span "10" at bounding box center [609, 482] width 30 height 30
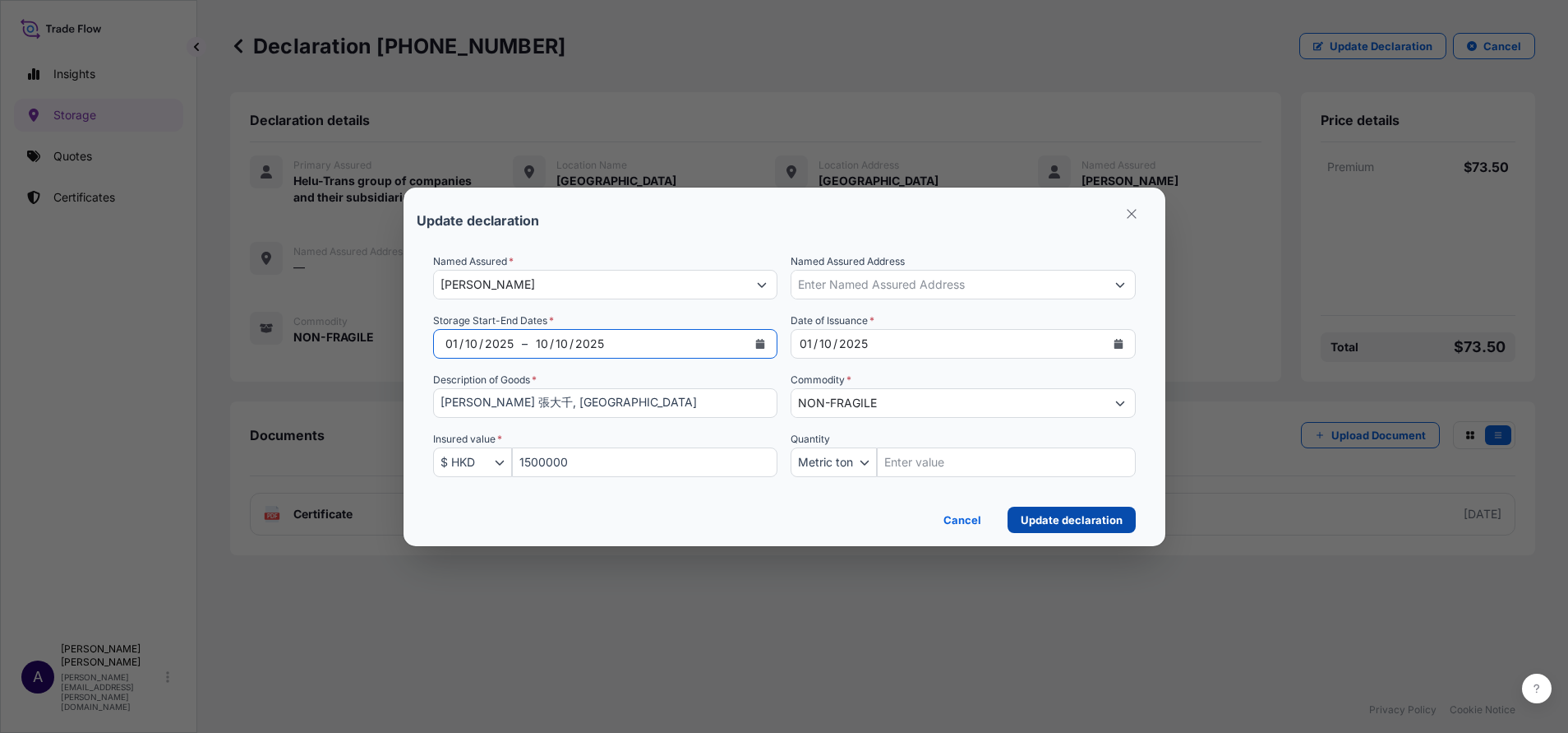
click at [1042, 488] on p "Update declaration" at bounding box center [1072, 520] width 102 height 17
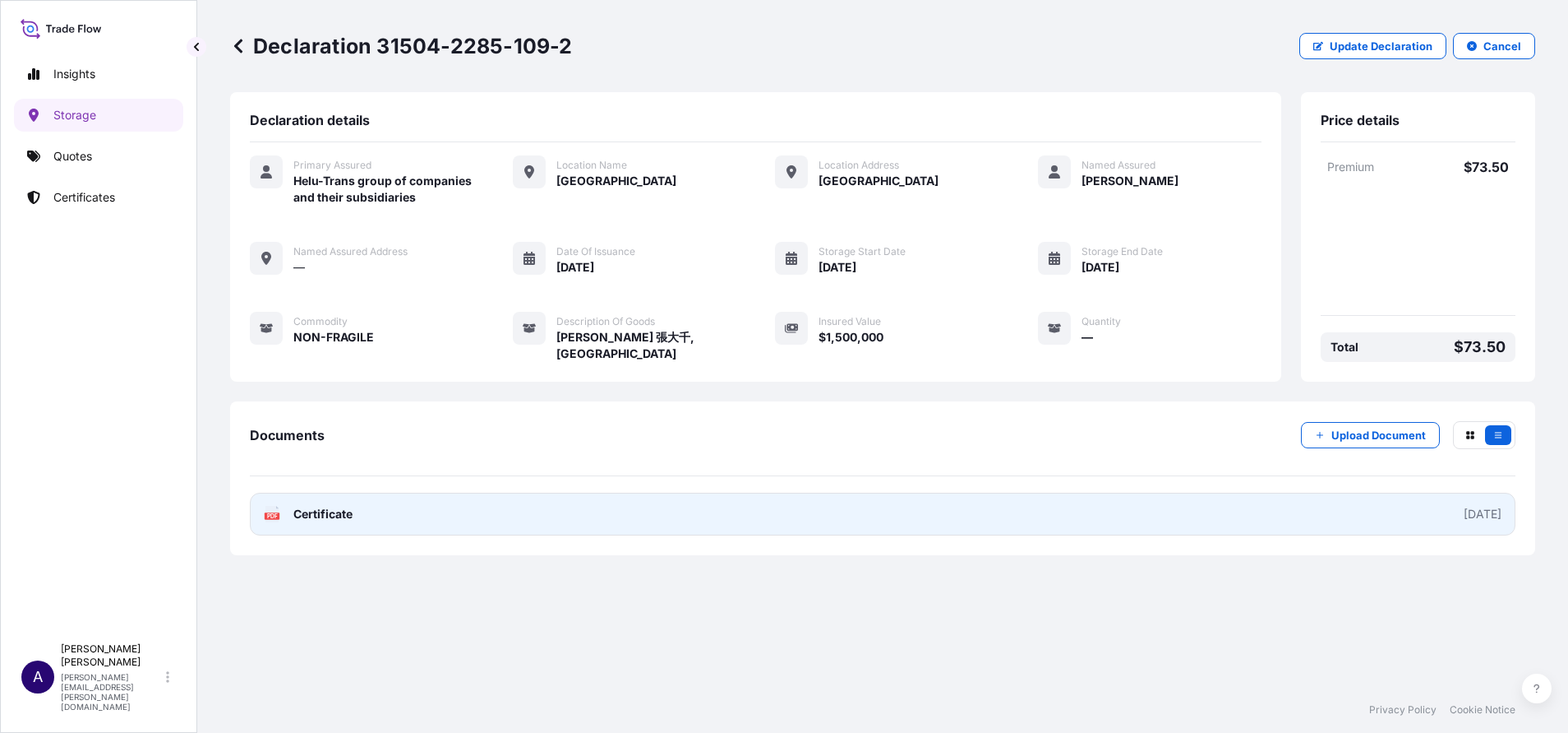
click at [1045, 488] on link "PDF Certificate 2025-10-01" at bounding box center [882, 513] width 1266 height 42
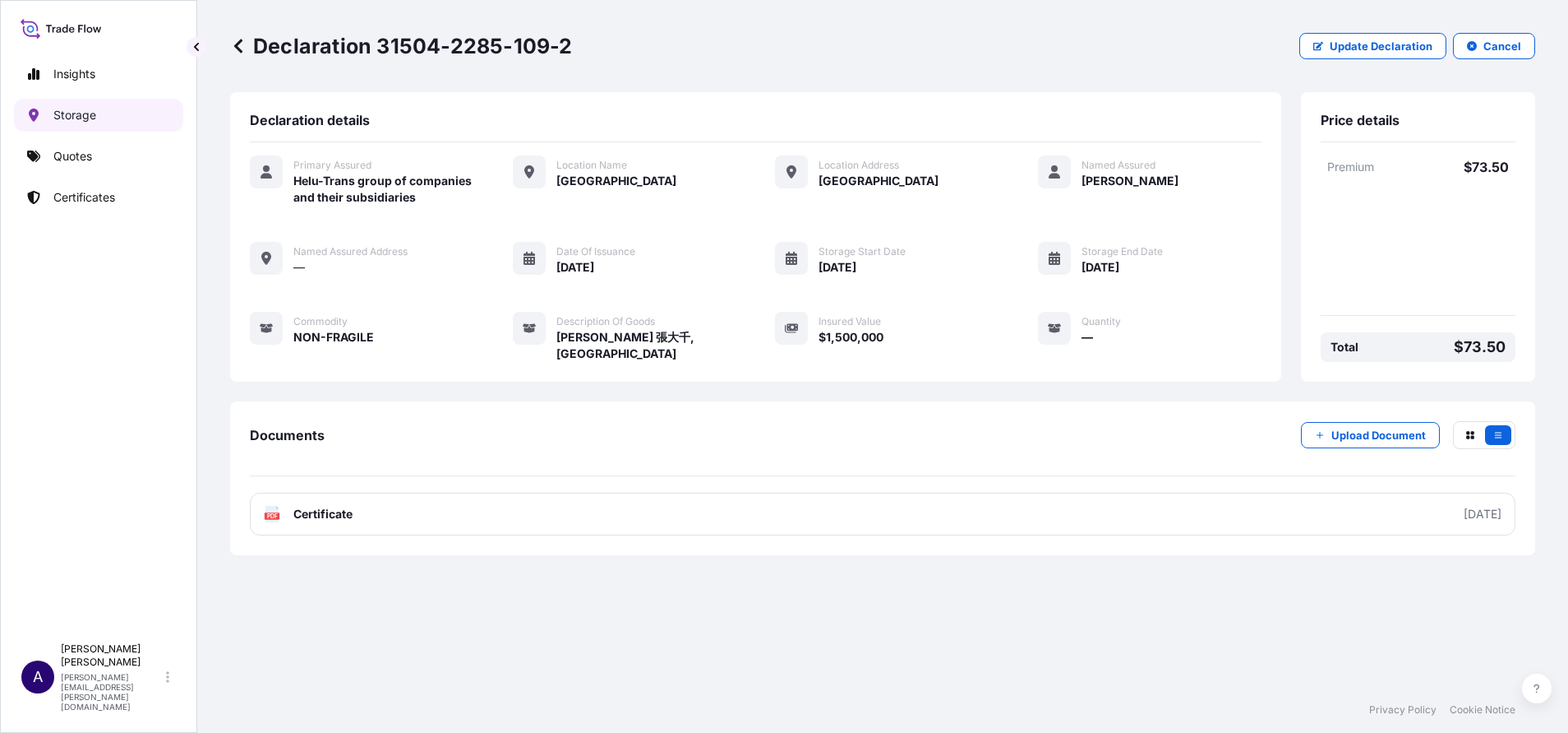
click at [66, 114] on p "Storage" at bounding box center [75, 115] width 42 height 17
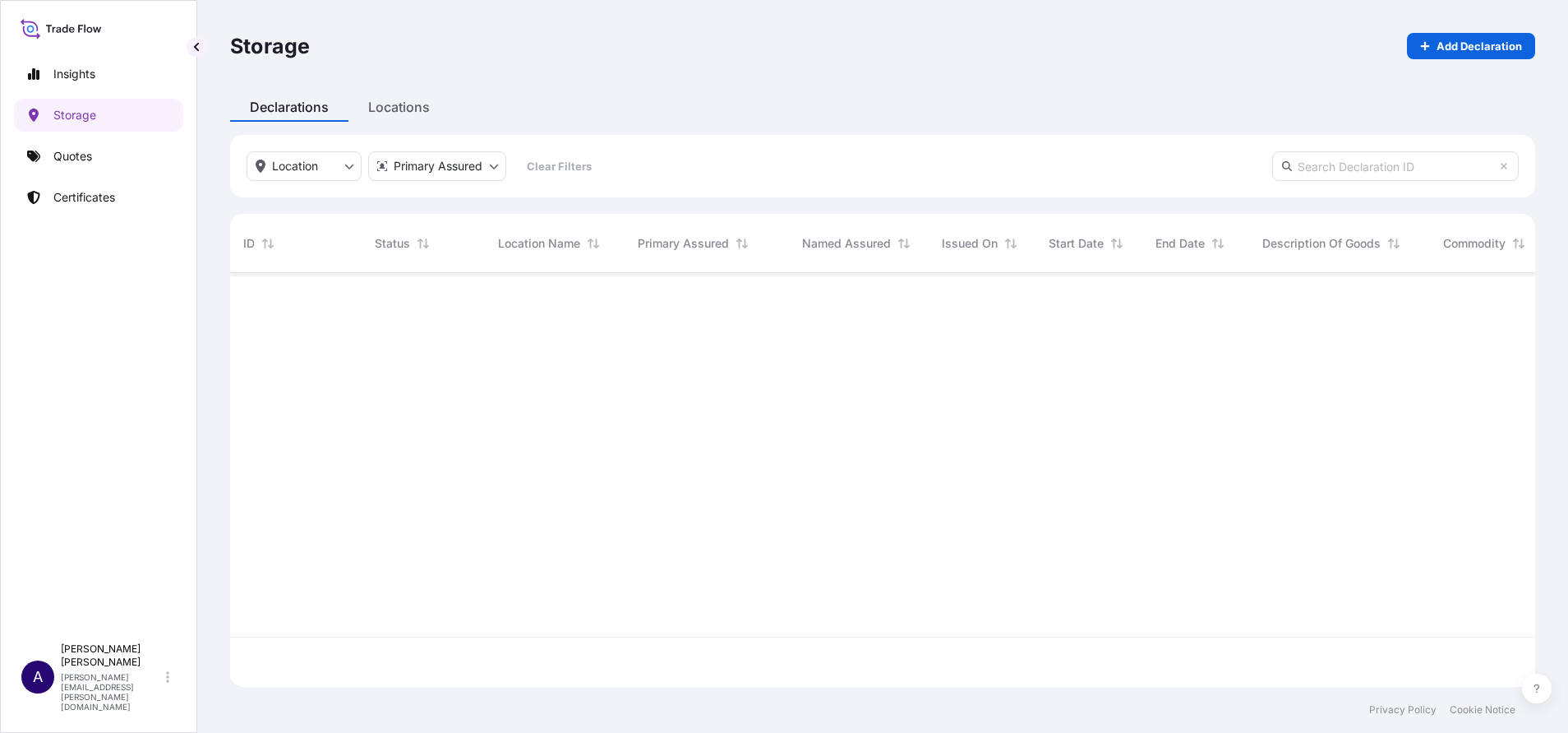
scroll to position [404, 1287]
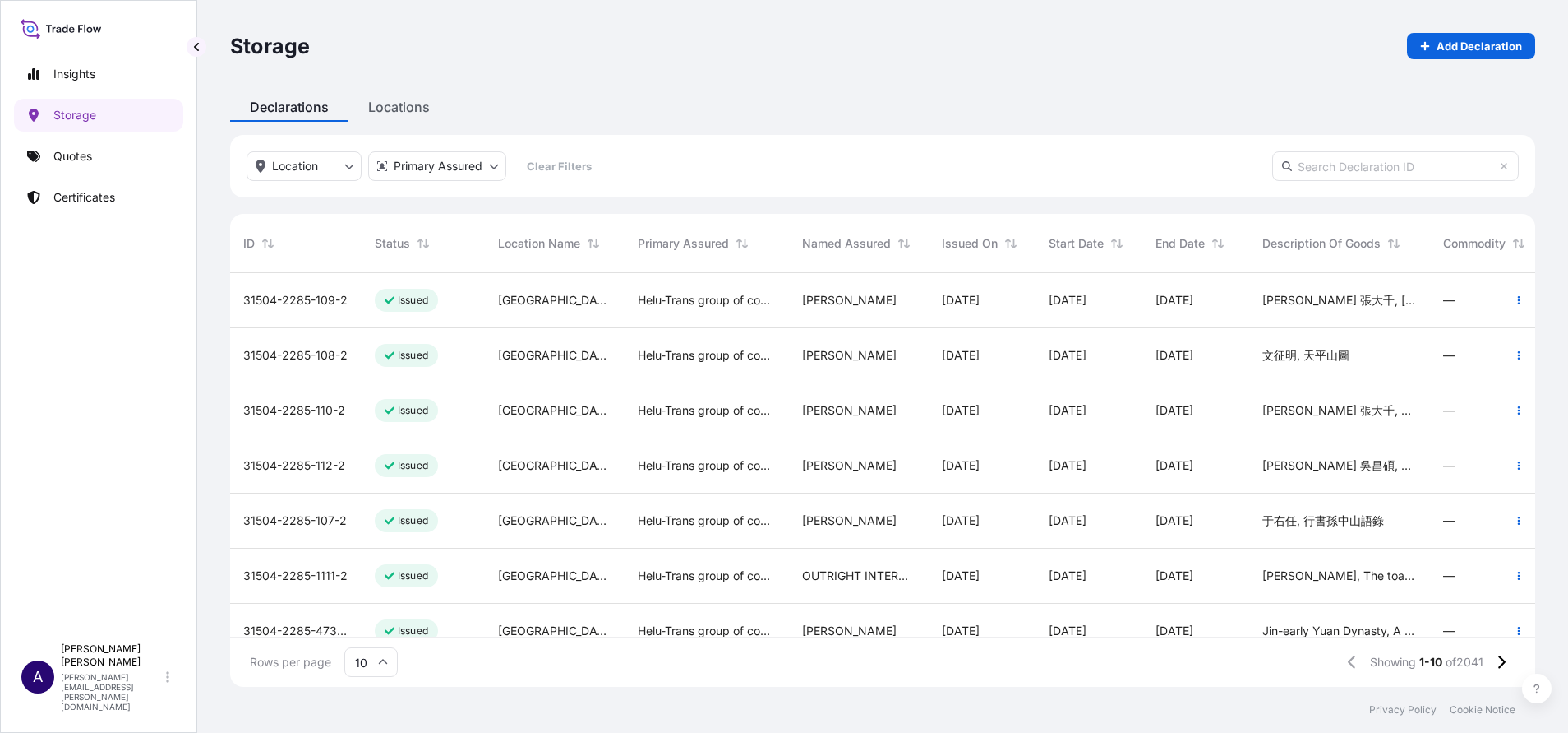
click at [1045, 161] on input "text" at bounding box center [1396, 167] width 247 height 30
paste input "31504-2285-1874"
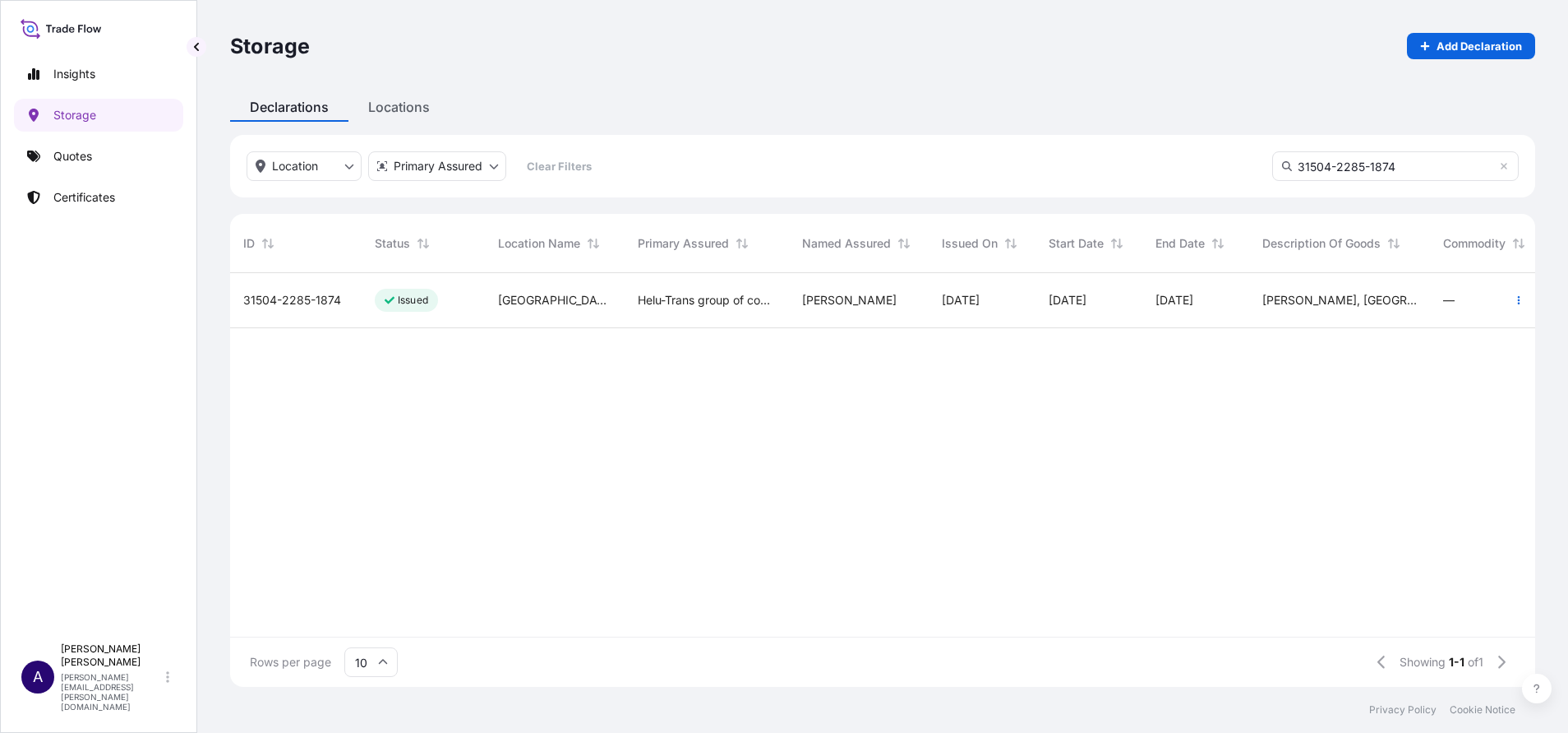
type input "31504-2285-1874"
click at [274, 302] on span "31504-2285-1874" at bounding box center [292, 300] width 98 height 17
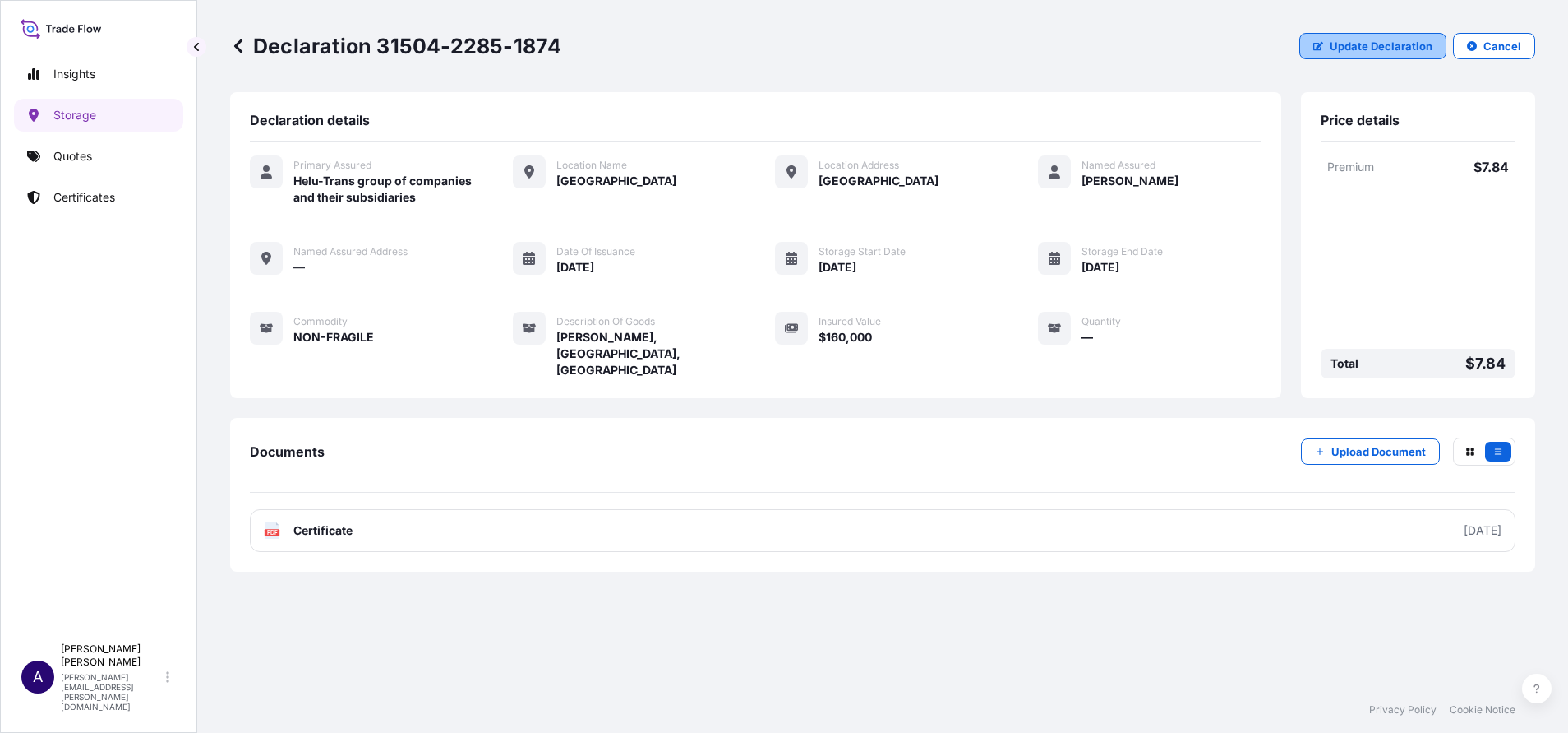
click at [1045, 49] on p "Update Declaration" at bounding box center [1381, 46] width 103 height 17
select select "USD"
select select "mt"
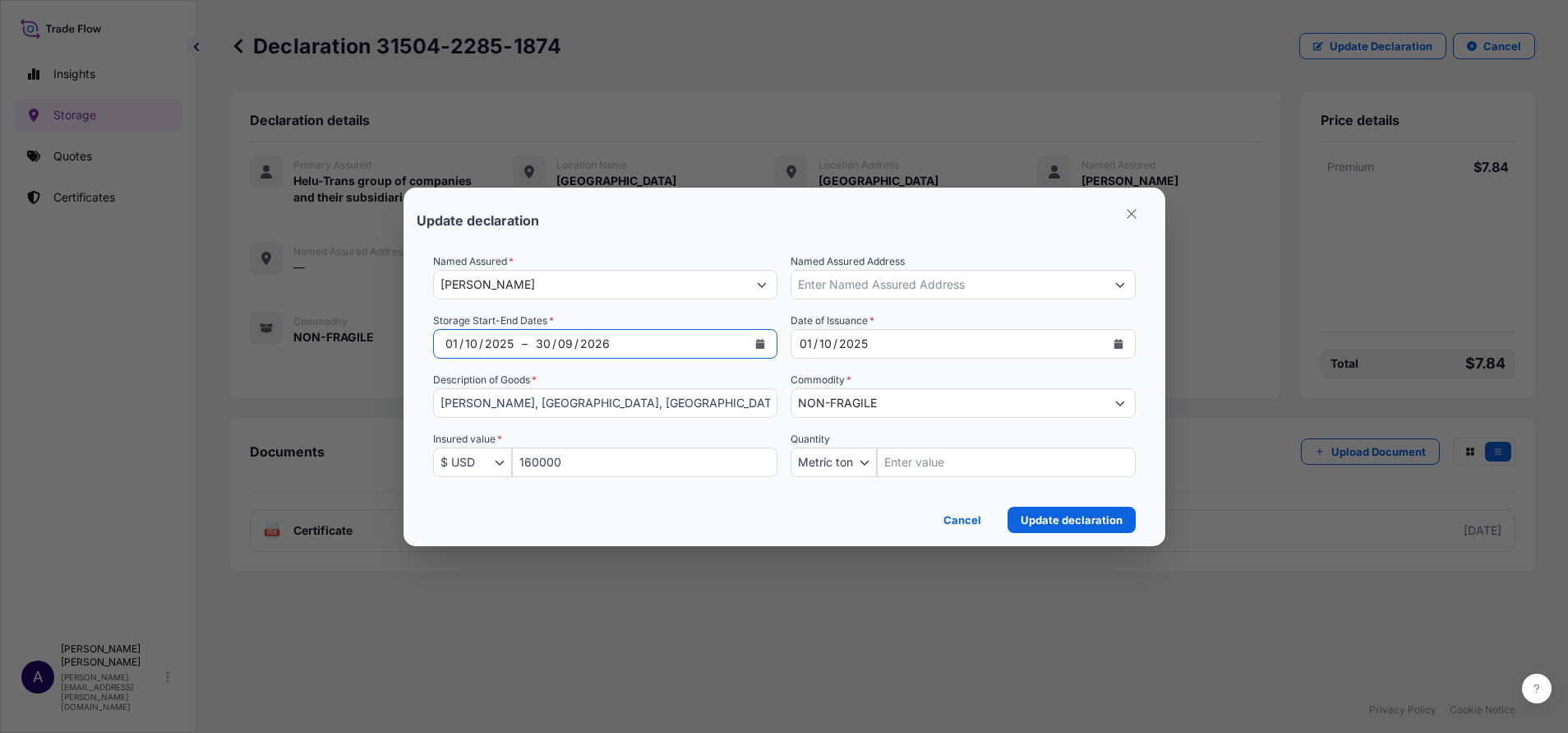
click at [758, 335] on button "Calendar" at bounding box center [760, 344] width 26 height 26
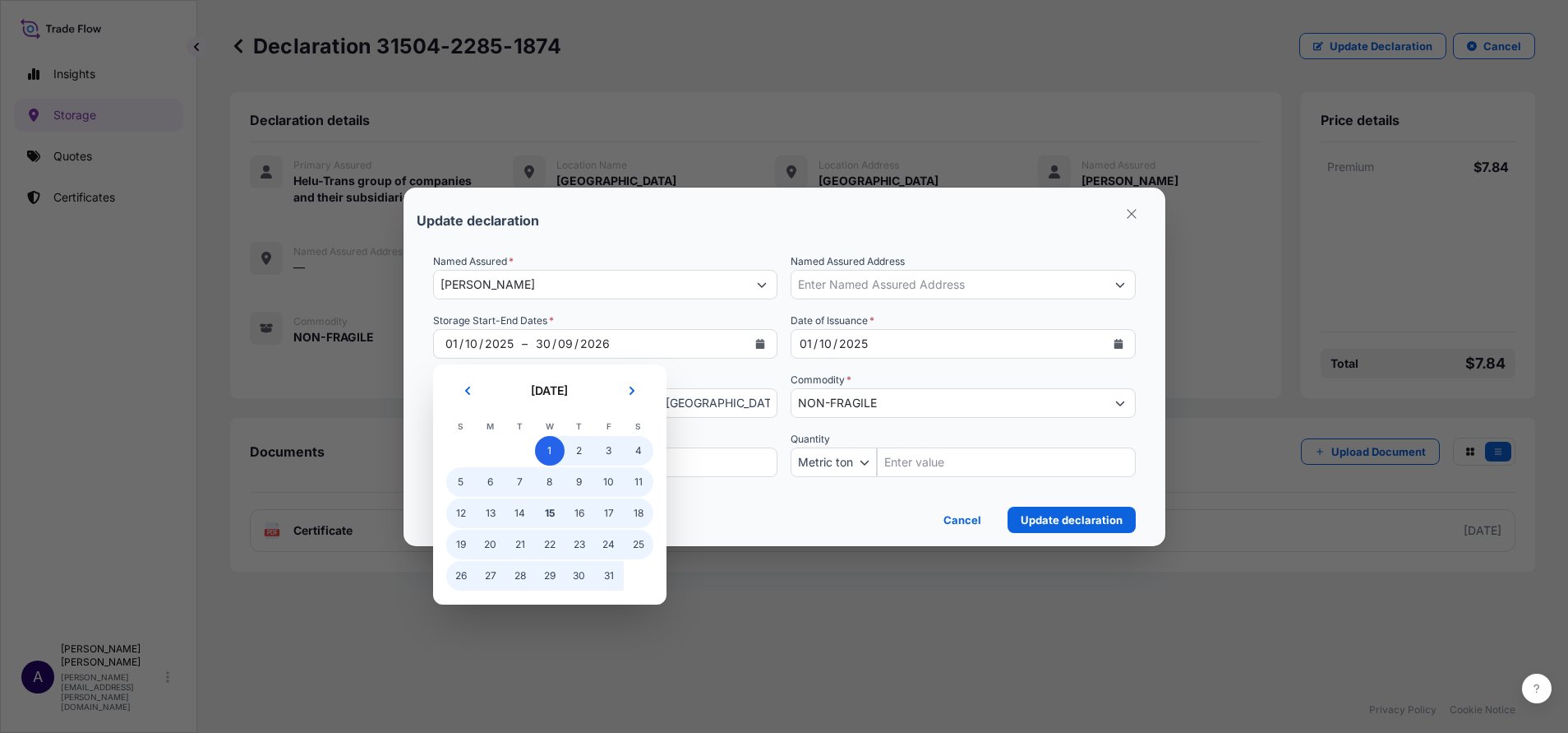
click at [551, 457] on span "1" at bounding box center [550, 451] width 30 height 30
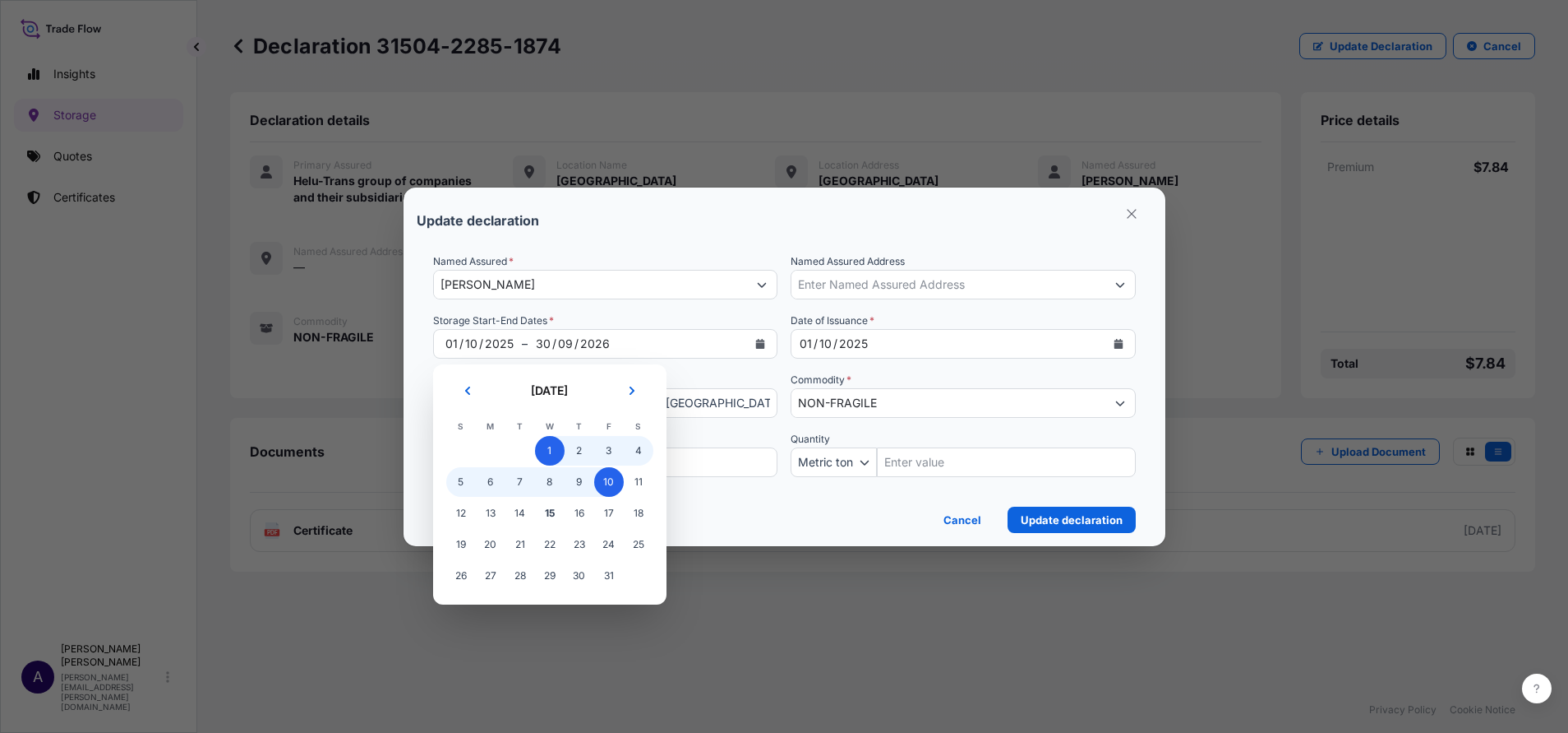
click at [603, 483] on span "10" at bounding box center [609, 482] width 30 height 30
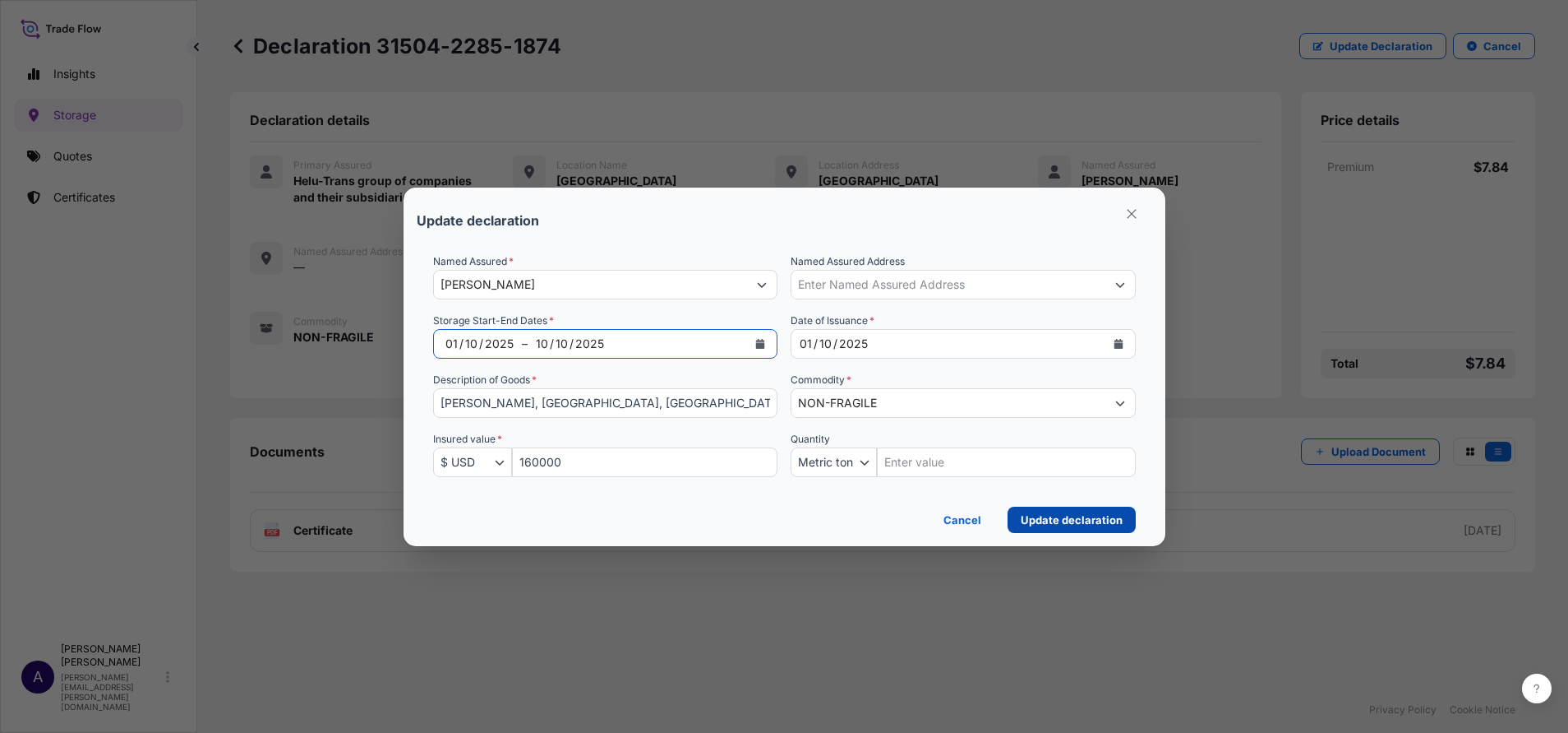
click at [1045, 488] on p "Update declaration" at bounding box center [1072, 520] width 102 height 17
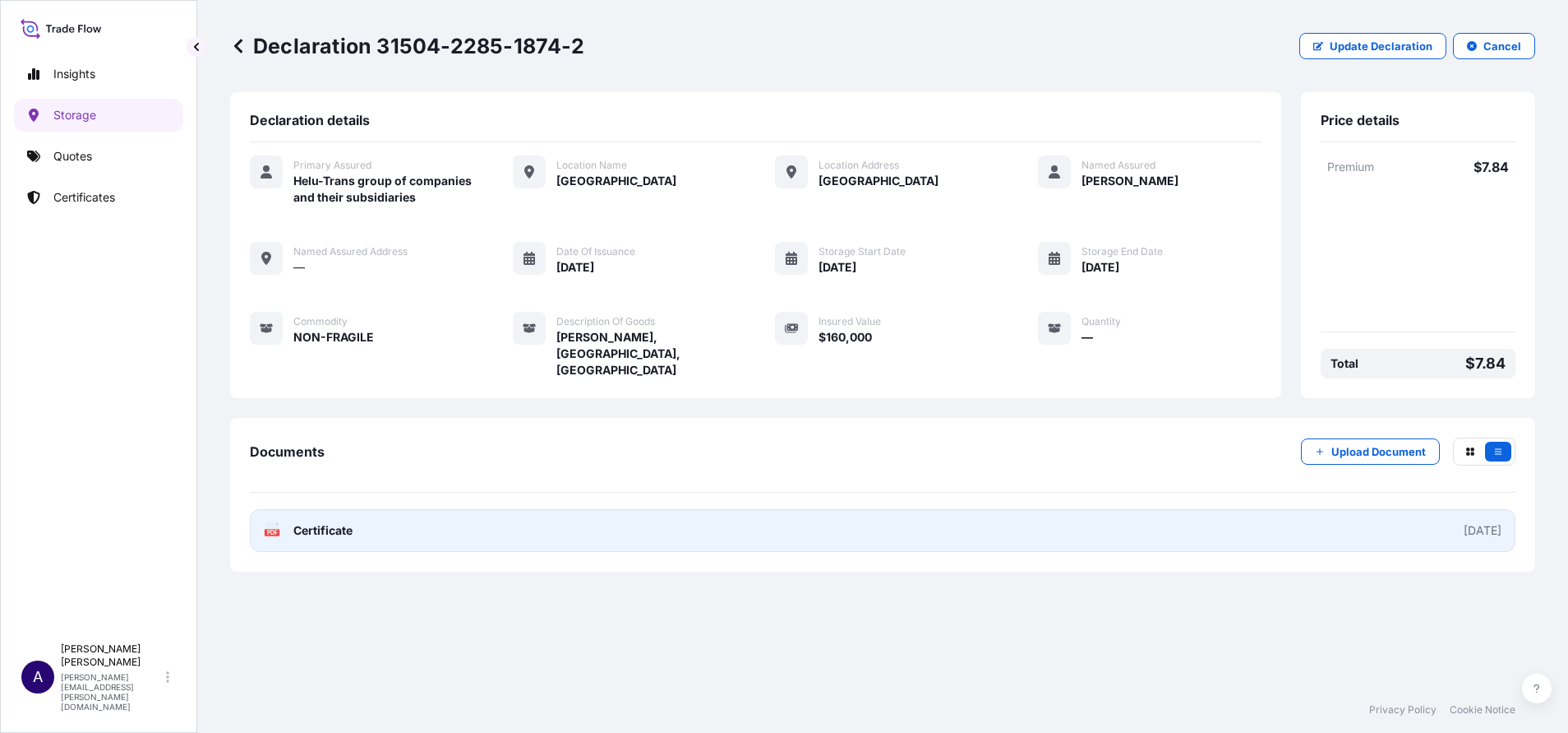
click at [1045, 488] on div "2025-10-01" at bounding box center [1482, 530] width 38 height 17
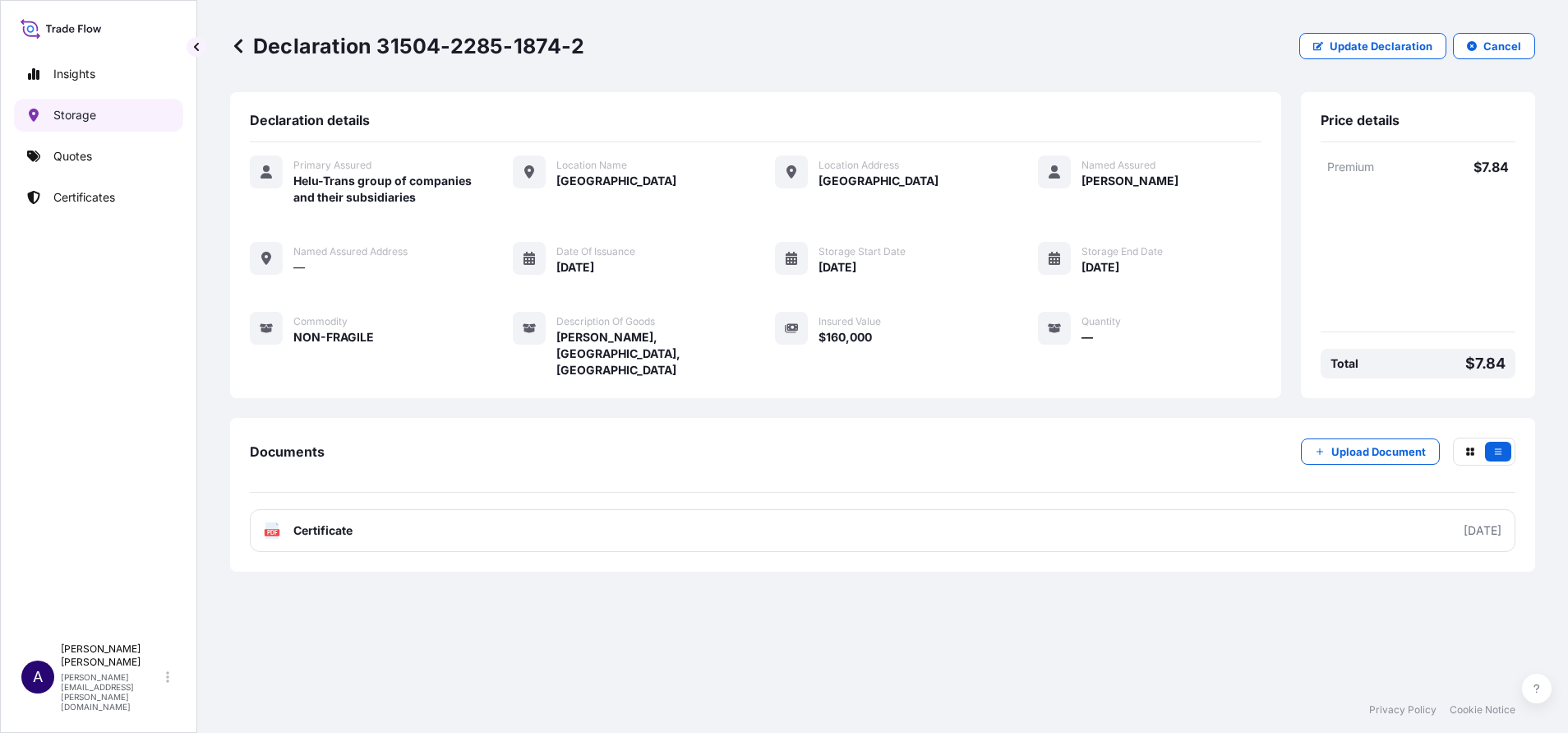
click at [59, 103] on link "Storage" at bounding box center [99, 115] width 169 height 33
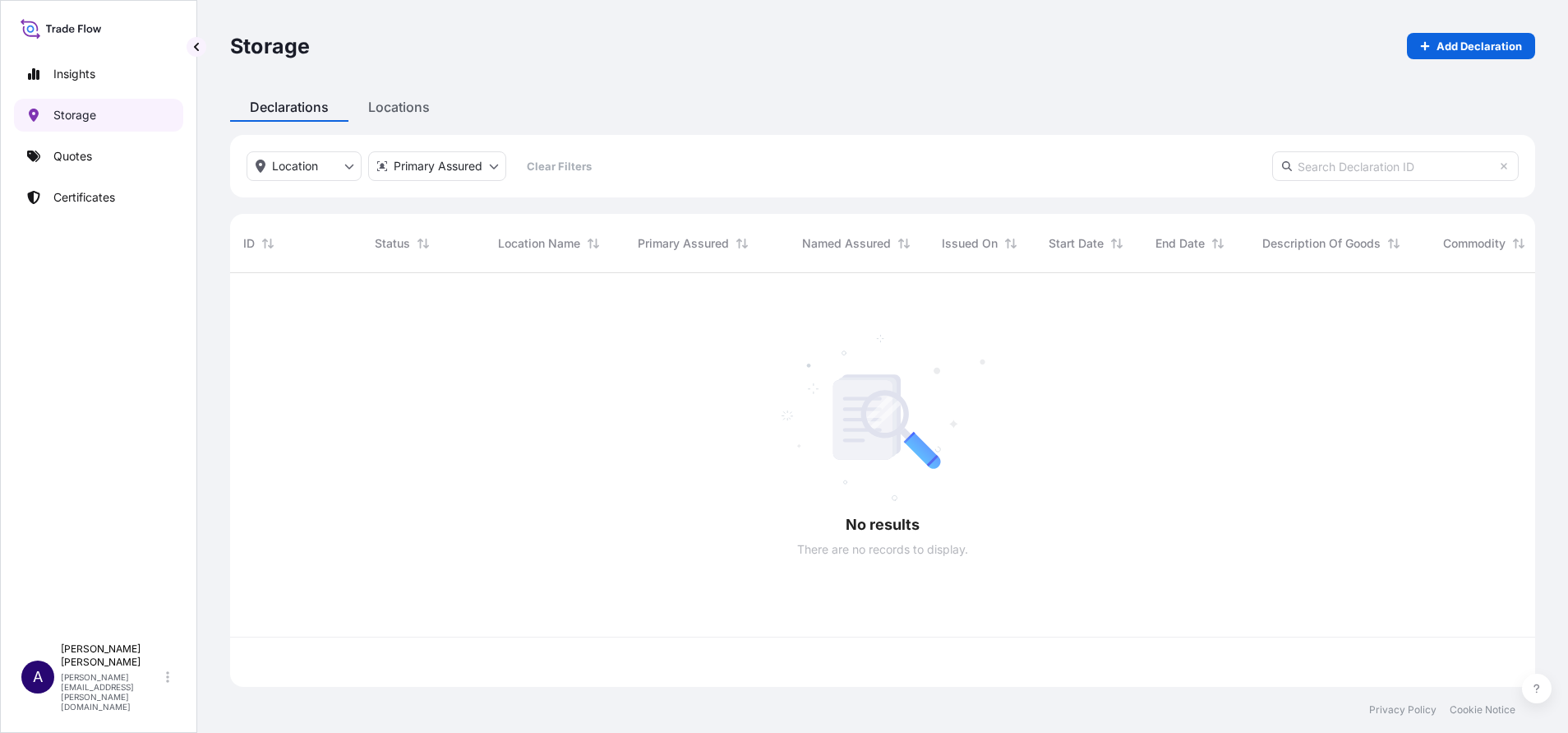
scroll to position [404, 1287]
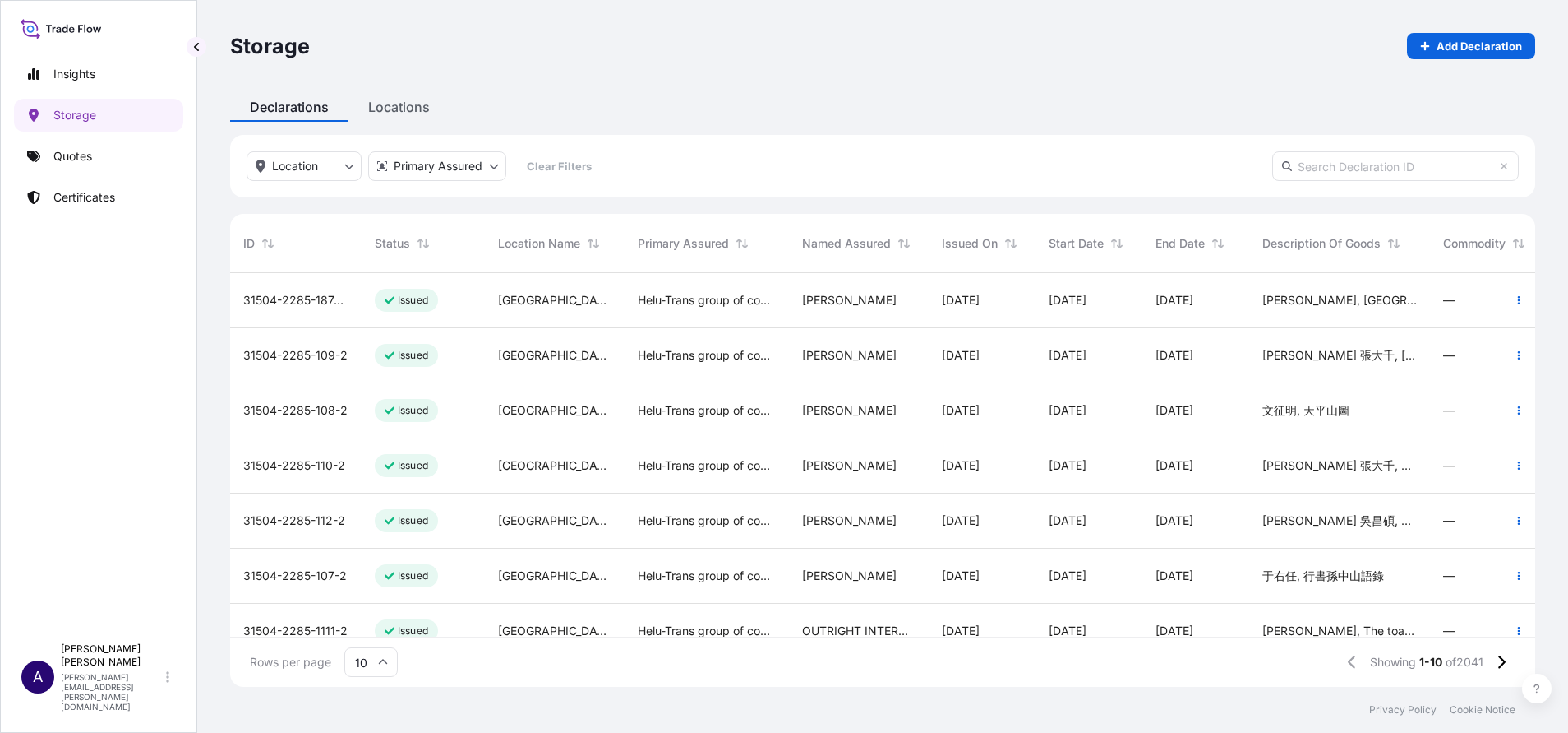
click at [1045, 171] on input "text" at bounding box center [1396, 167] width 247 height 30
paste input "31504-2285-1873"
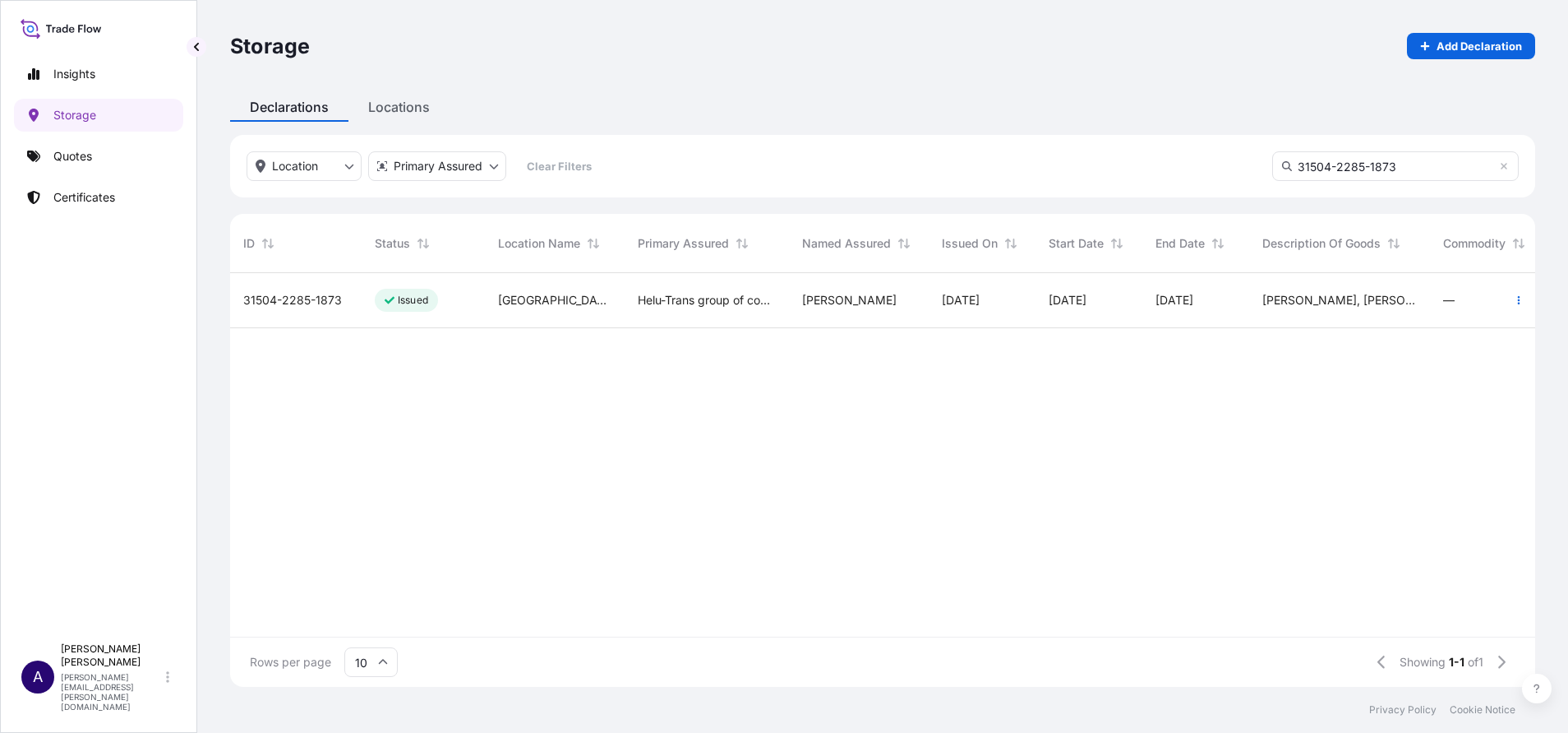
type input "31504-2285-1873"
click at [280, 292] on span "31504-2285-1873" at bounding box center [293, 300] width 99 height 17
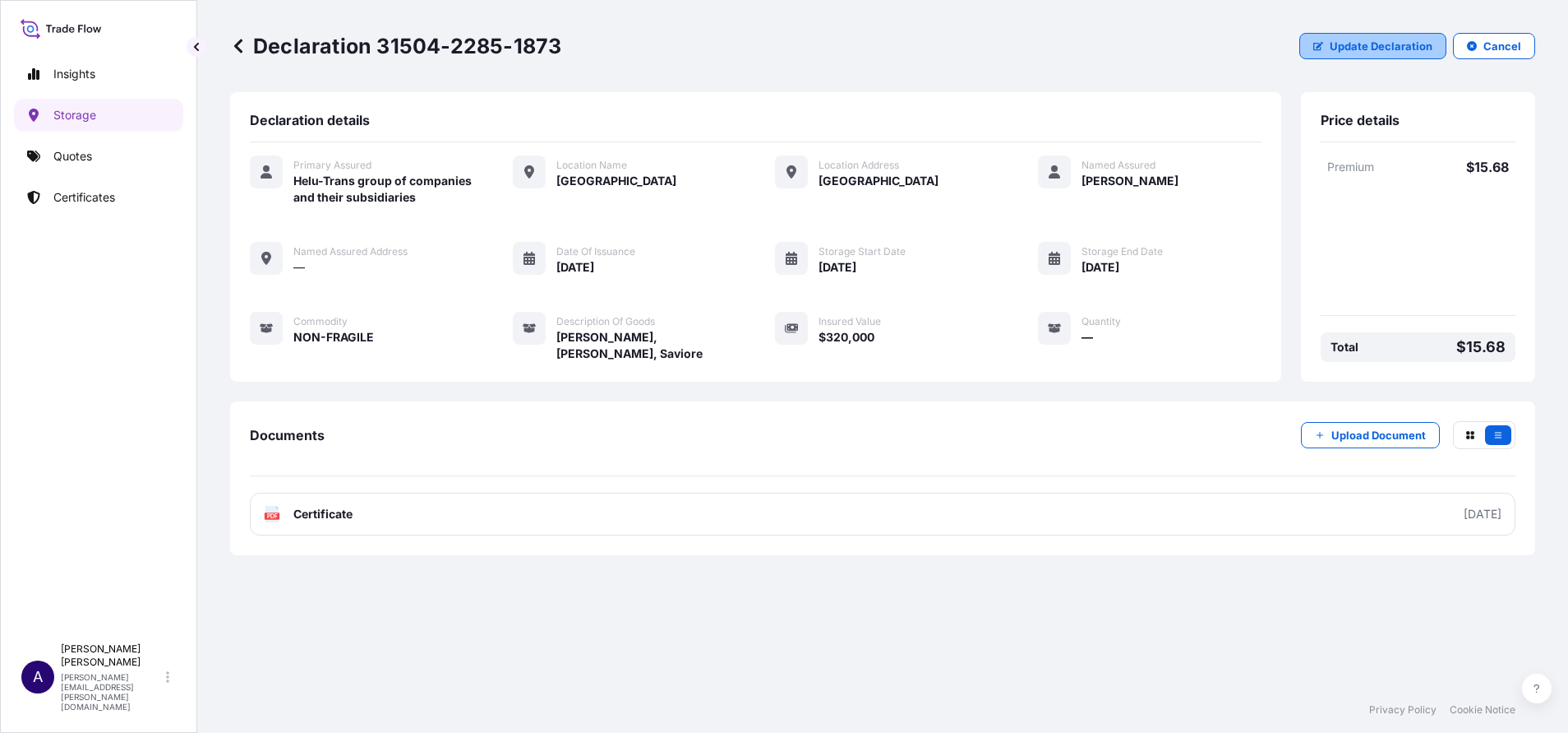
click at [1045, 48] on button "Update Declaration" at bounding box center [1373, 46] width 147 height 26
select select "USD"
select select "mt"
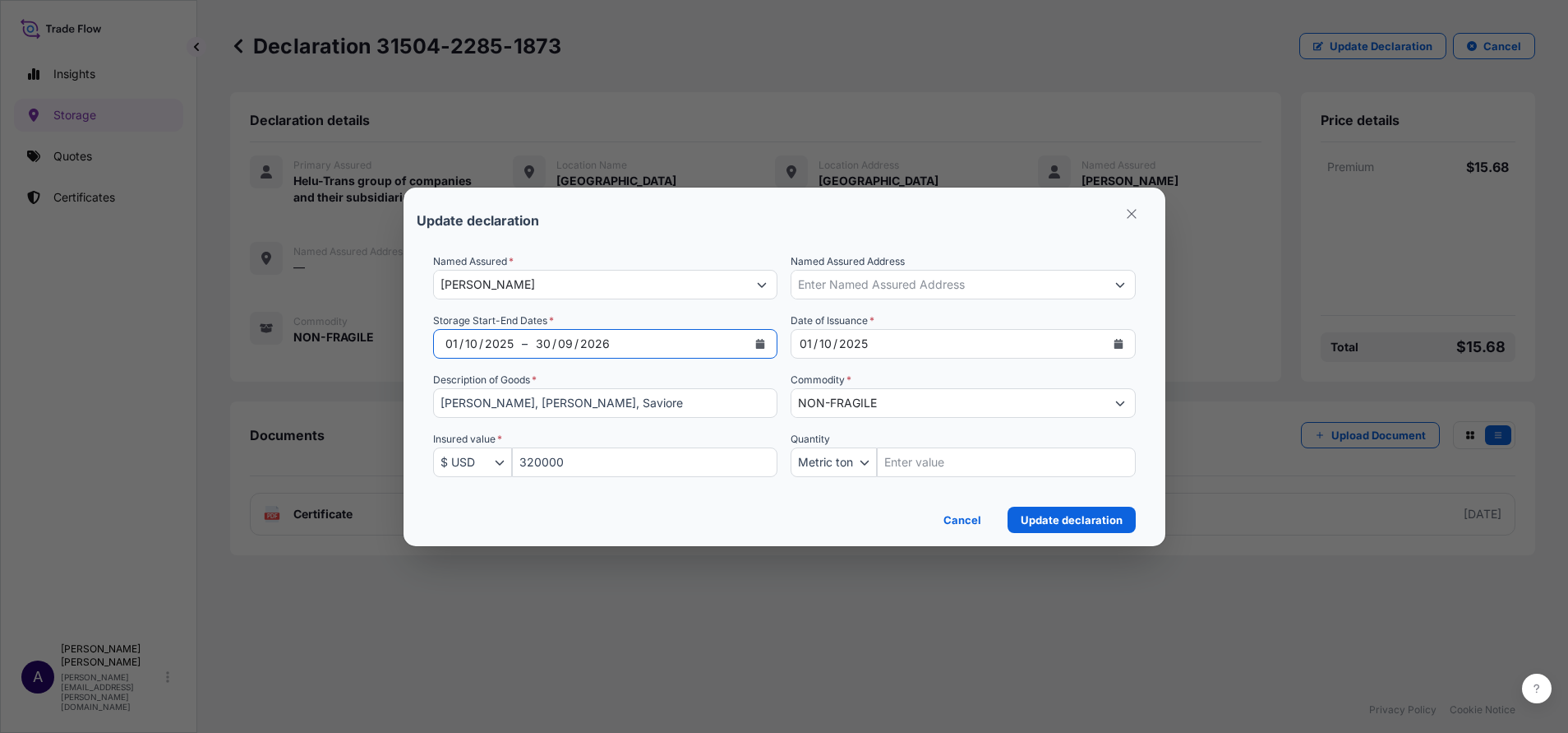
click at [764, 342] on icon "Calendar" at bounding box center [761, 343] width 9 height 10
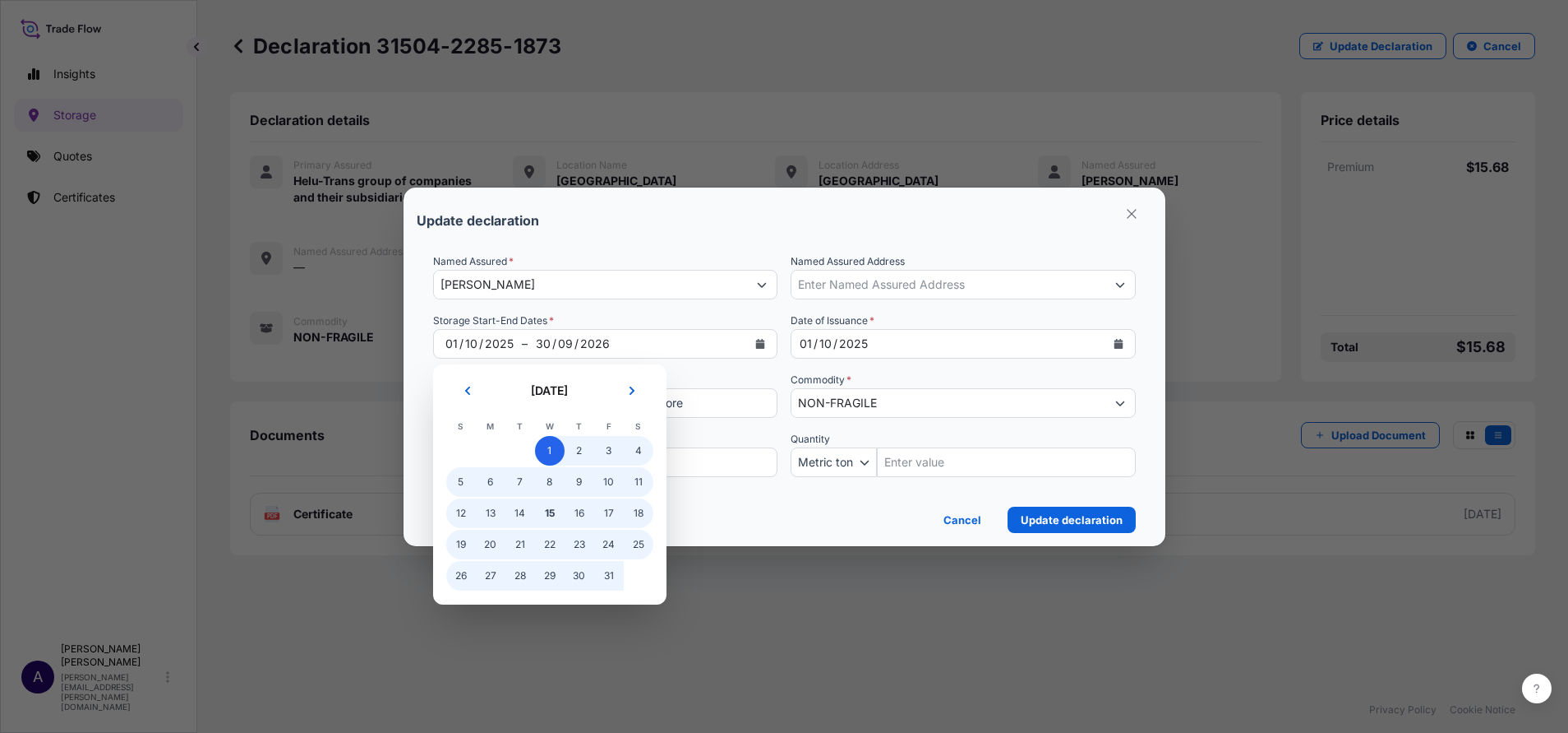
click at [549, 458] on span "1" at bounding box center [550, 451] width 30 height 30
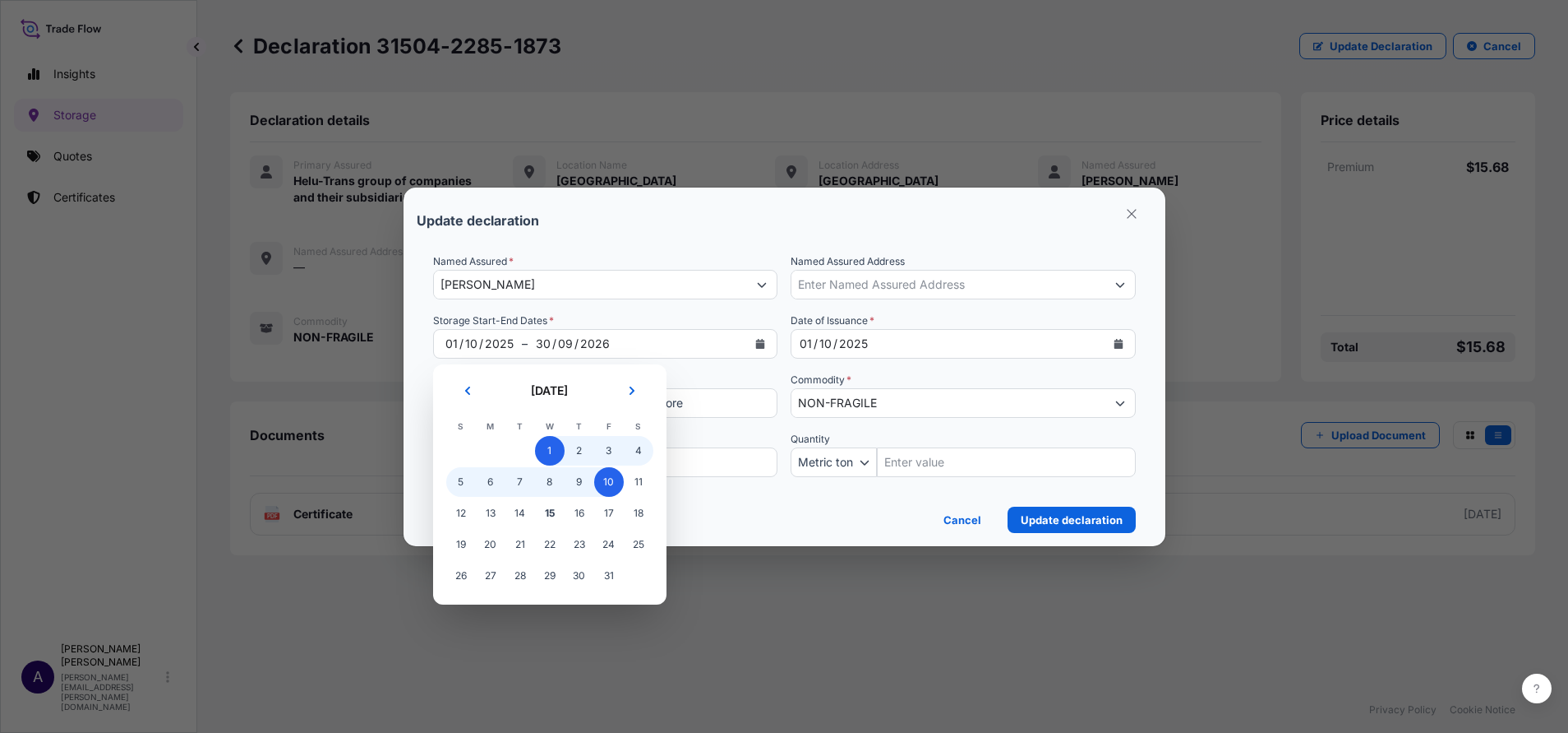
click at [613, 484] on span "10" at bounding box center [609, 482] width 30 height 30
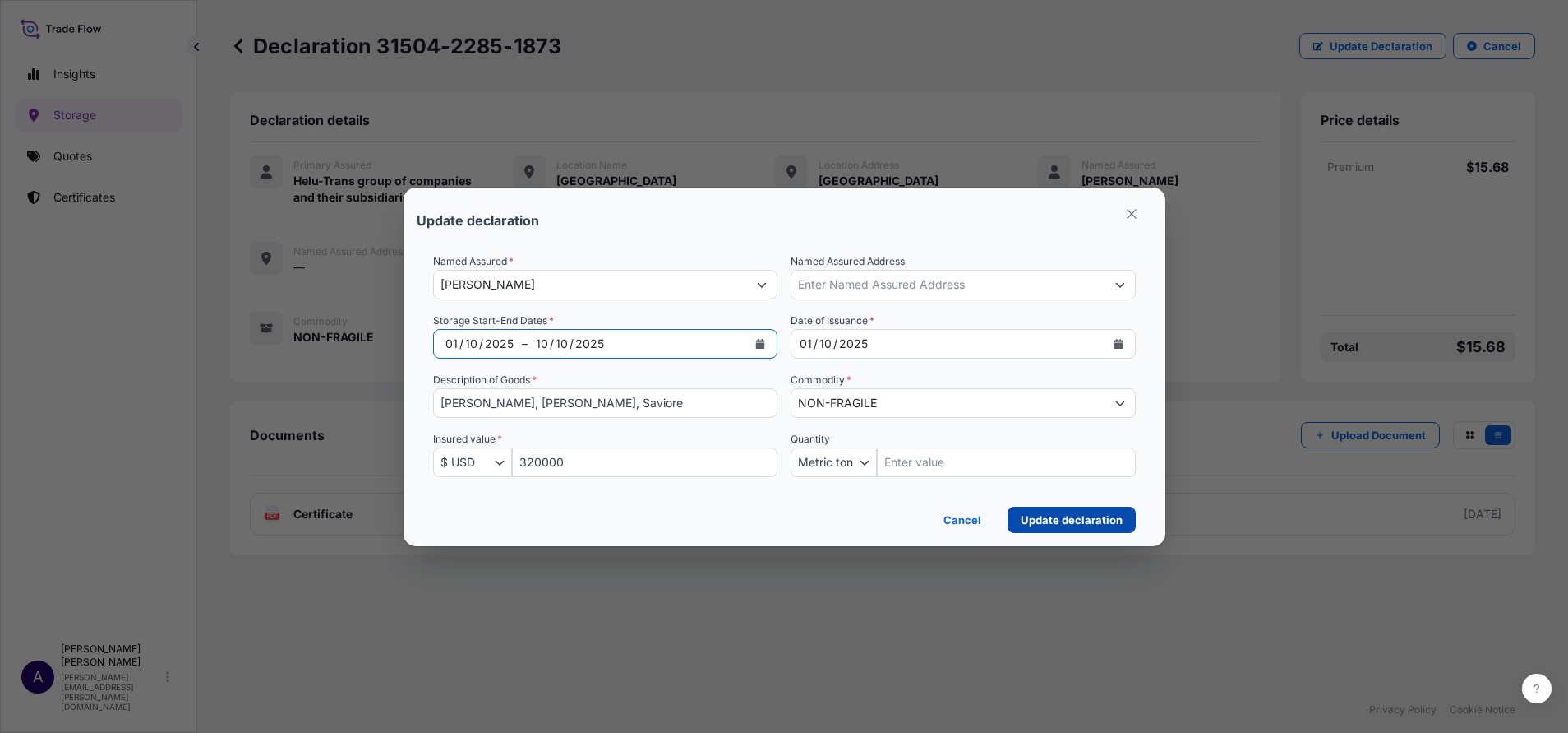
click at [1026, 488] on p "Update declaration" at bounding box center [1072, 520] width 102 height 17
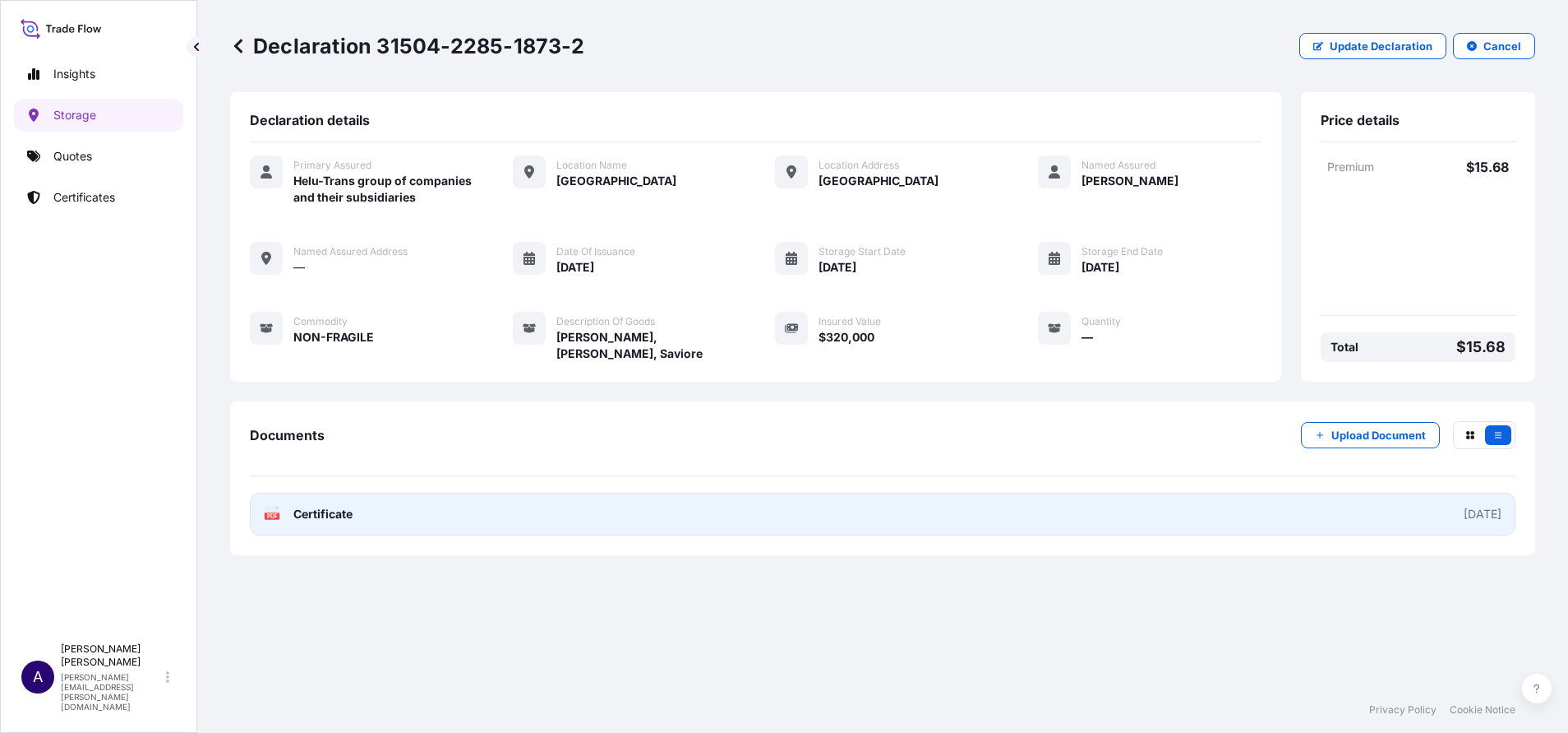
click at [1045, 488] on link "PDF Certificate 2025-10-01" at bounding box center [882, 513] width 1266 height 42
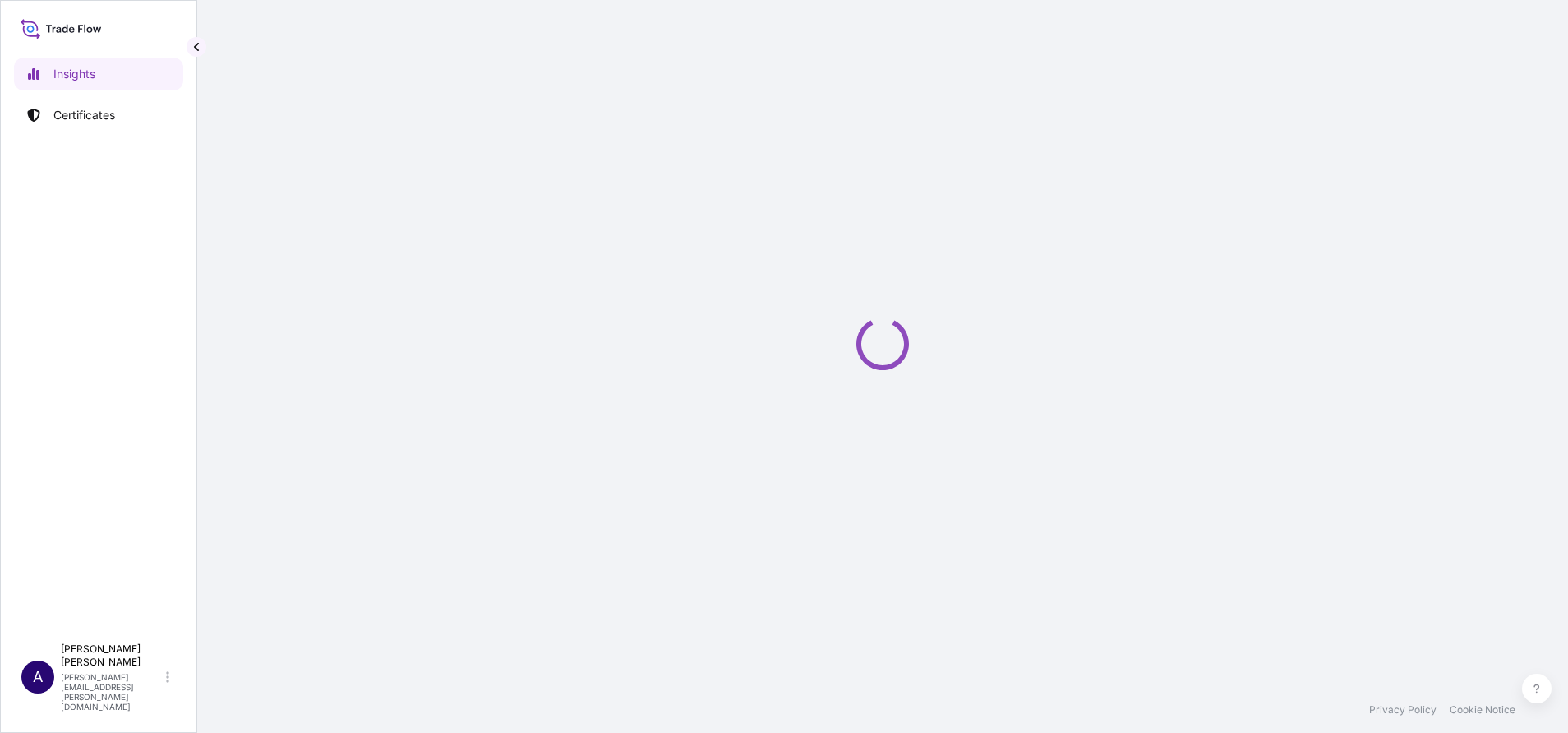
select select "2025"
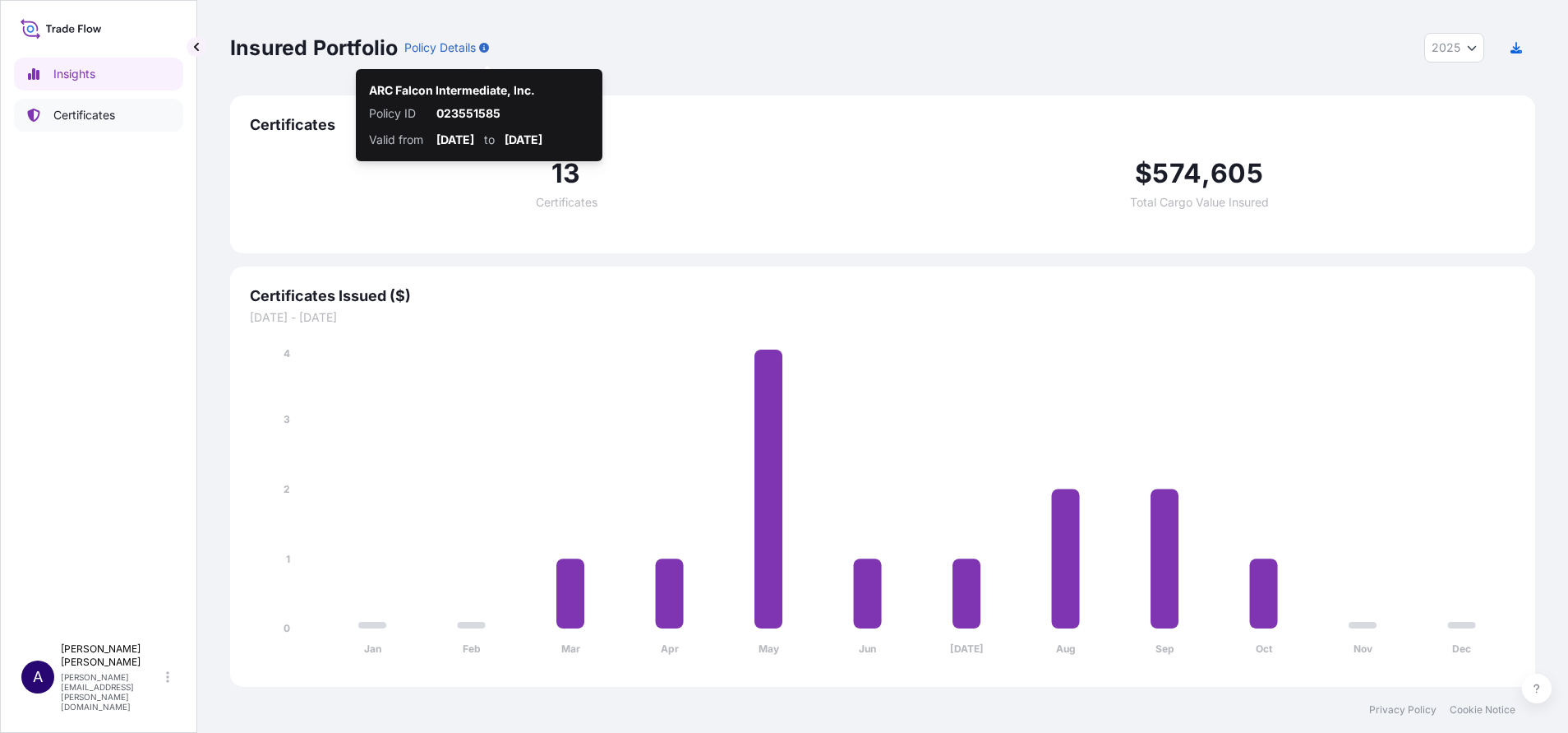
click at [88, 128] on link "Certificates" at bounding box center [99, 115] width 169 height 33
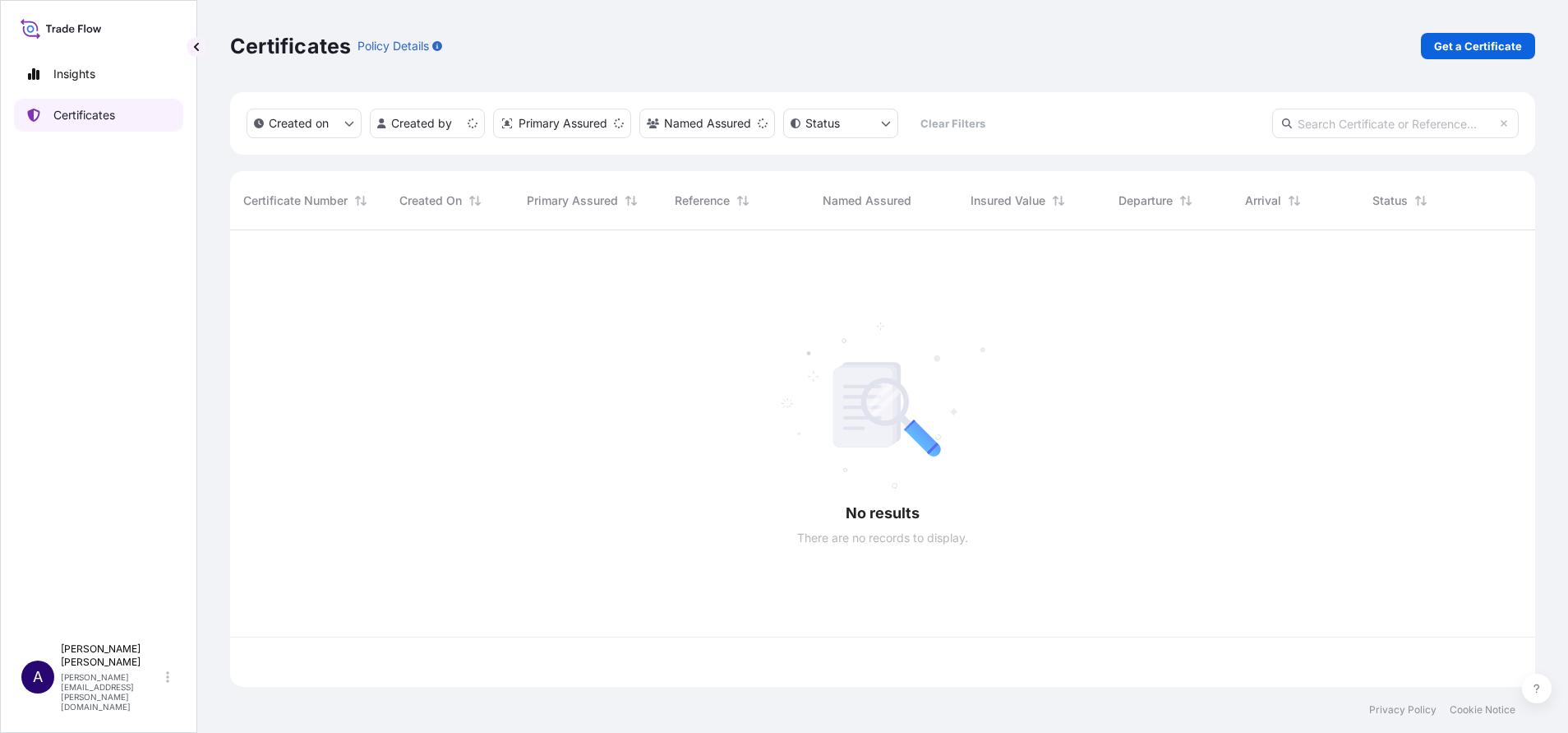
scroll to position [446, 1287]
